Goal: Task Accomplishment & Management: Manage account settings

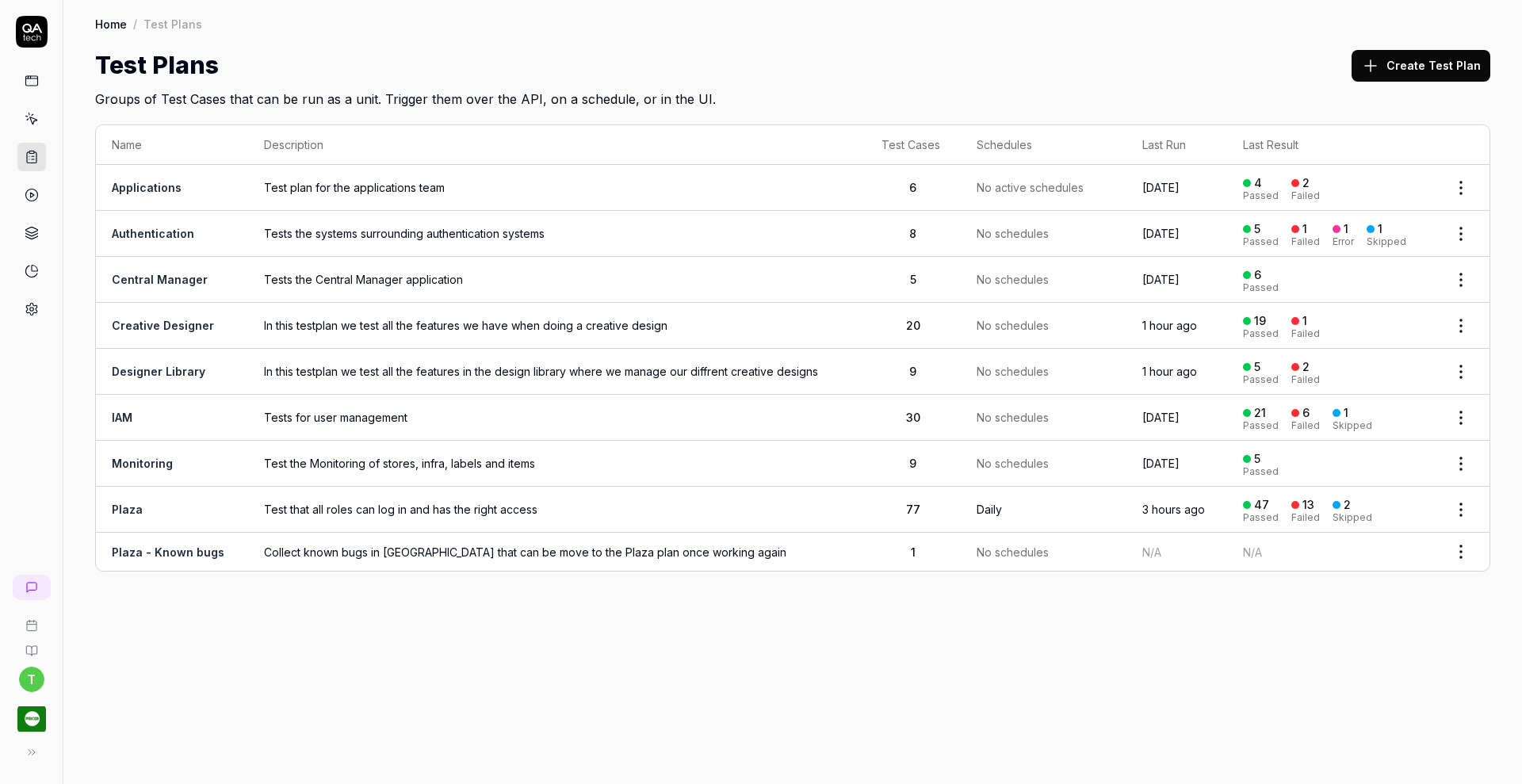
click at [171, 327] on link "Creative Designer" at bounding box center [163, 325] width 103 height 14
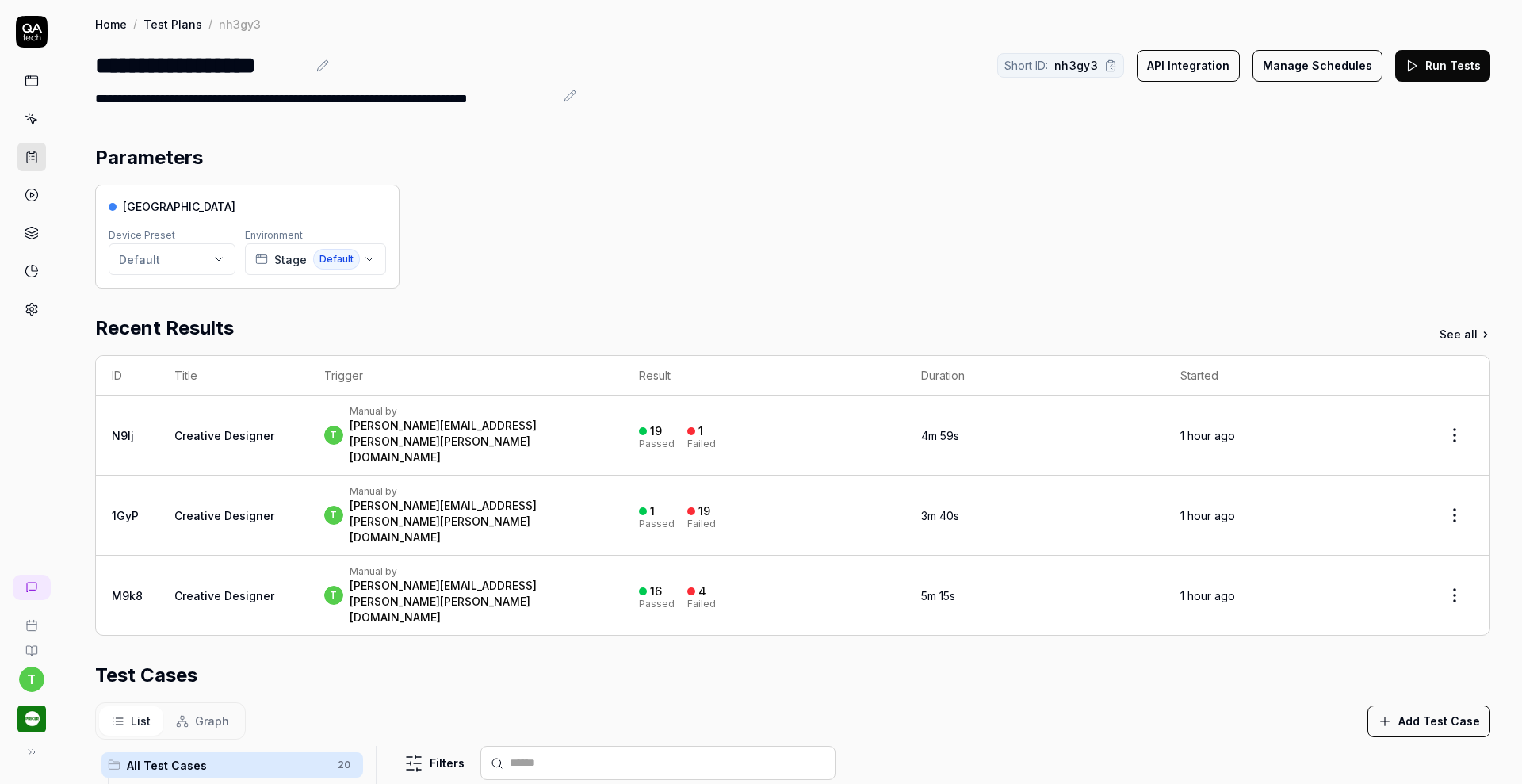
click at [1414, 66] on button "Run Tests" at bounding box center [1442, 66] width 95 height 31
click at [25, 153] on icon at bounding box center [31, 156] width 14 height 14
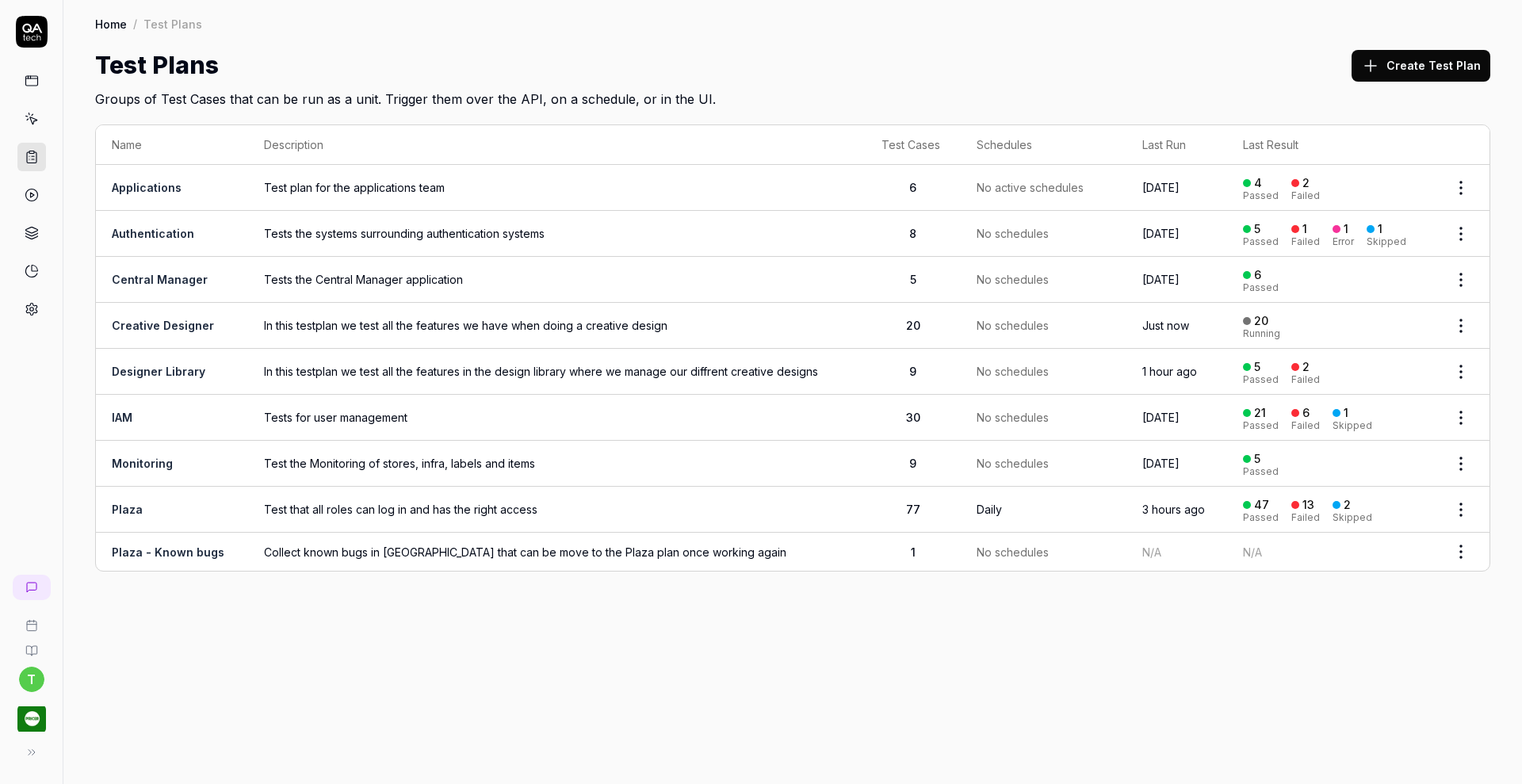
click at [284, 365] on span "In this testplan we test all the features in the design library where we manage…" at bounding box center [557, 371] width 586 height 17
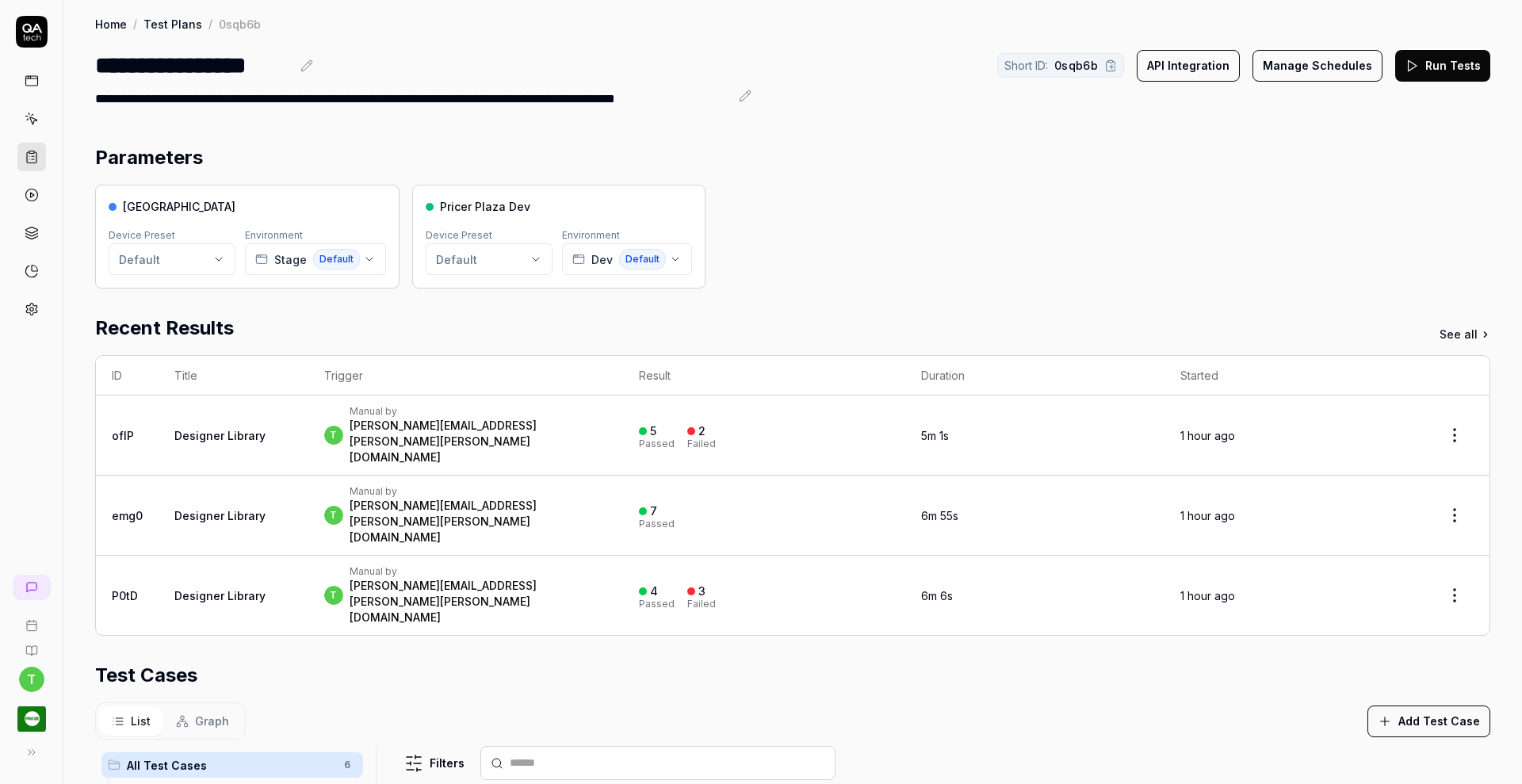
click at [1438, 74] on button "Run Tests" at bounding box center [1442, 66] width 95 height 31
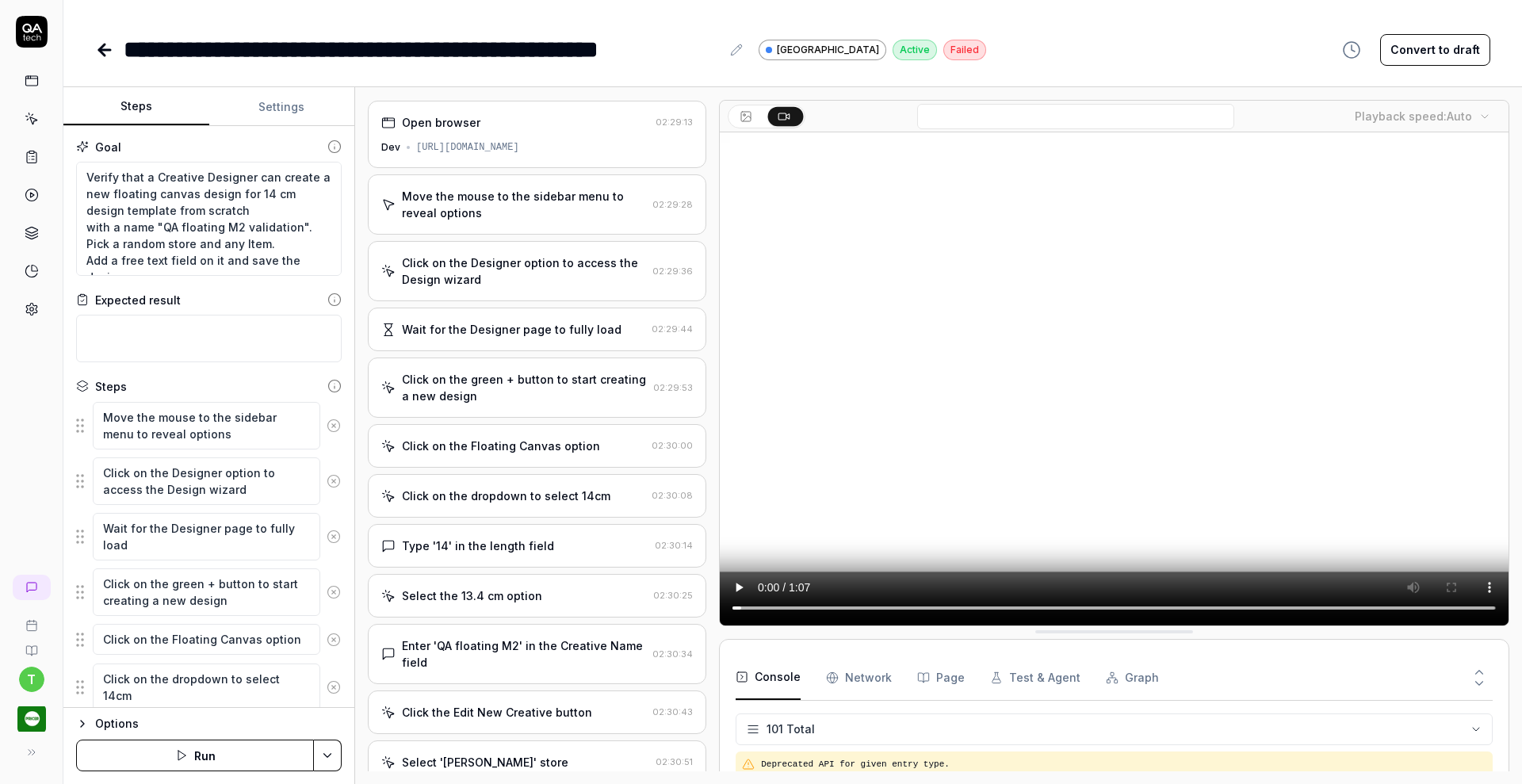
type textarea "*"
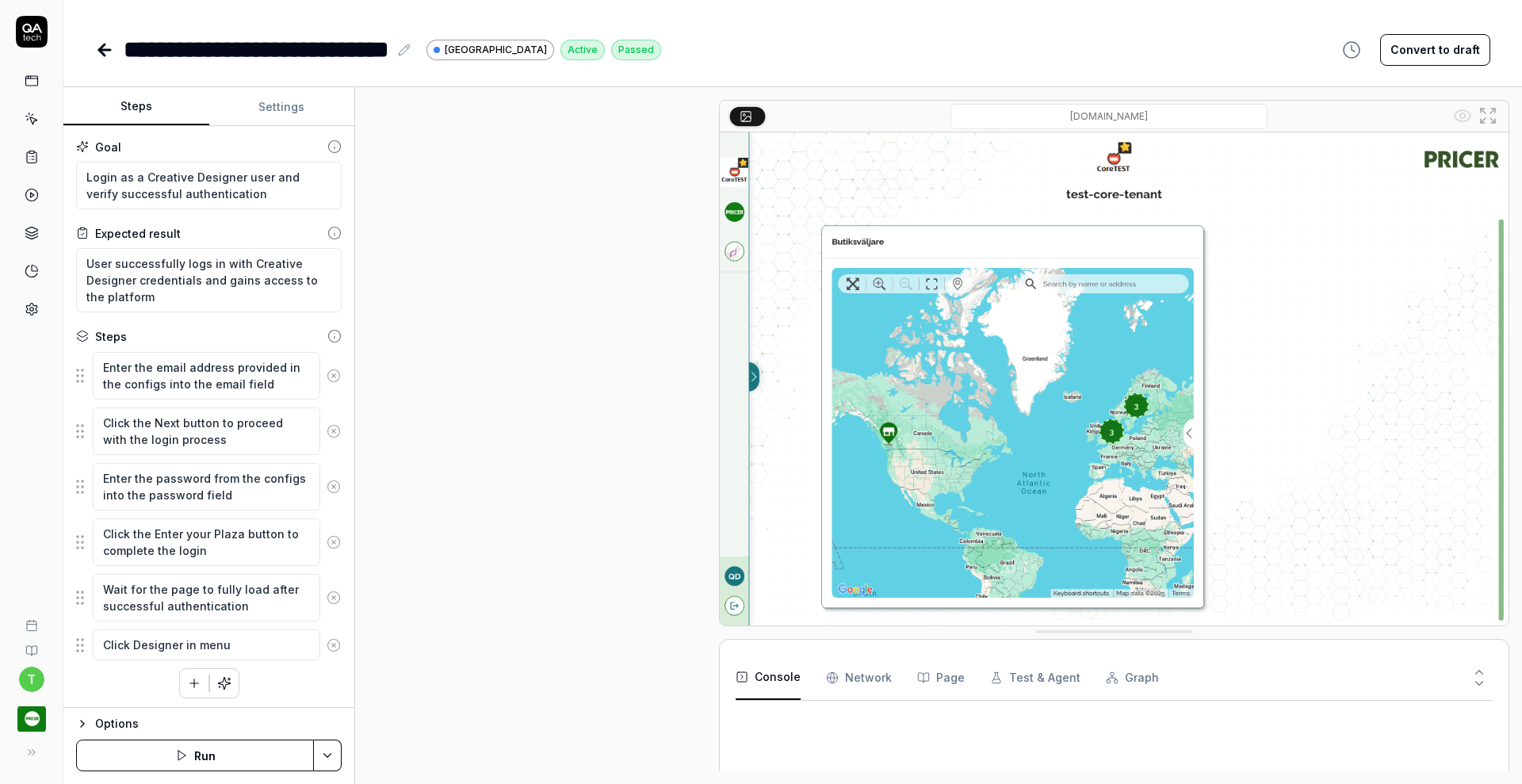
type textarea "*"
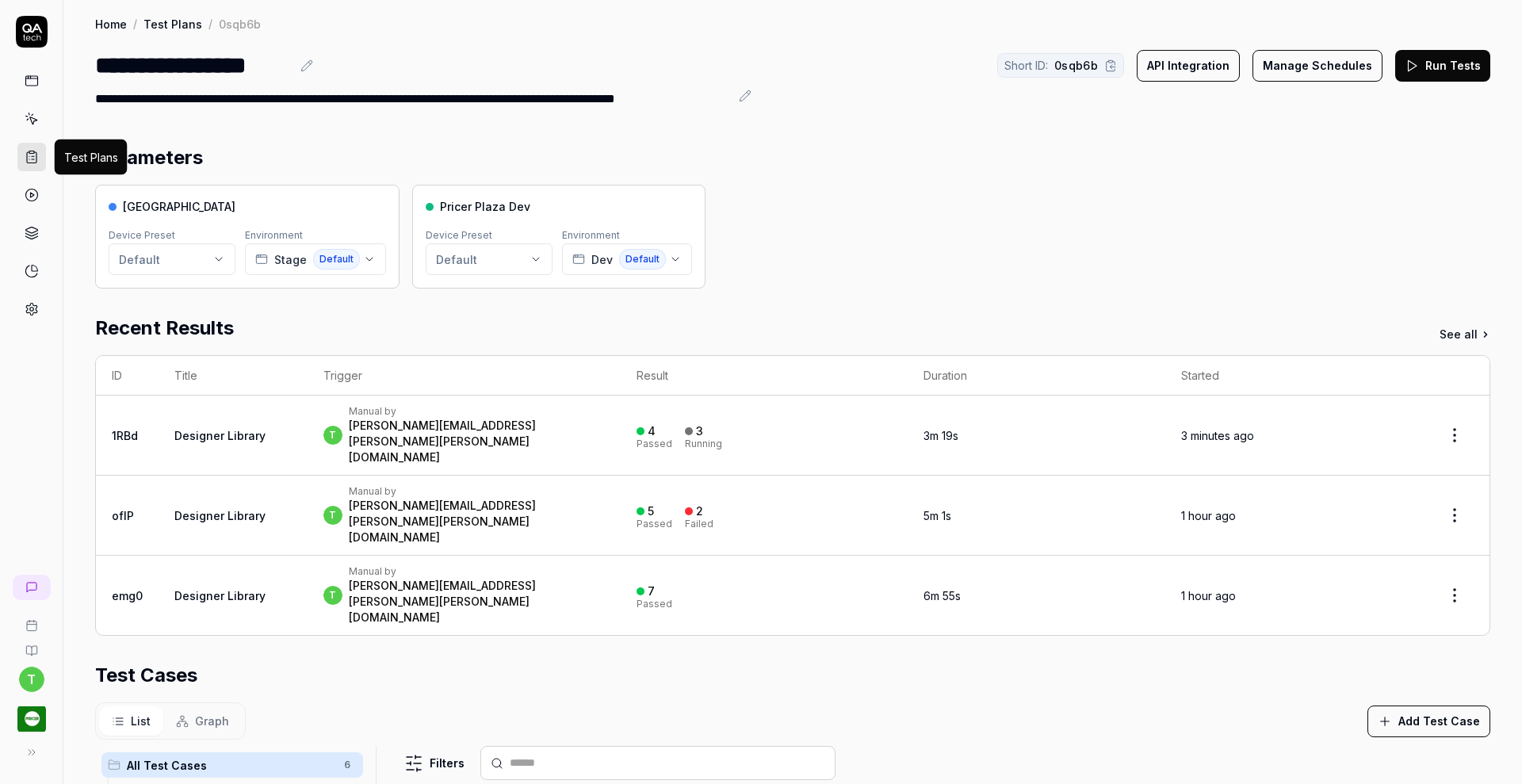
click at [30, 152] on rect at bounding box center [31, 152] width 5 height 3
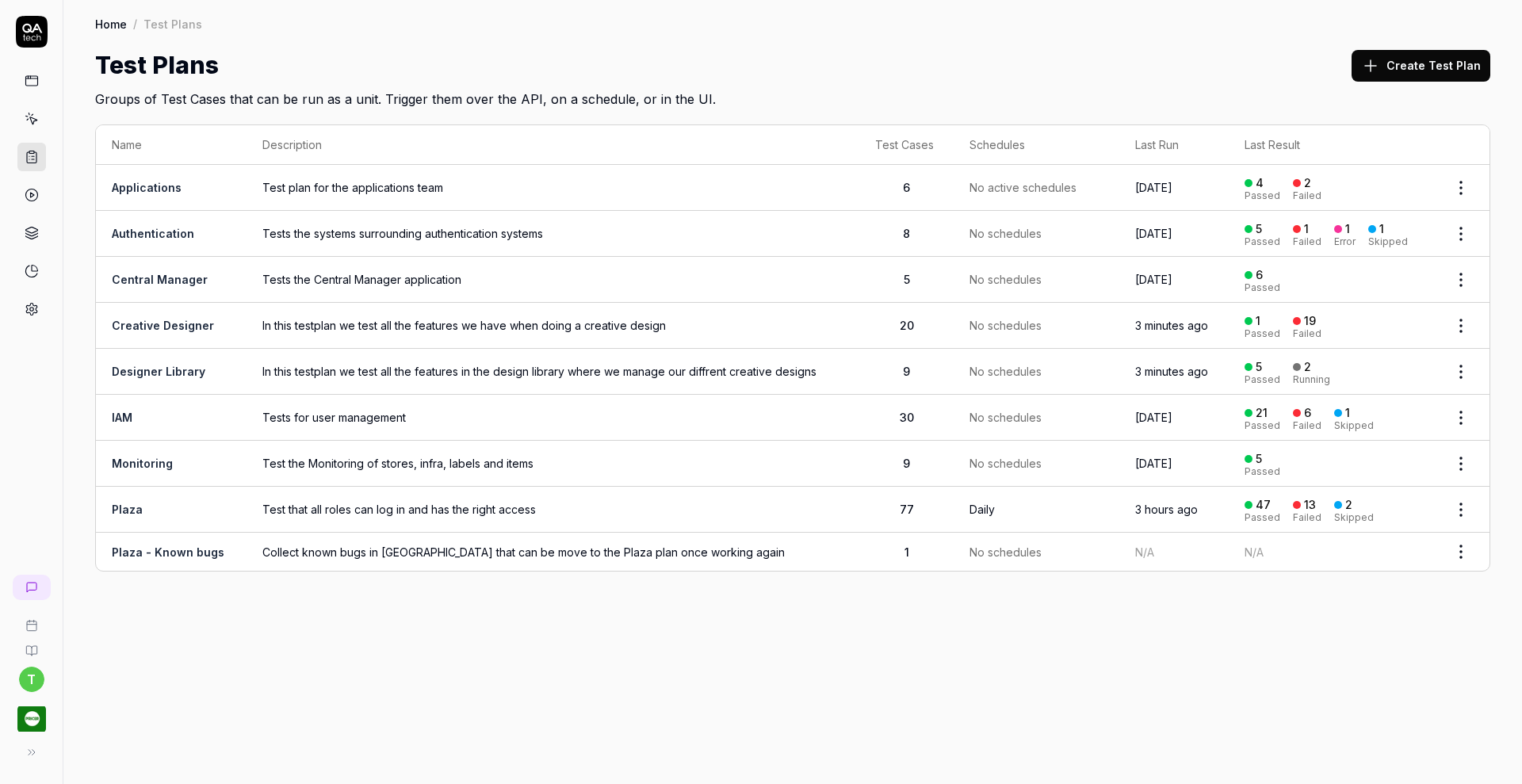
click at [164, 322] on link "Creative Designer" at bounding box center [163, 325] width 103 height 14
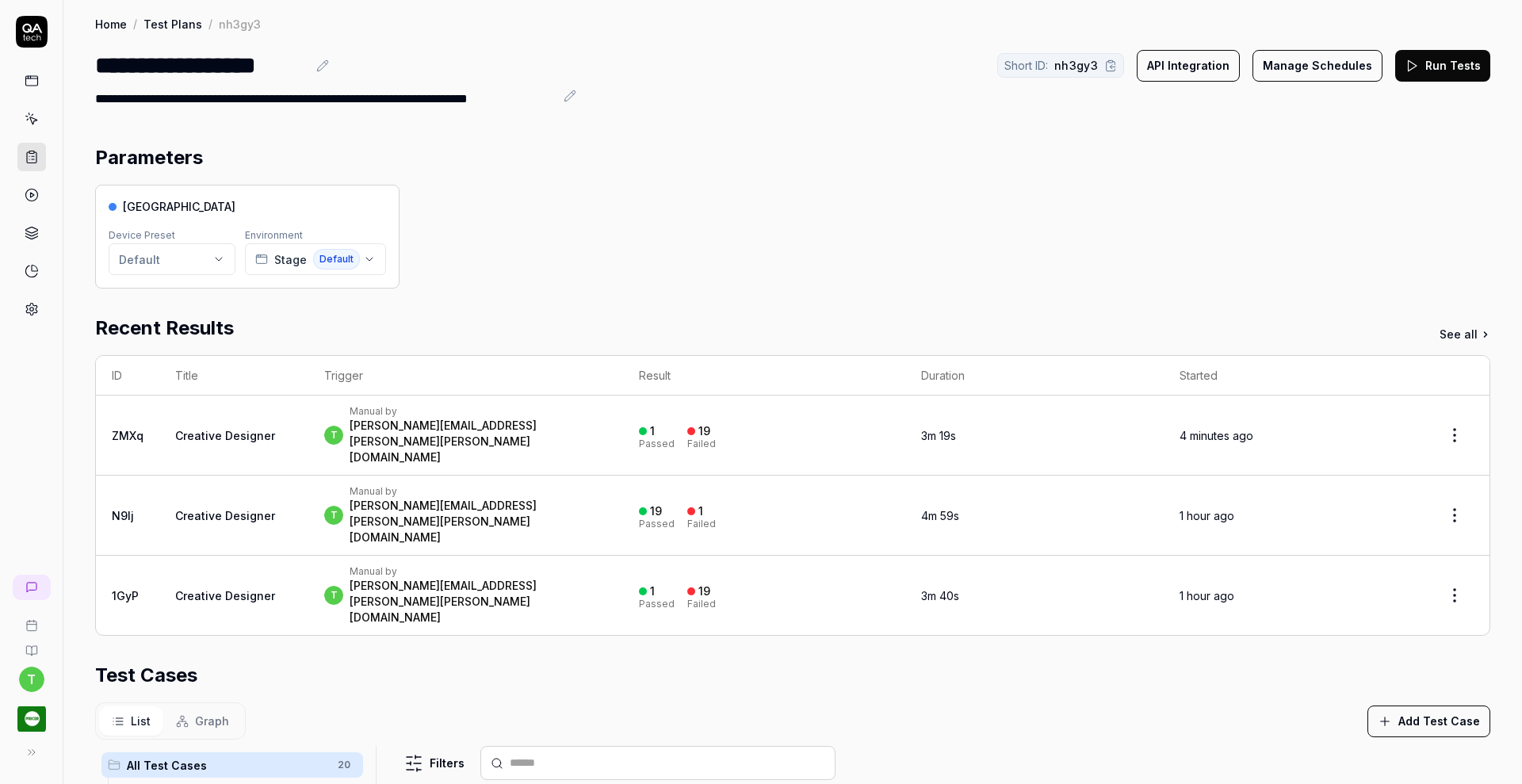
click at [28, 162] on icon at bounding box center [31, 156] width 14 height 14
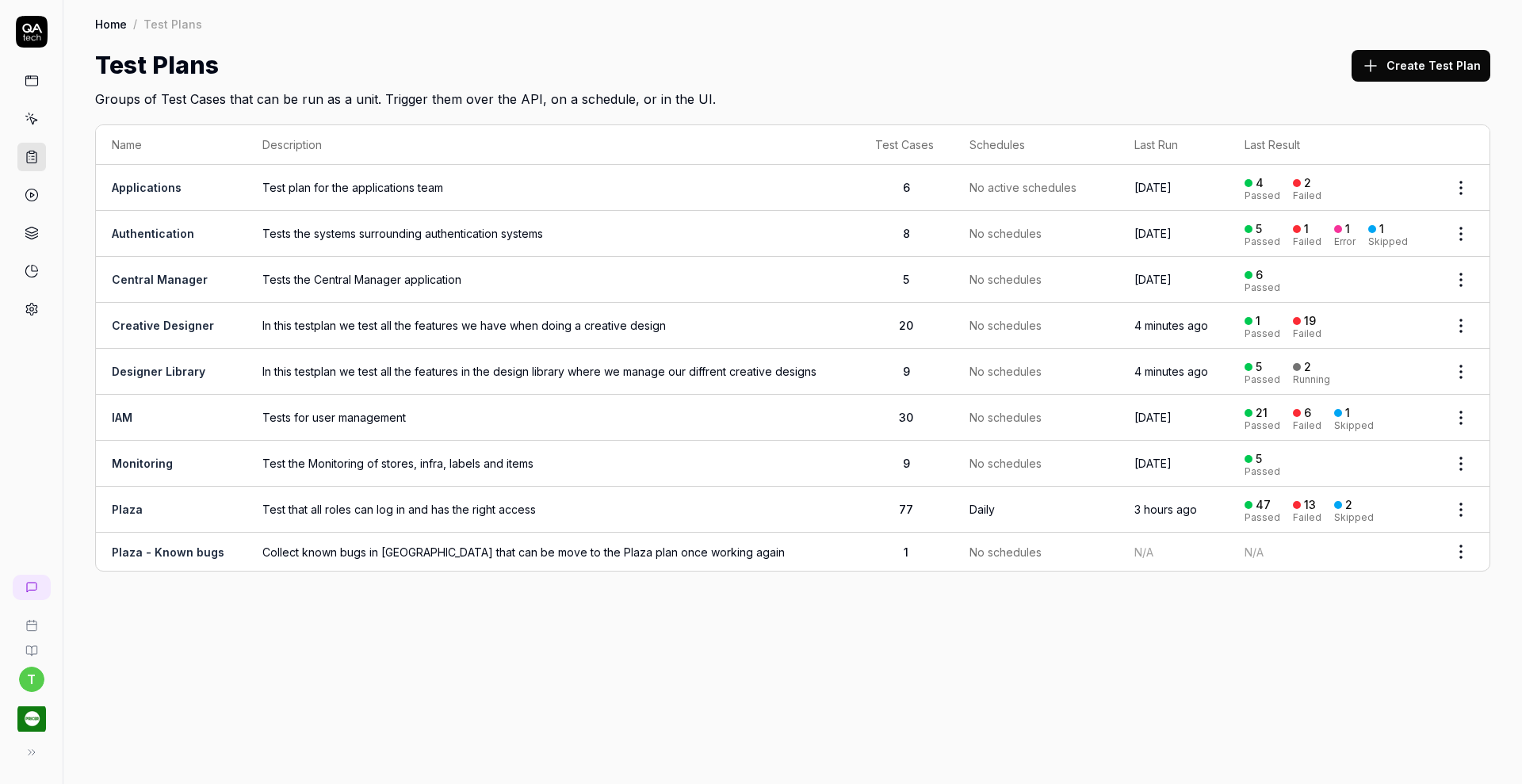
click at [174, 368] on link "Designer Library" at bounding box center [158, 371] width 93 height 14
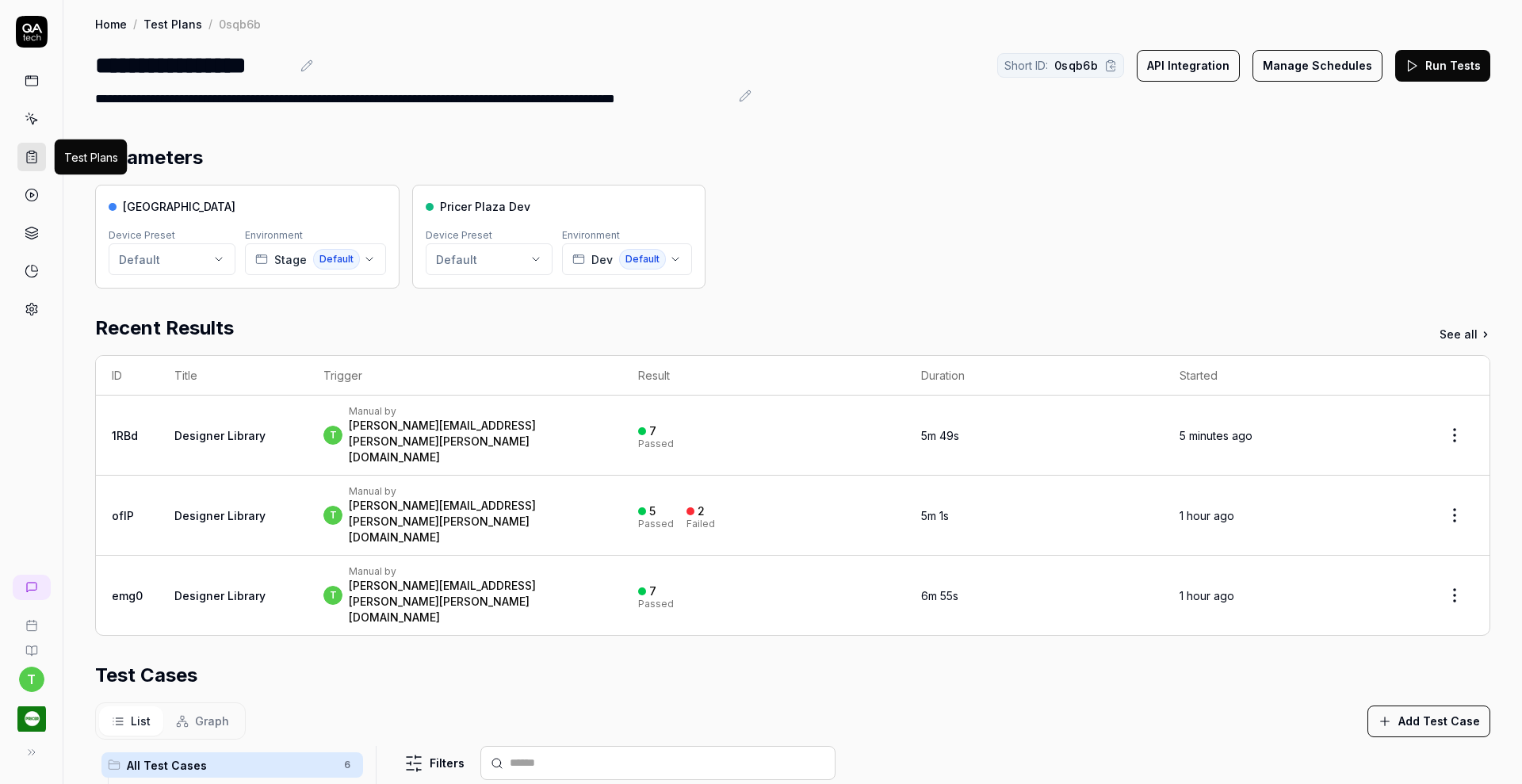
click at [36, 159] on icon at bounding box center [31, 158] width 9 height 11
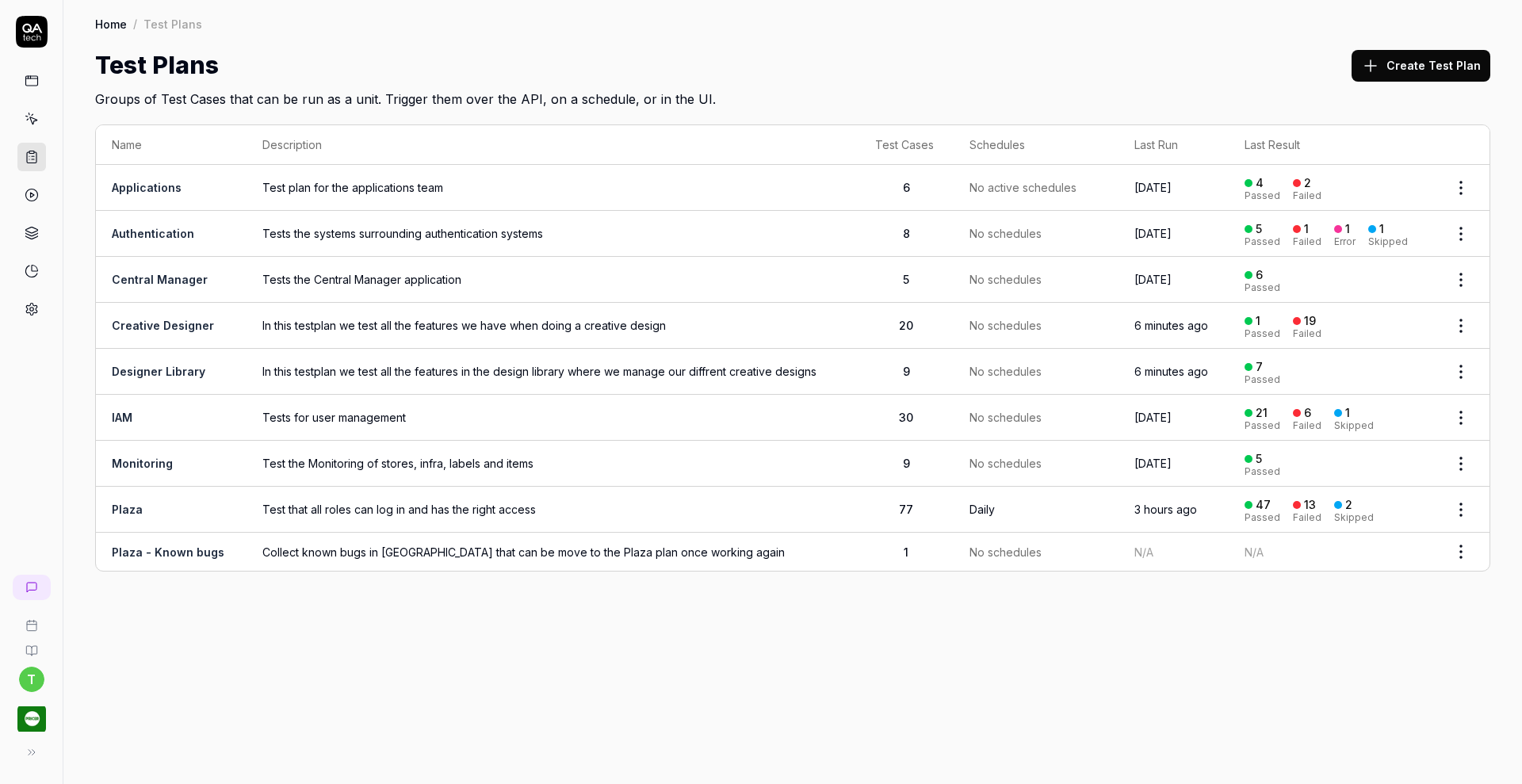
click at [188, 327] on link "Creative Designer" at bounding box center [163, 325] width 103 height 14
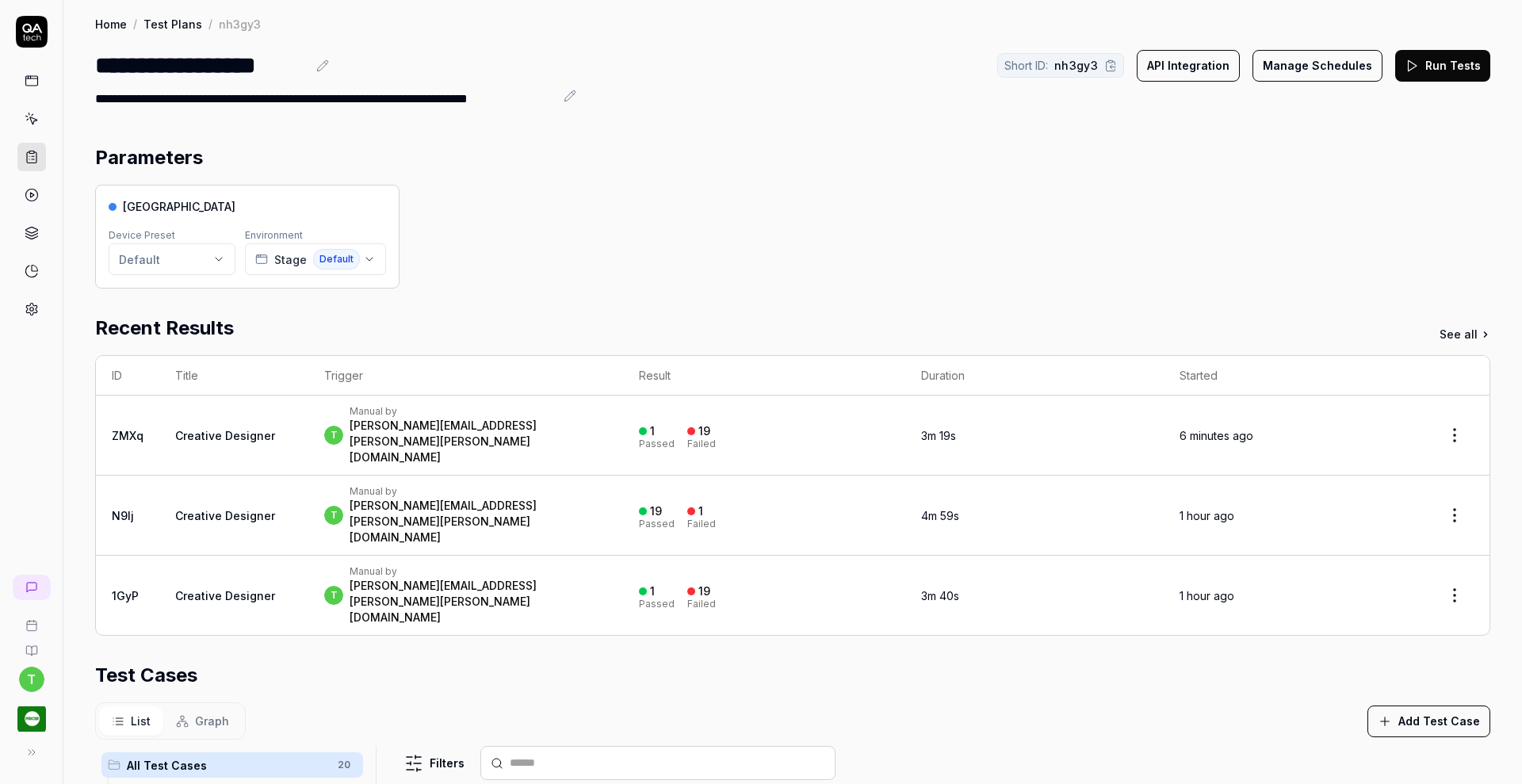
click at [1418, 70] on button "Run Tests" at bounding box center [1442, 66] width 95 height 31
click at [367, 259] on icon "button" at bounding box center [369, 259] width 13 height 13
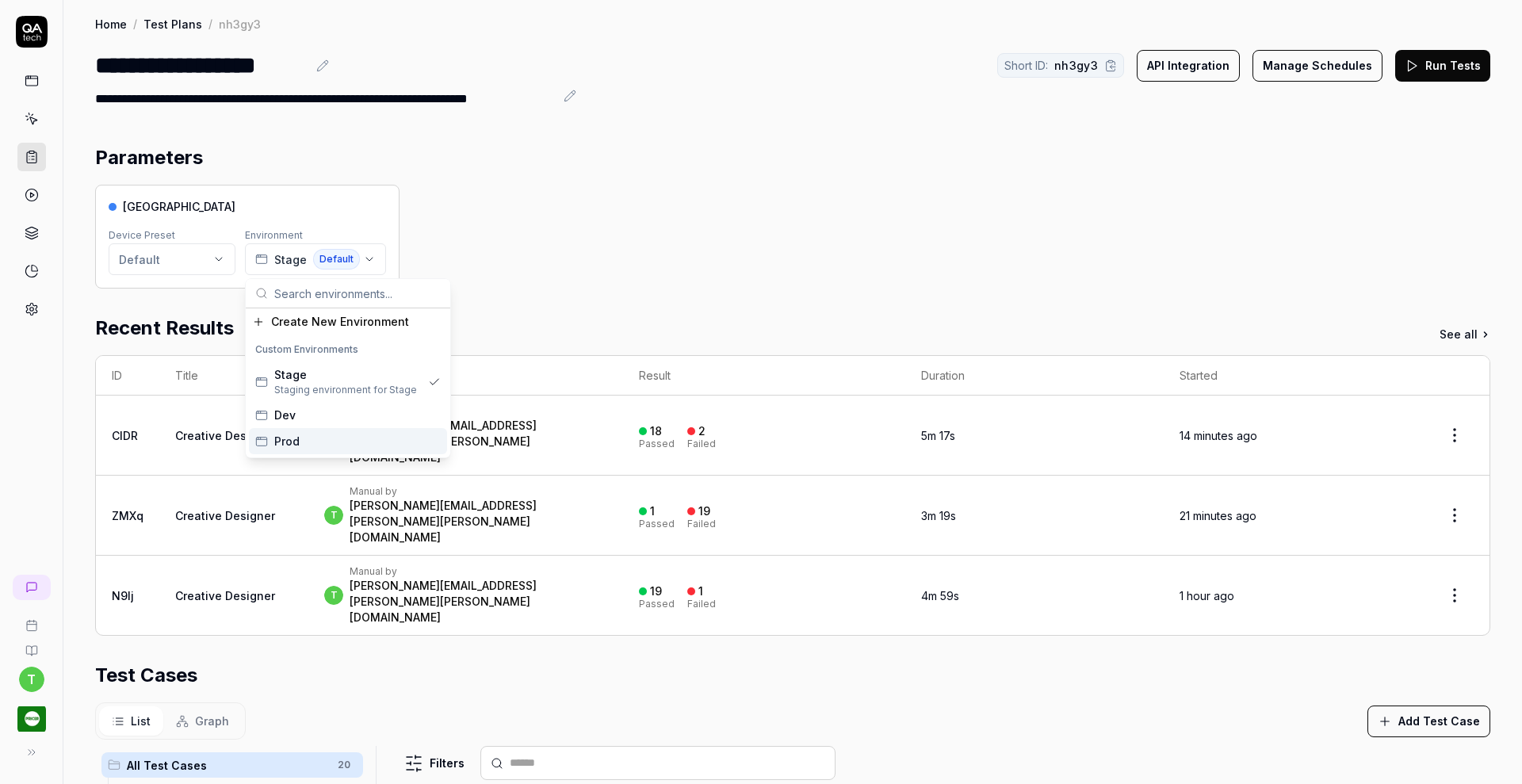
click at [301, 437] on div "Prod" at bounding box center [347, 440] width 199 height 26
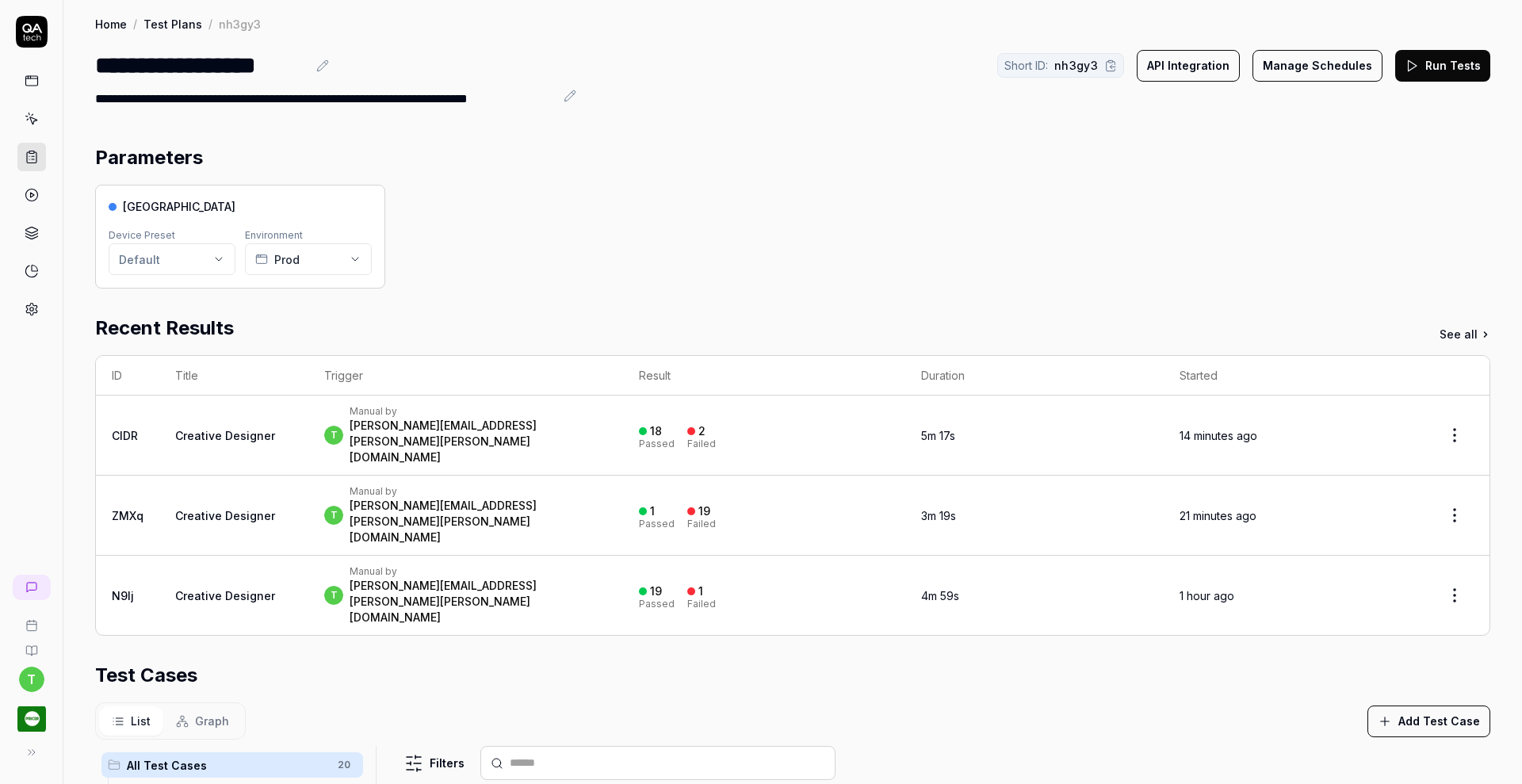
click at [1423, 60] on button "Run Tests" at bounding box center [1442, 66] width 95 height 31
click at [34, 303] on icon at bounding box center [31, 308] width 14 height 14
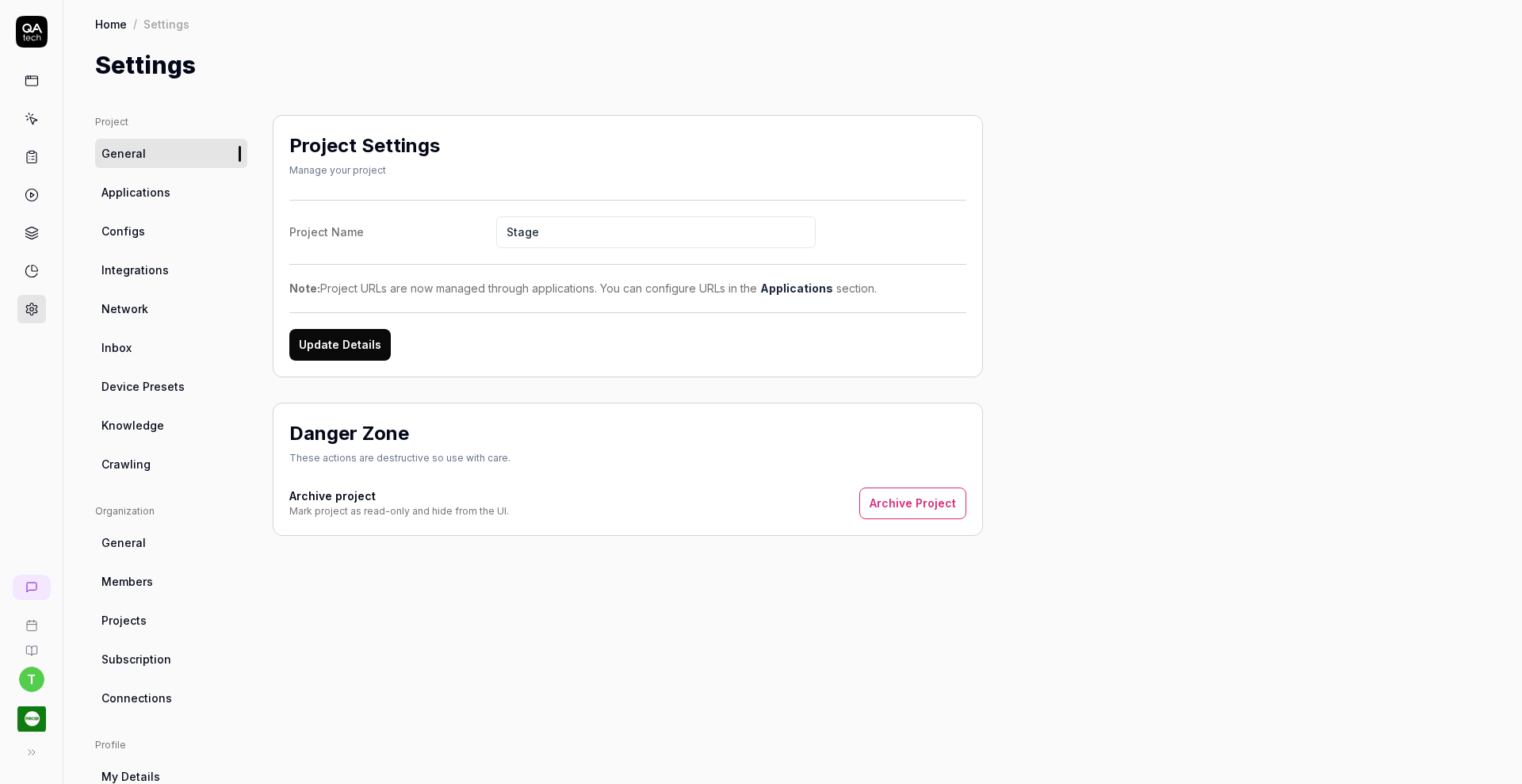
scroll to position [3, 0]
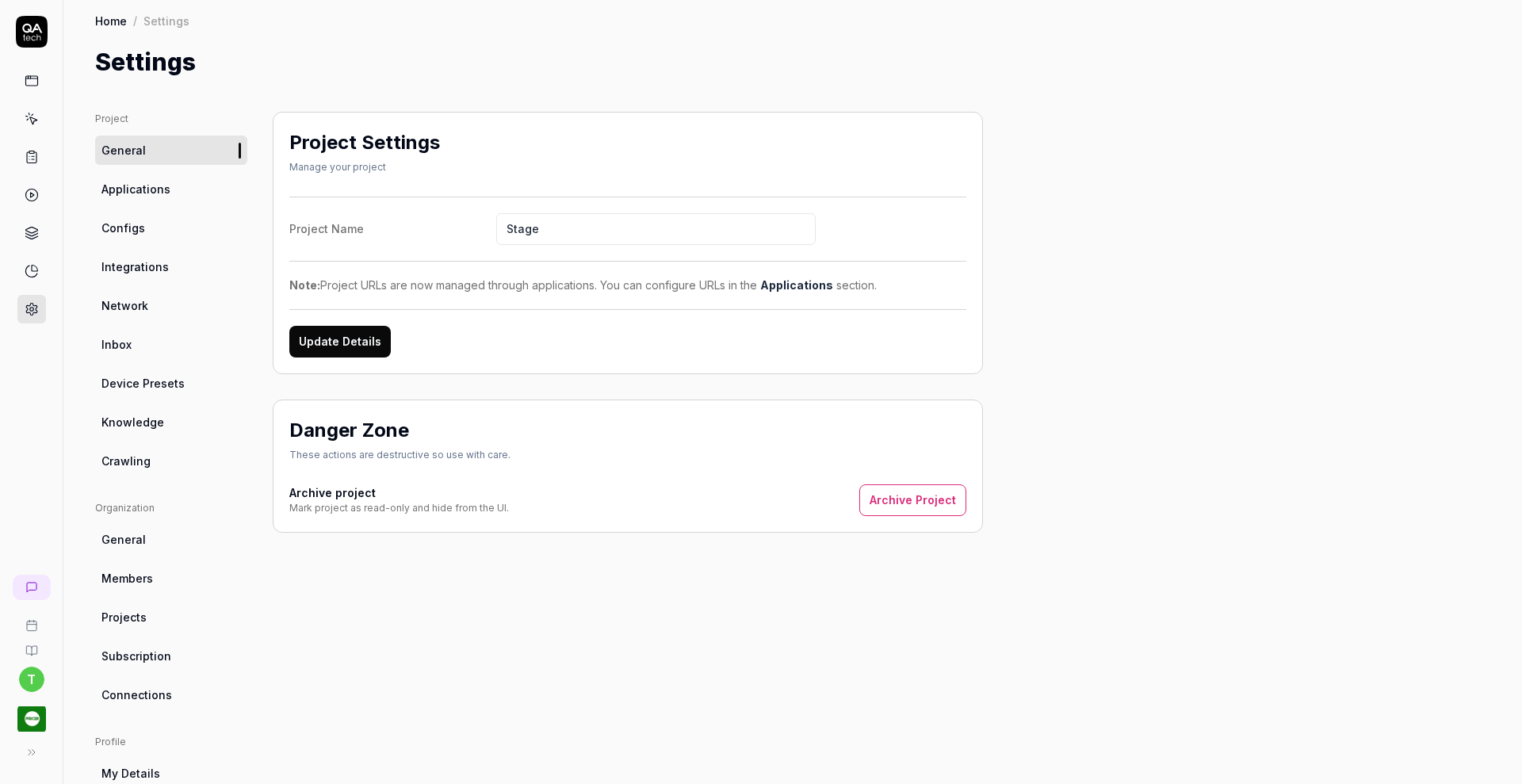
click at [159, 549] on link "General" at bounding box center [171, 539] width 152 height 30
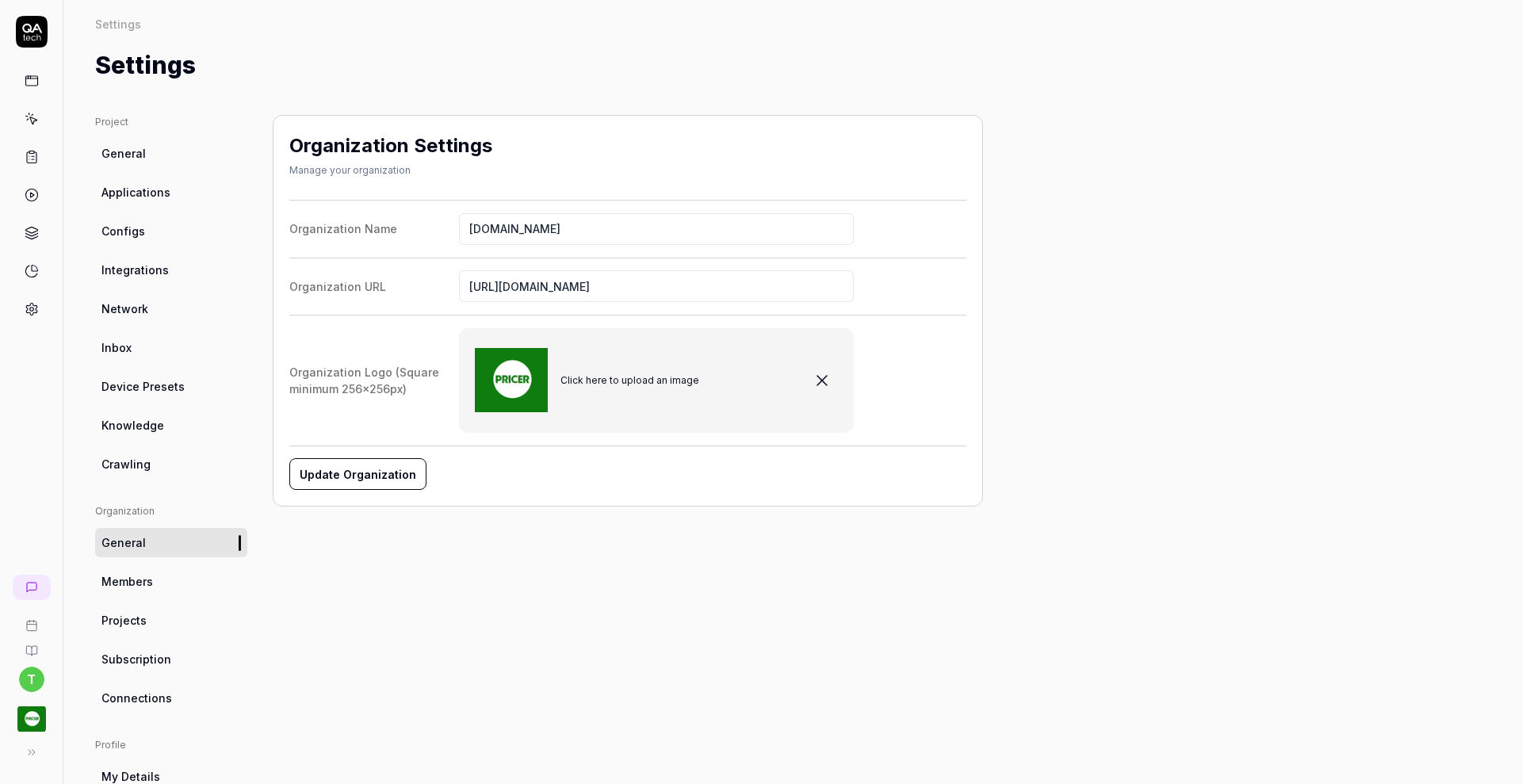
click at [145, 593] on link "Members" at bounding box center [171, 582] width 152 height 30
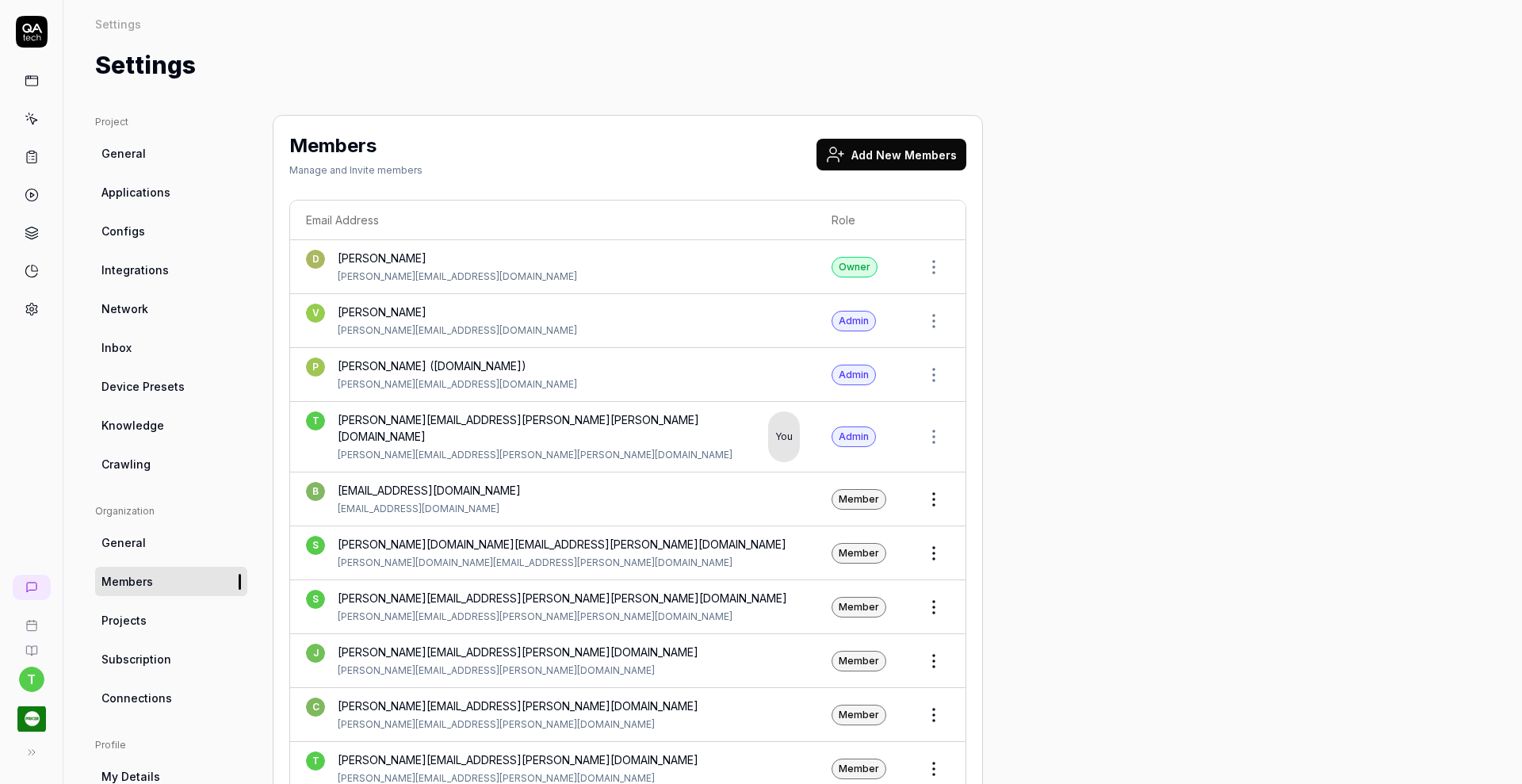
click at [151, 623] on link "Projects" at bounding box center [171, 621] width 152 height 30
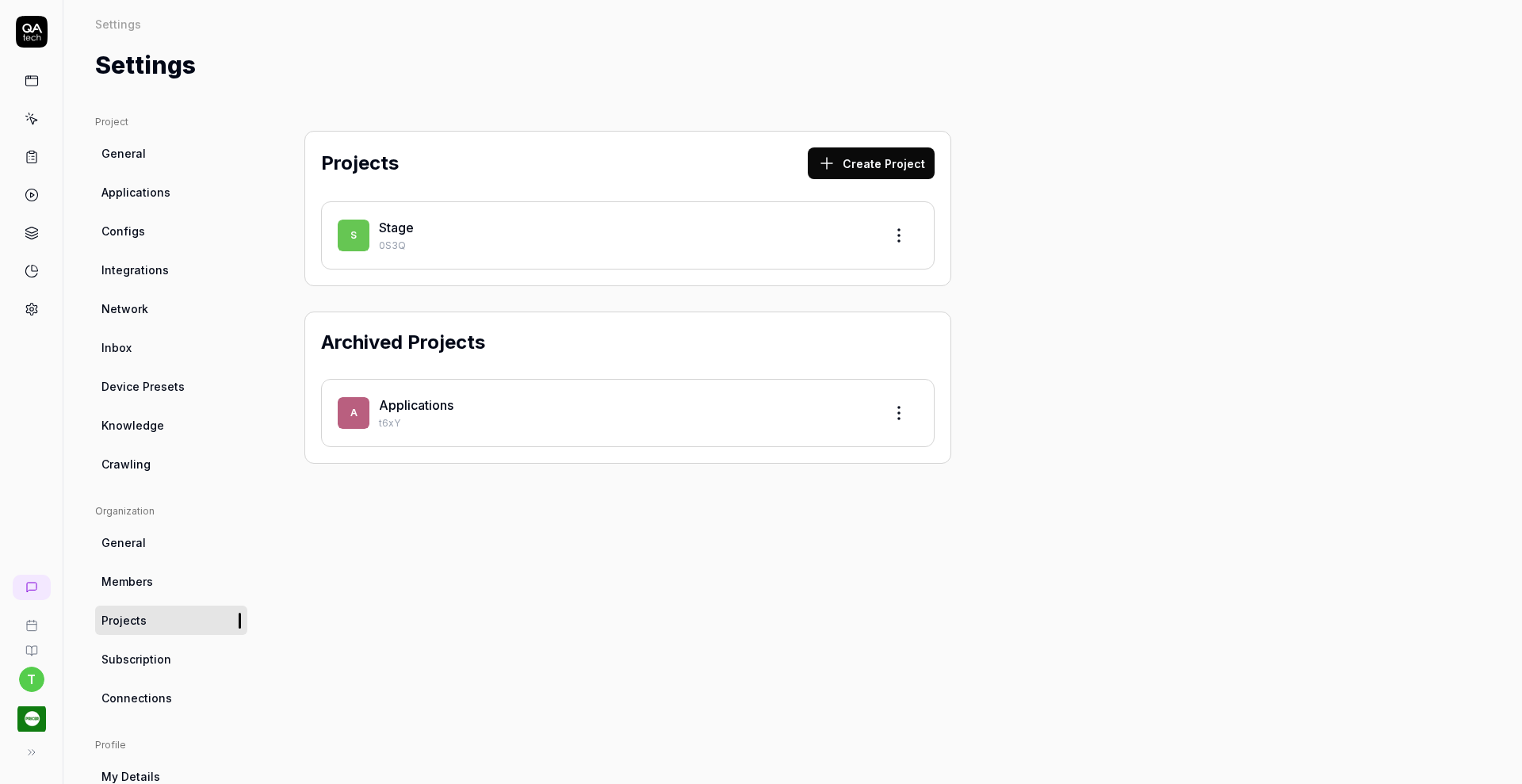
click at [146, 652] on span "Subscription" at bounding box center [137, 659] width 70 height 17
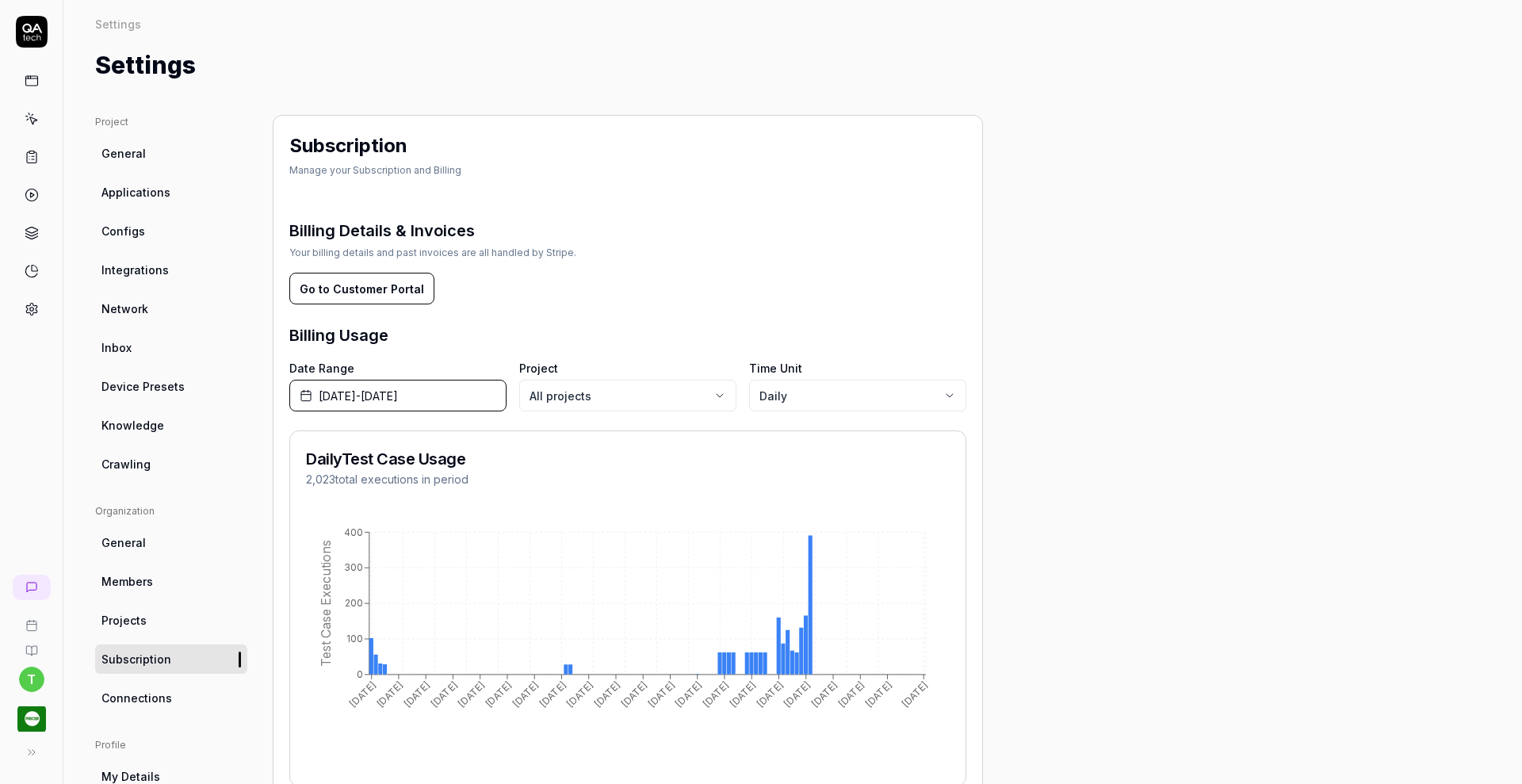
click at [139, 693] on span "Connections" at bounding box center [137, 698] width 70 height 17
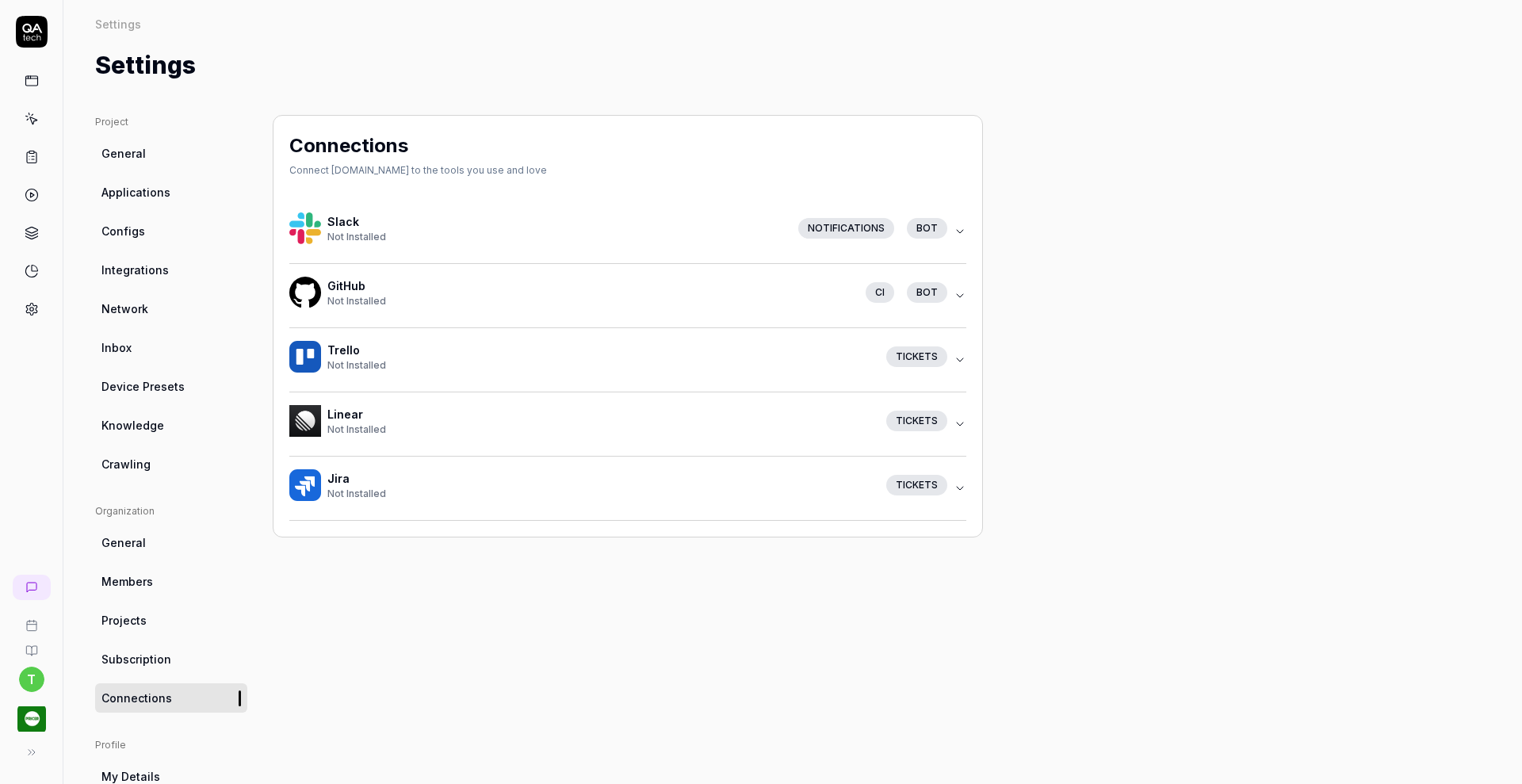
click at [137, 142] on link "General" at bounding box center [171, 153] width 152 height 30
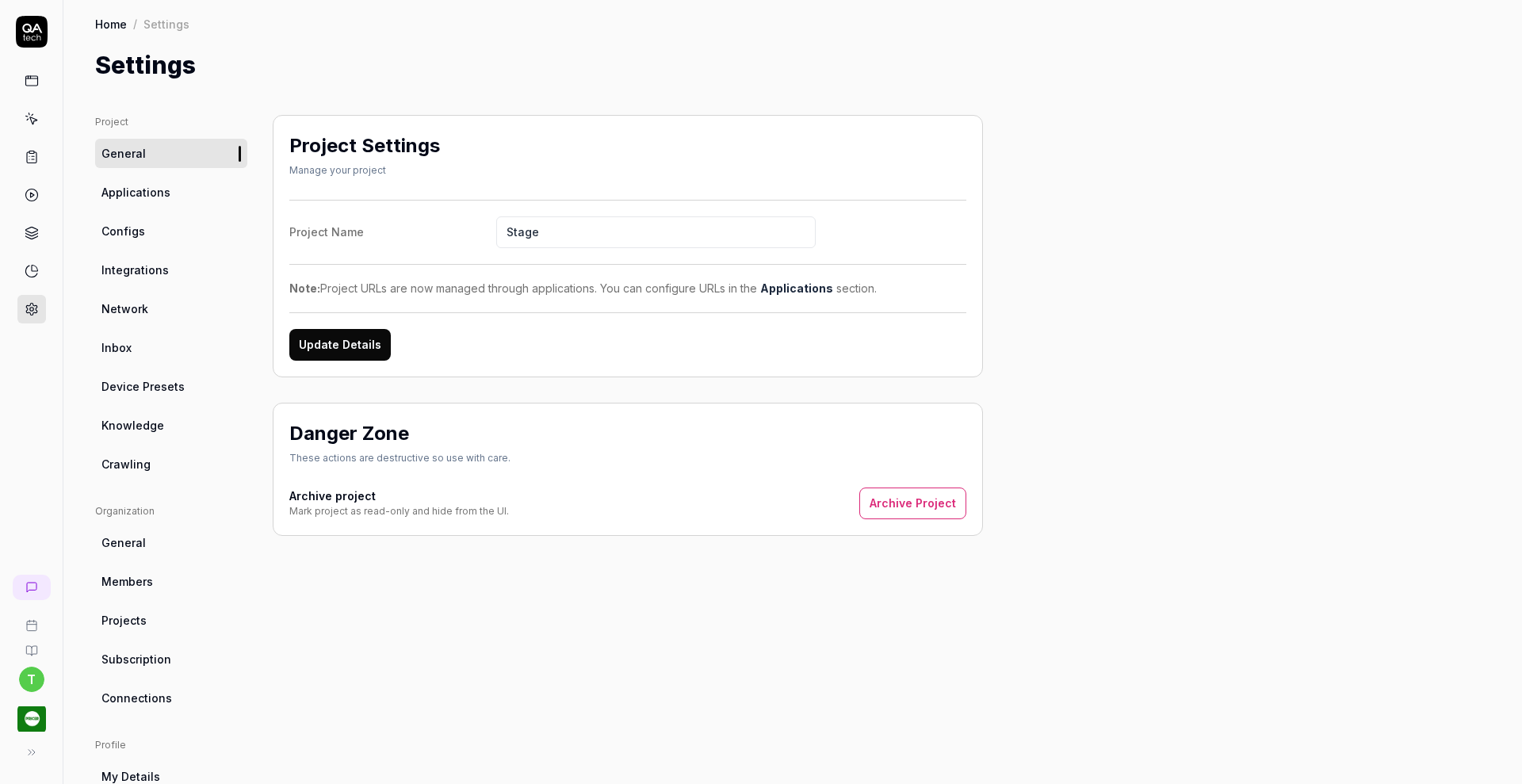
click at [147, 268] on span "Integrations" at bounding box center [135, 270] width 67 height 17
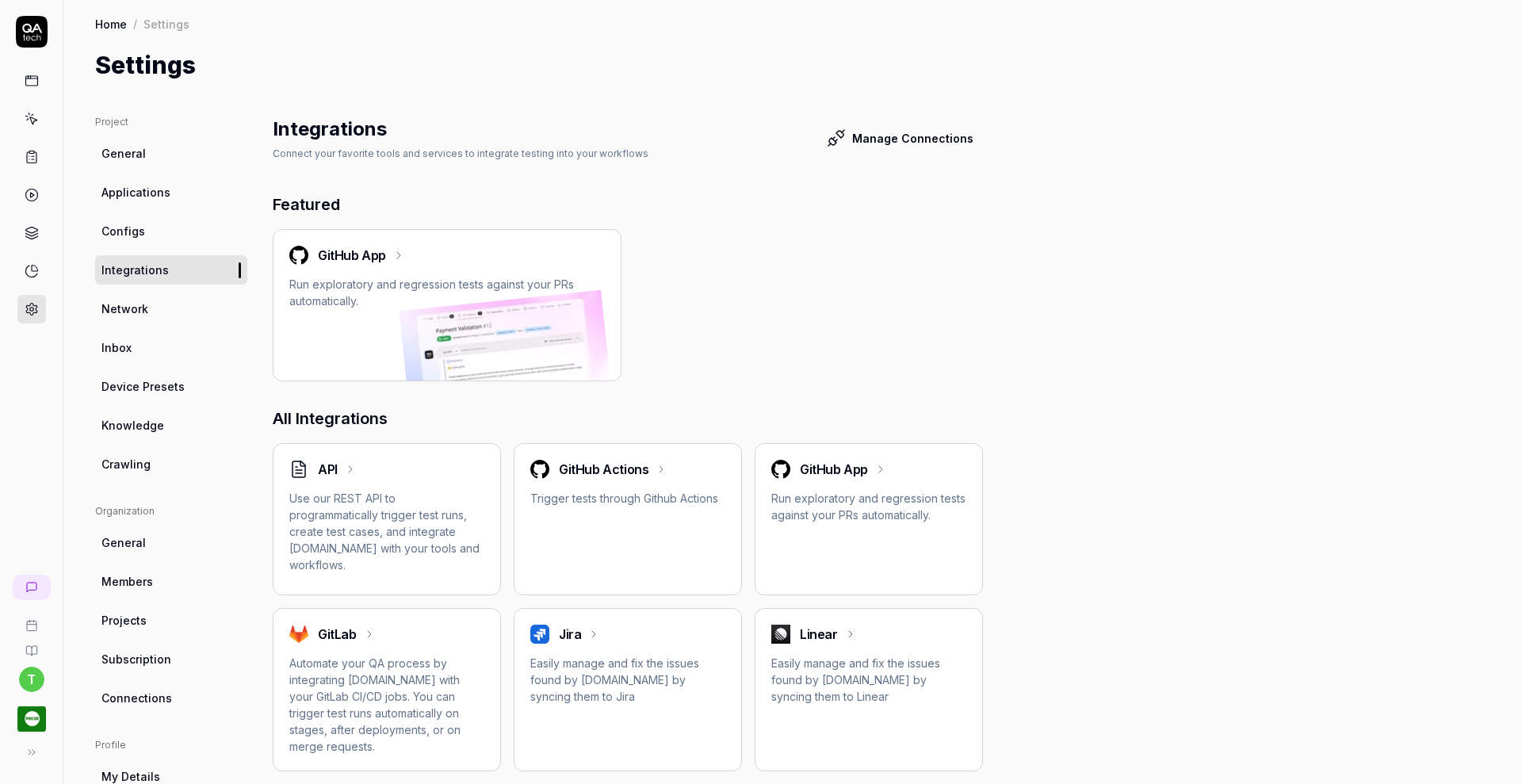
click at [30, 271] on icon at bounding box center [31, 271] width 14 height 14
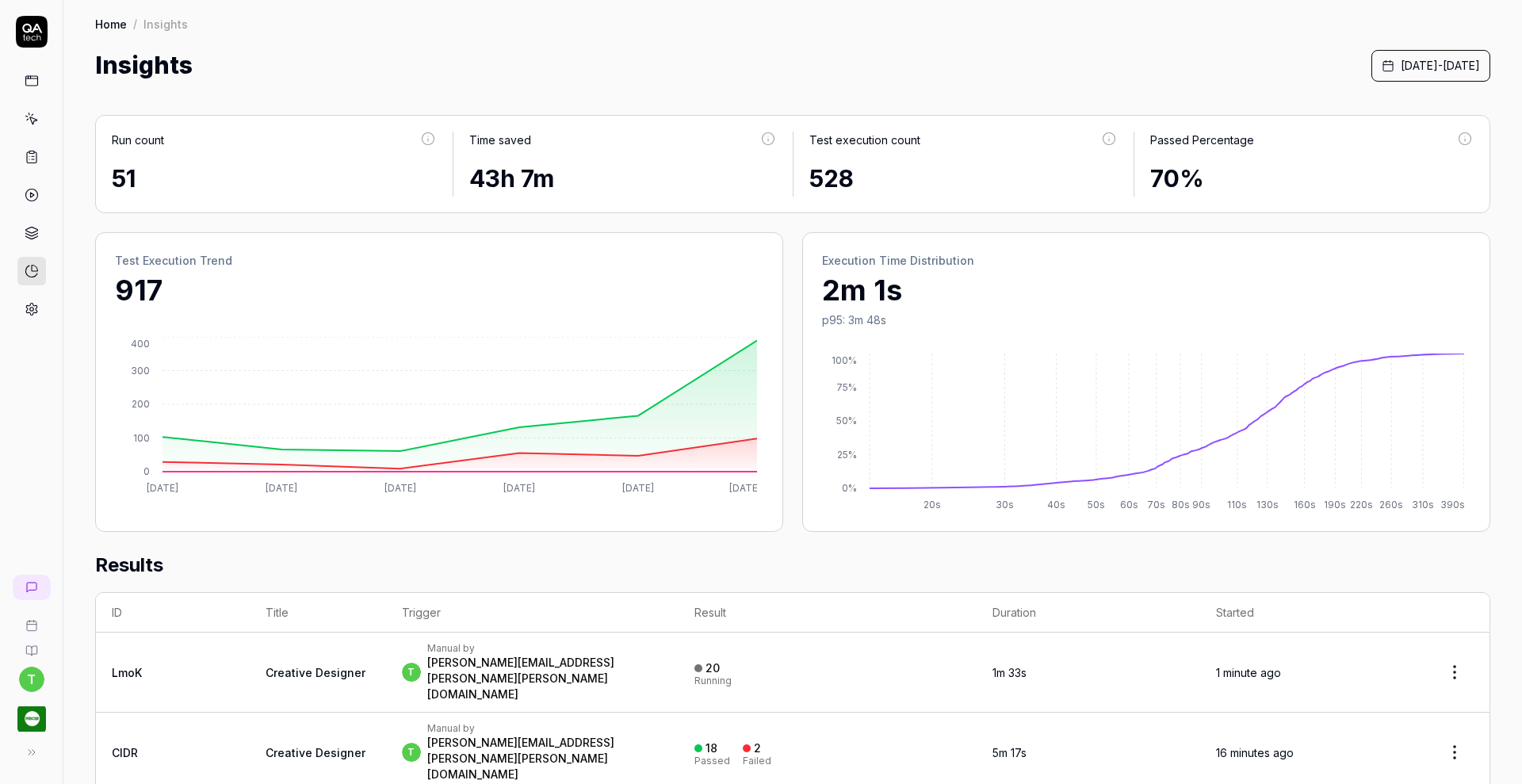
click at [30, 271] on icon at bounding box center [31, 271] width 14 height 14
click at [40, 151] on link at bounding box center [31, 156] width 29 height 29
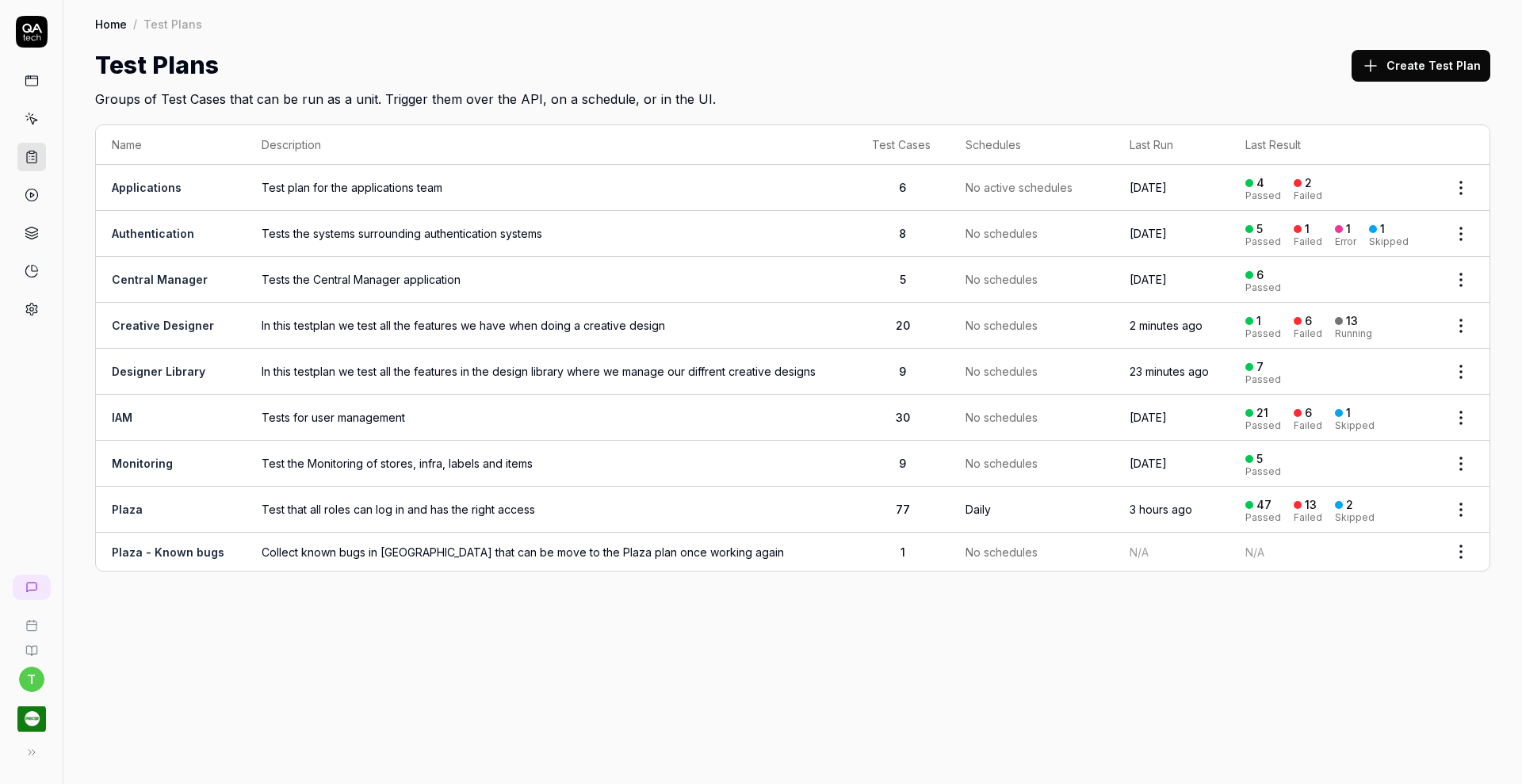
click at [149, 322] on link "Creative Designer" at bounding box center [163, 325] width 103 height 14
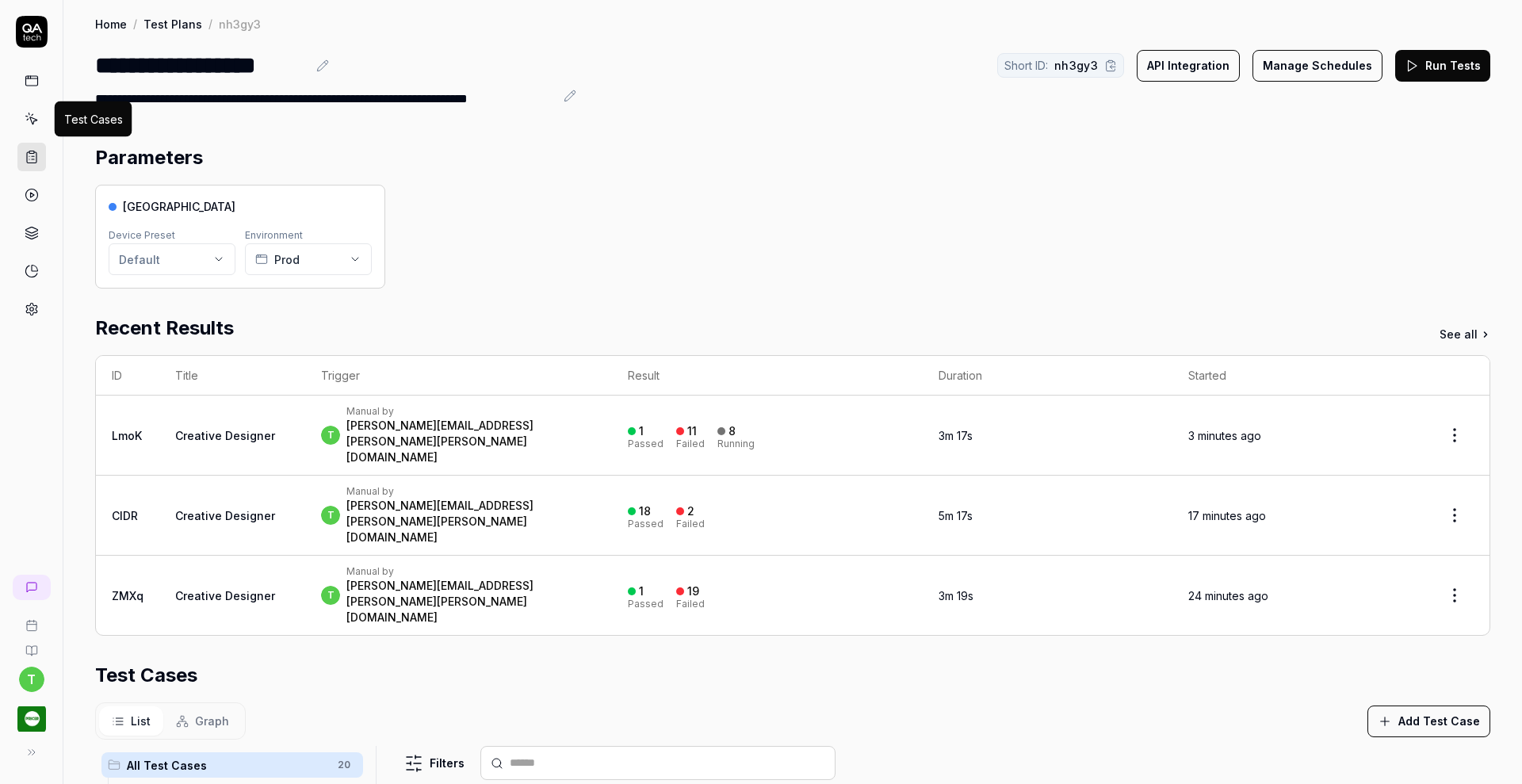
click at [33, 126] on icon at bounding box center [31, 118] width 14 height 14
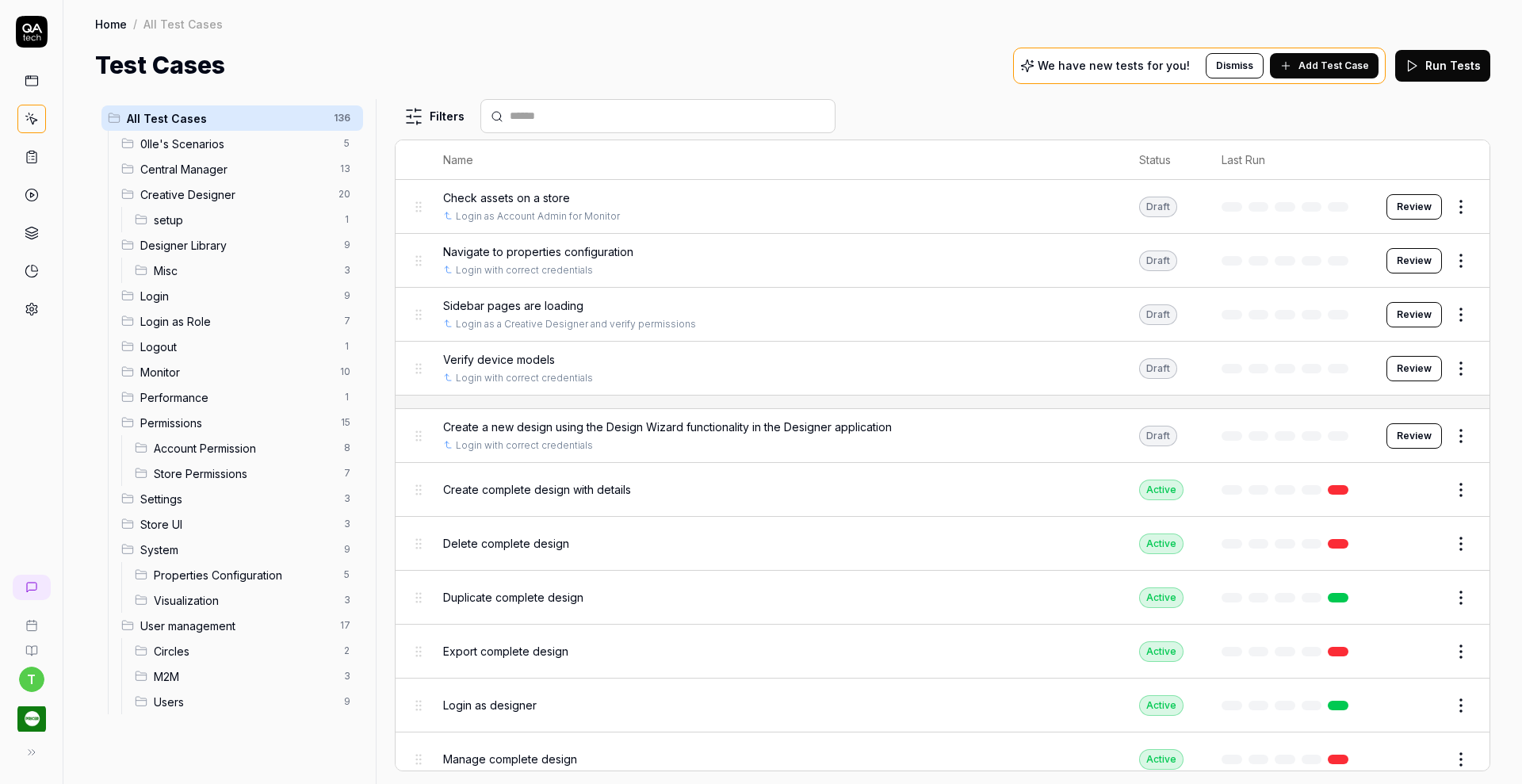
click at [207, 216] on span "setup" at bounding box center [244, 220] width 181 height 17
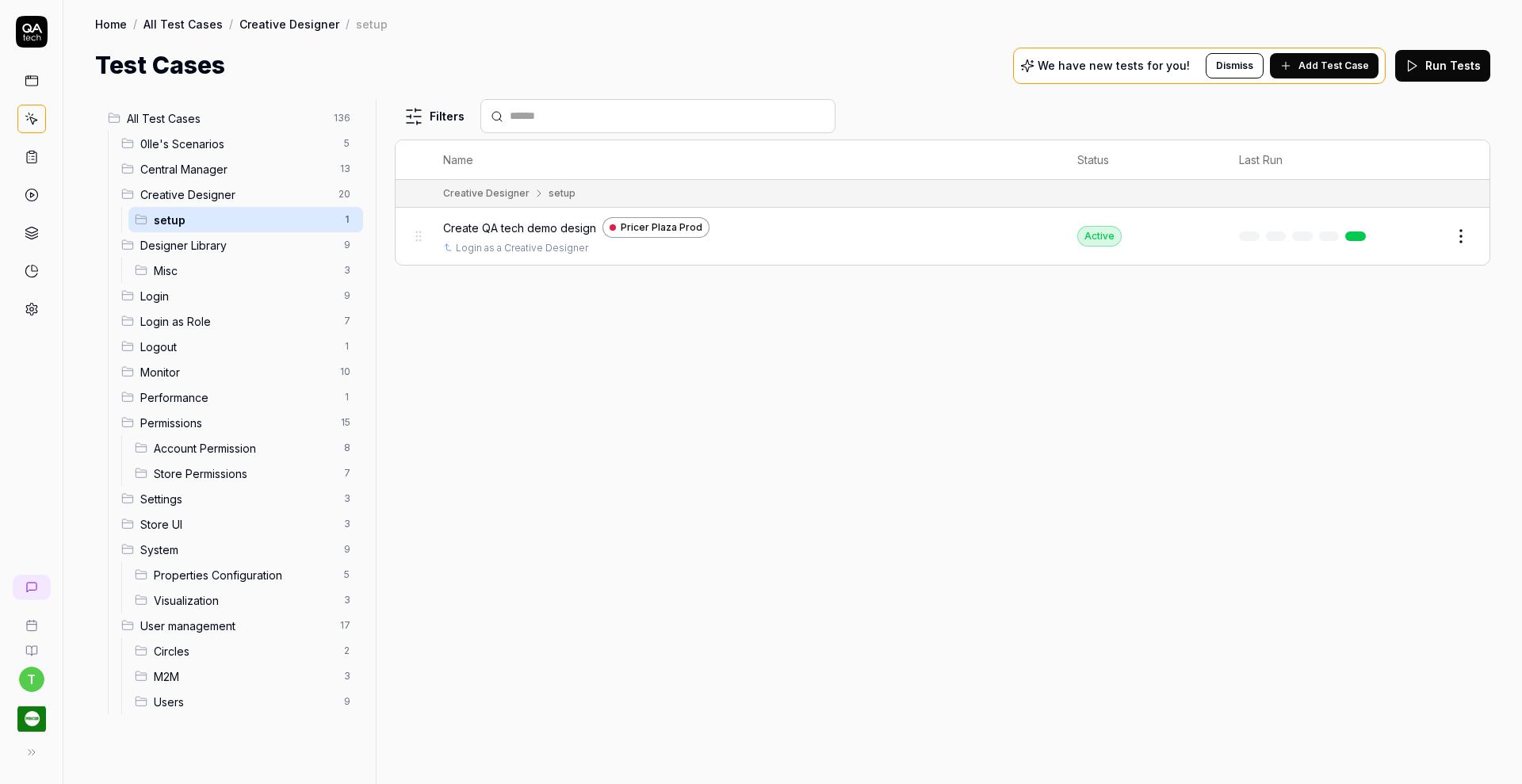
click at [1418, 236] on button "Edit" at bounding box center [1422, 235] width 38 height 25
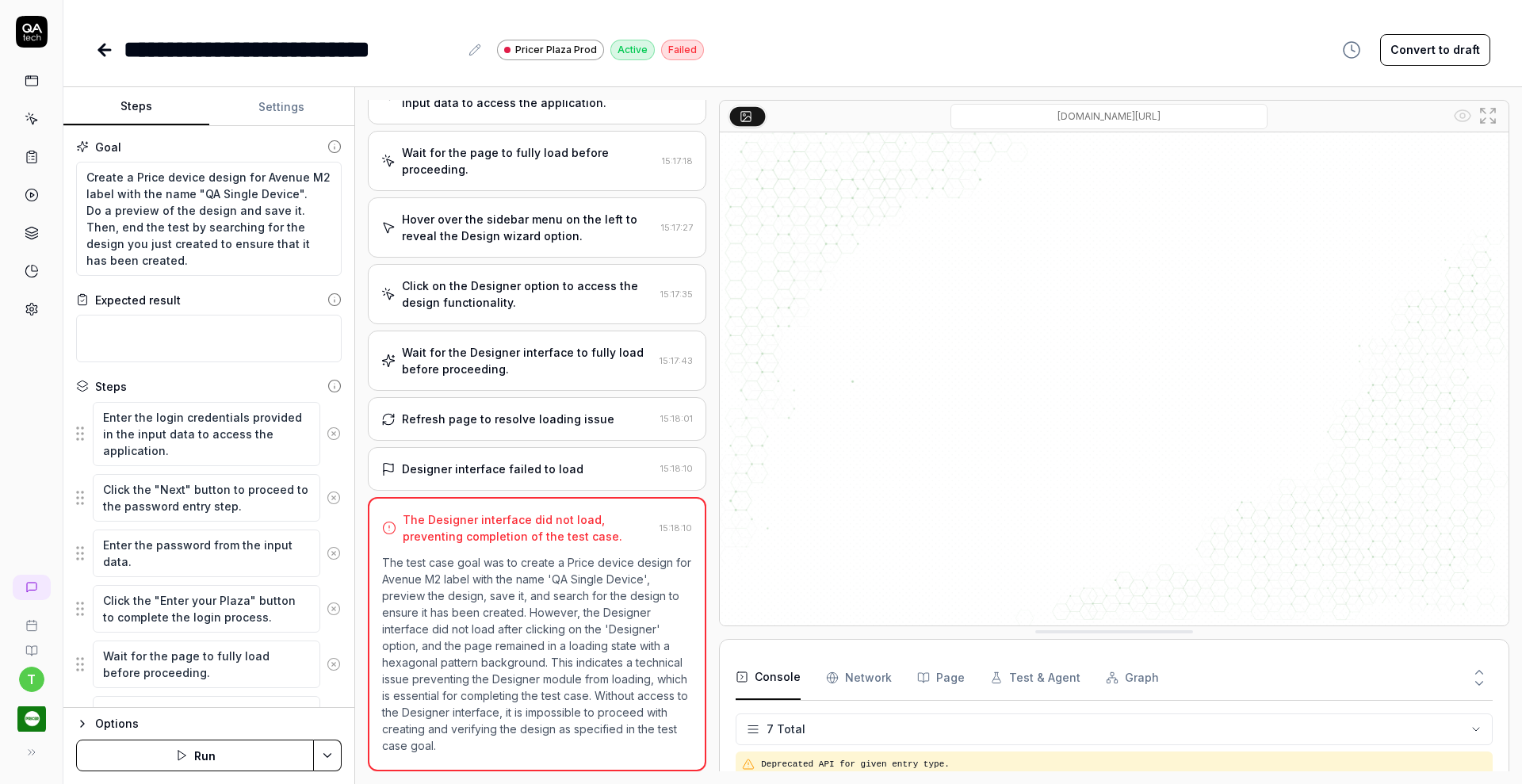
scroll to position [161, 0]
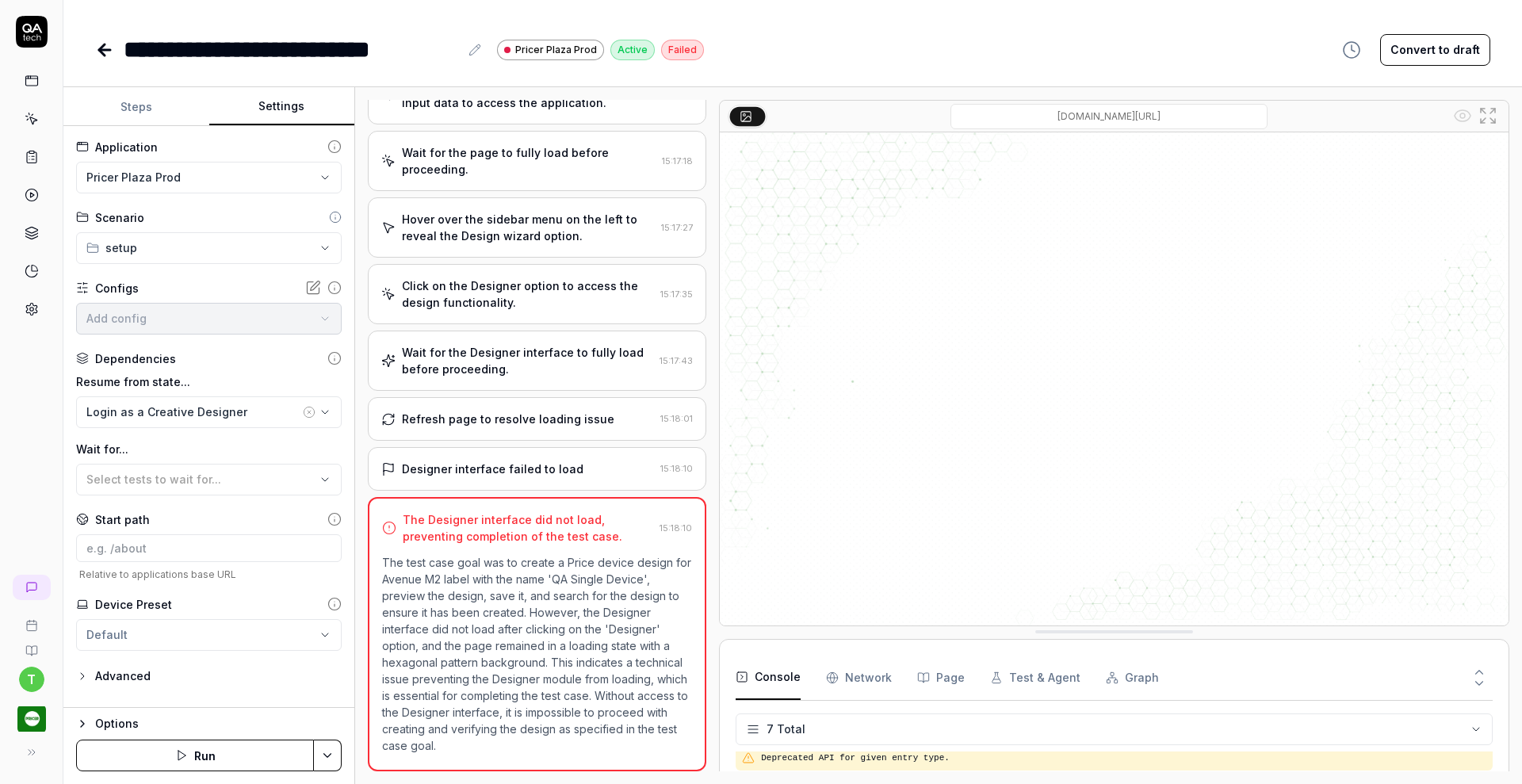
click at [290, 106] on button "Settings" at bounding box center [283, 106] width 146 height 38
click at [242, 749] on button "Run" at bounding box center [194, 755] width 237 height 31
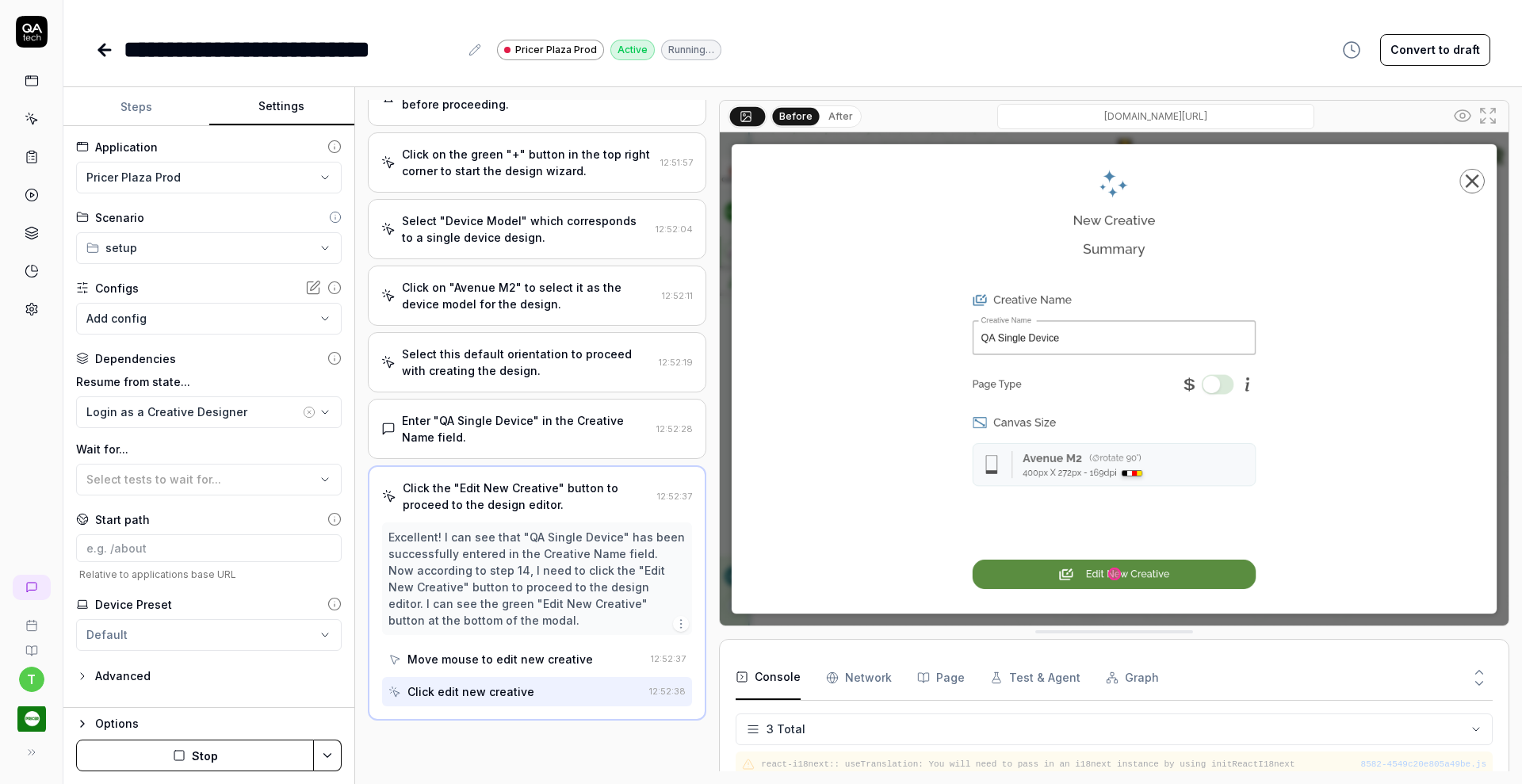
scroll to position [357, 0]
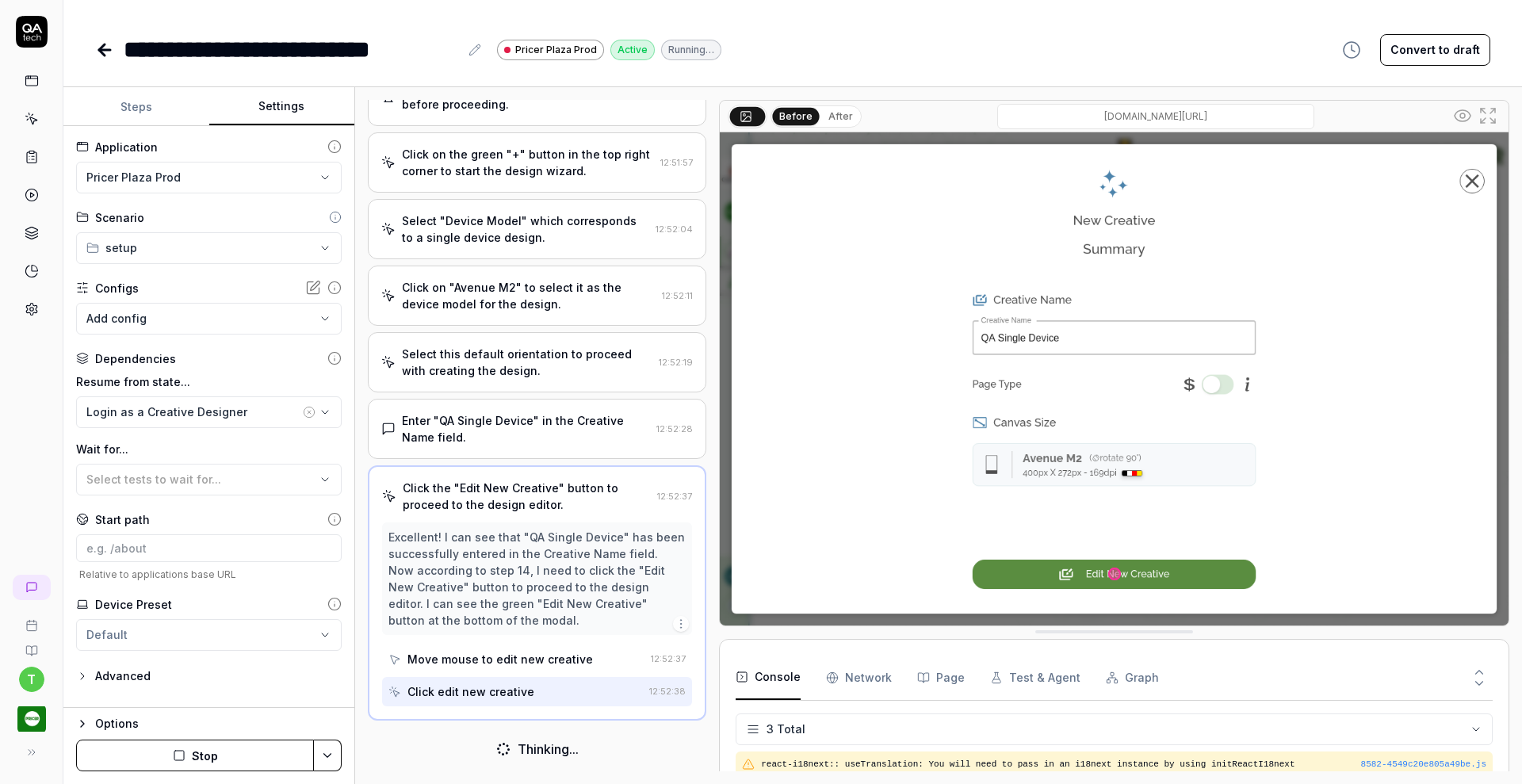
click at [242, 749] on button "Stop" at bounding box center [194, 755] width 237 height 31
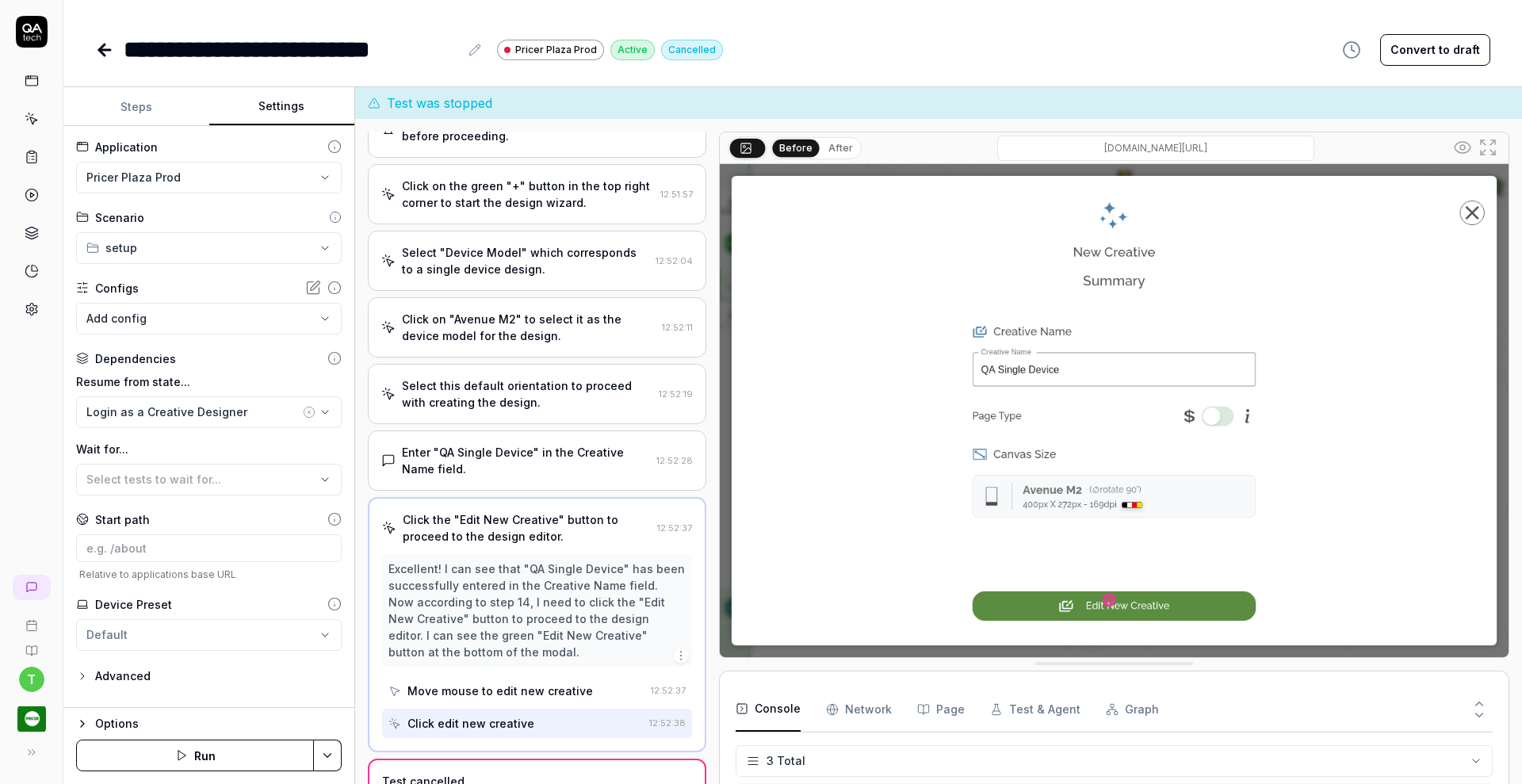
click at [242, 749] on button "Run" at bounding box center [194, 755] width 237 height 31
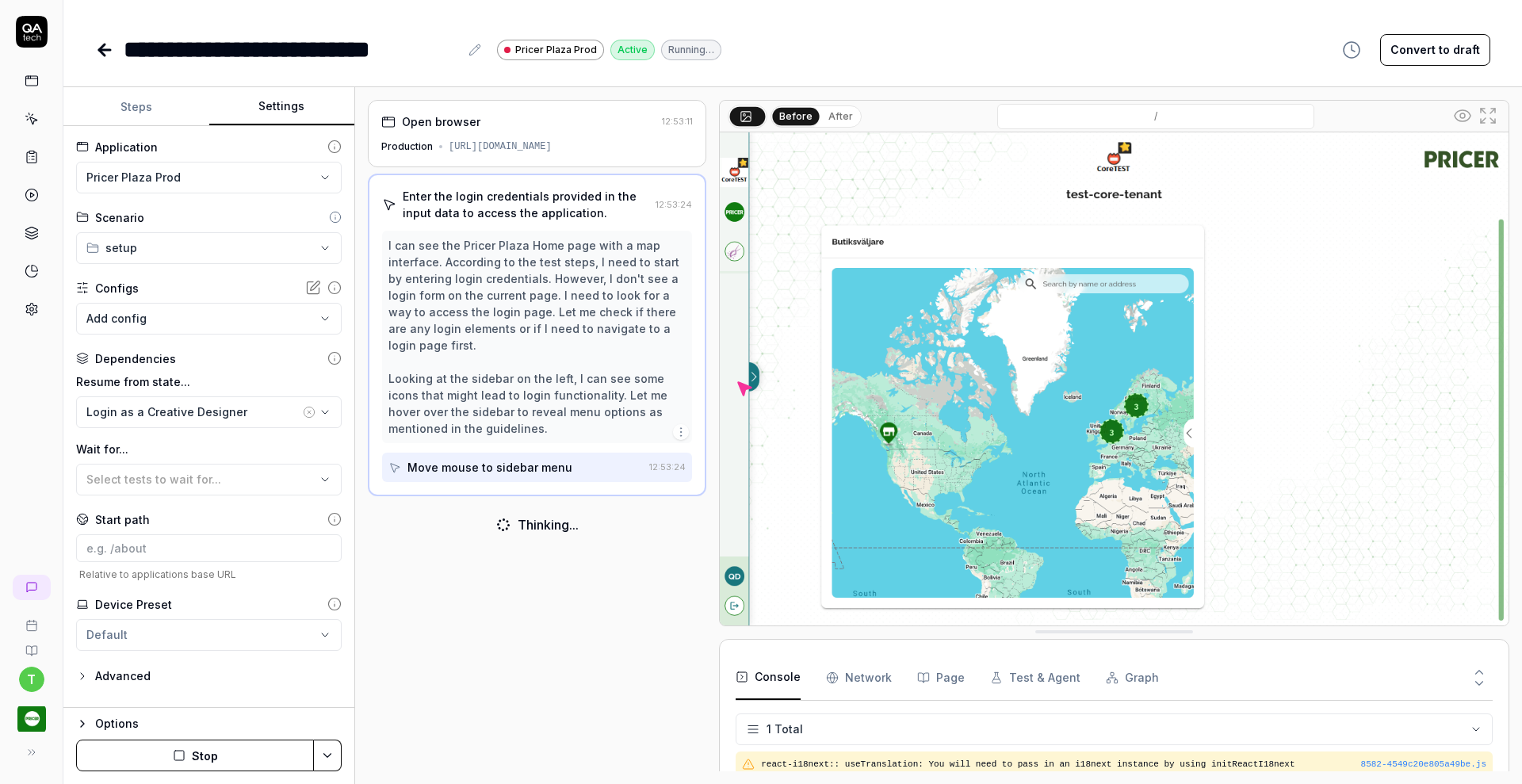
click at [139, 112] on button "Steps" at bounding box center [137, 106] width 146 height 38
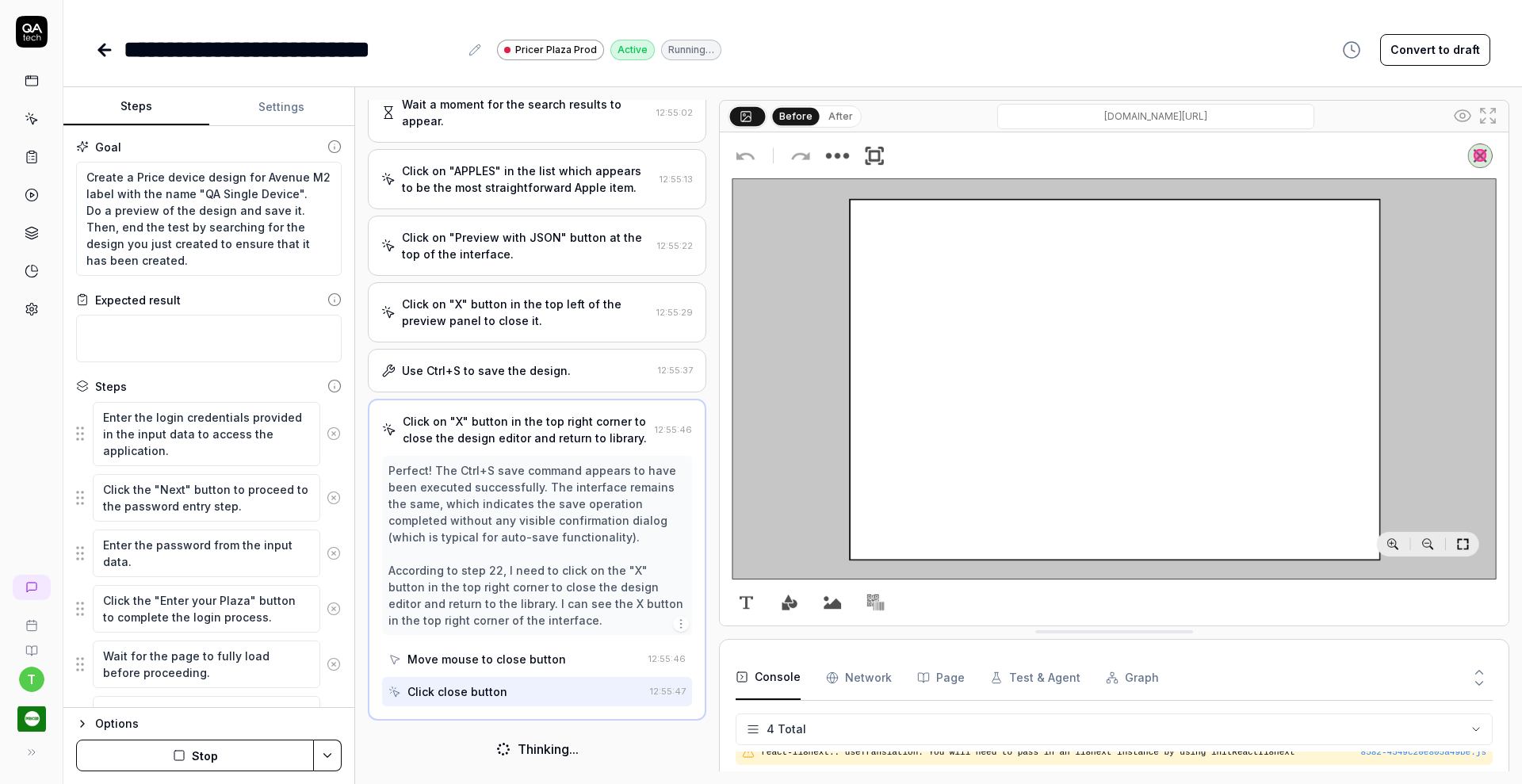
scroll to position [824, 0]
type textarea "*"
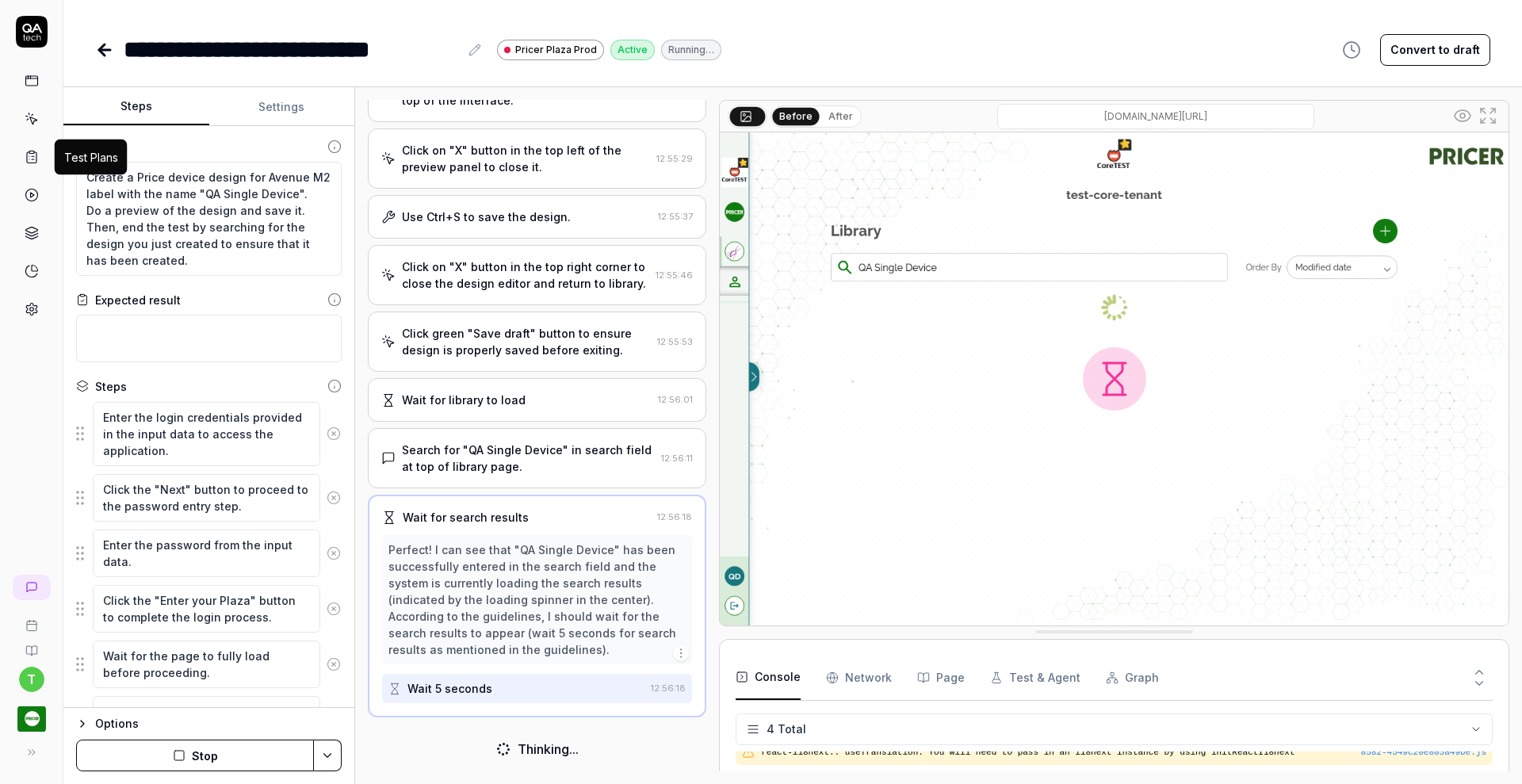
scroll to position [974, 0]
click at [35, 161] on icon at bounding box center [31, 156] width 14 height 14
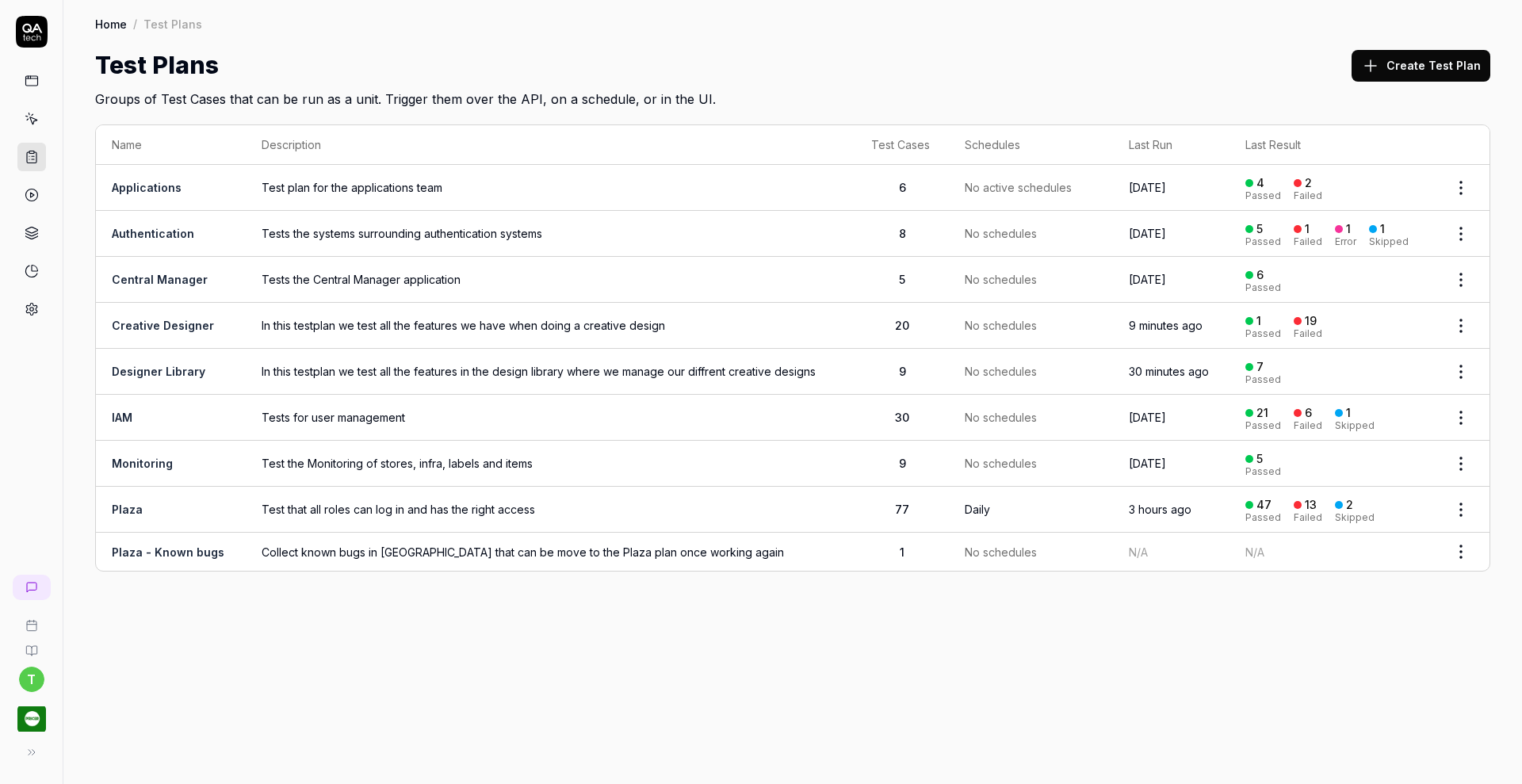
click at [165, 321] on link "Creative Designer" at bounding box center [163, 325] width 103 height 14
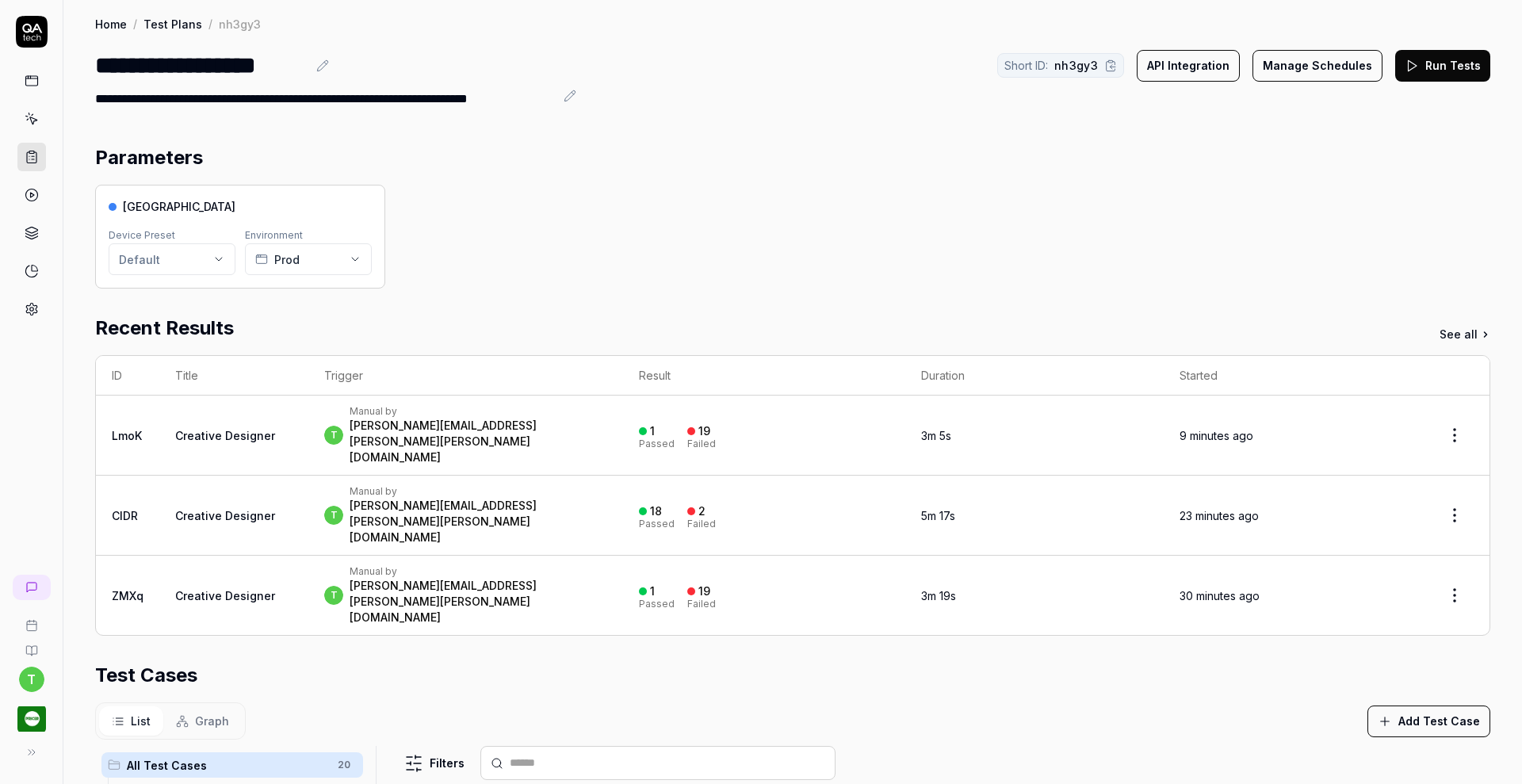
click at [1413, 66] on button "Run Tests" at bounding box center [1442, 66] width 95 height 31
click at [30, 159] on icon at bounding box center [31, 156] width 14 height 14
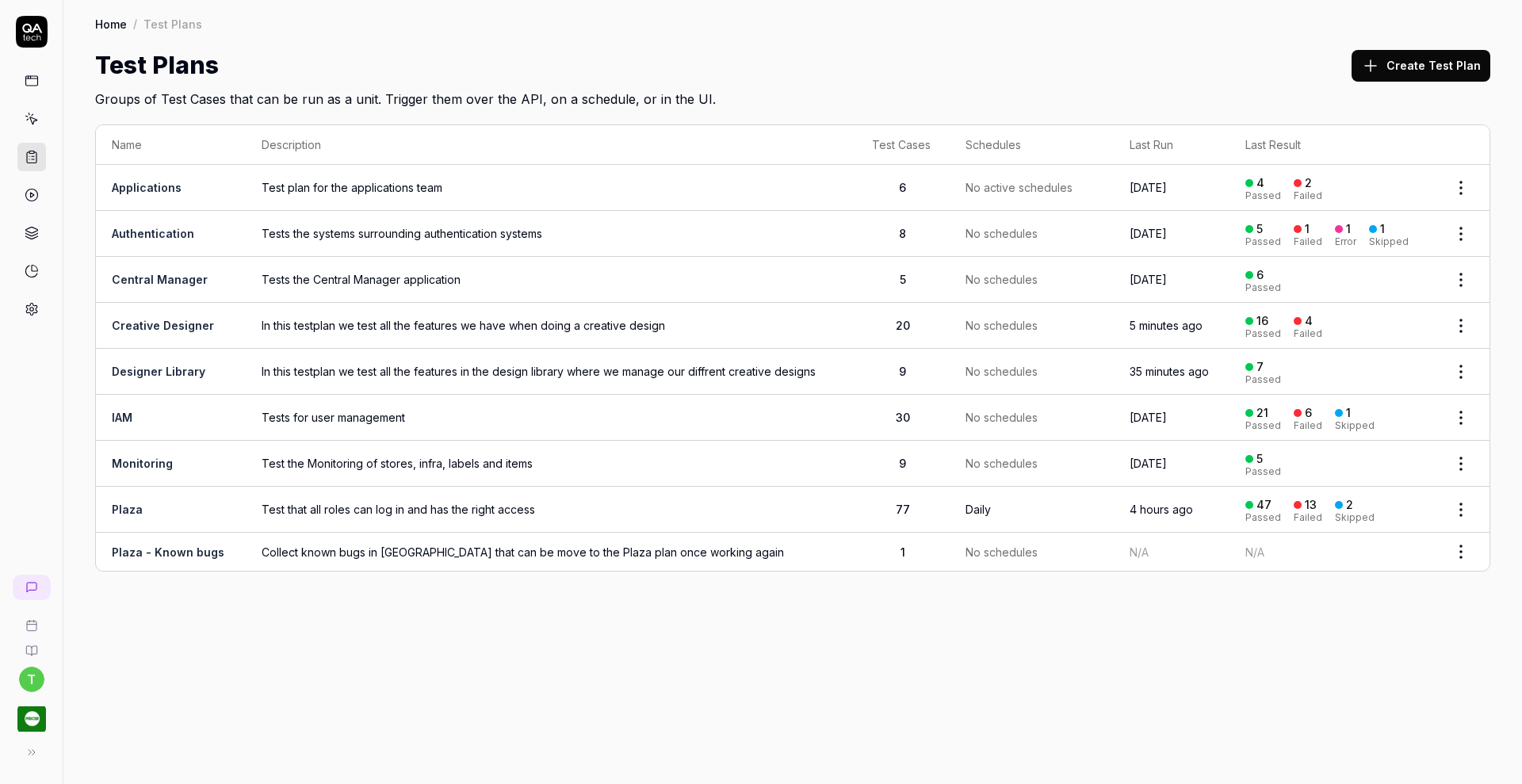
click at [182, 366] on link "Designer Library" at bounding box center [158, 371] width 93 height 14
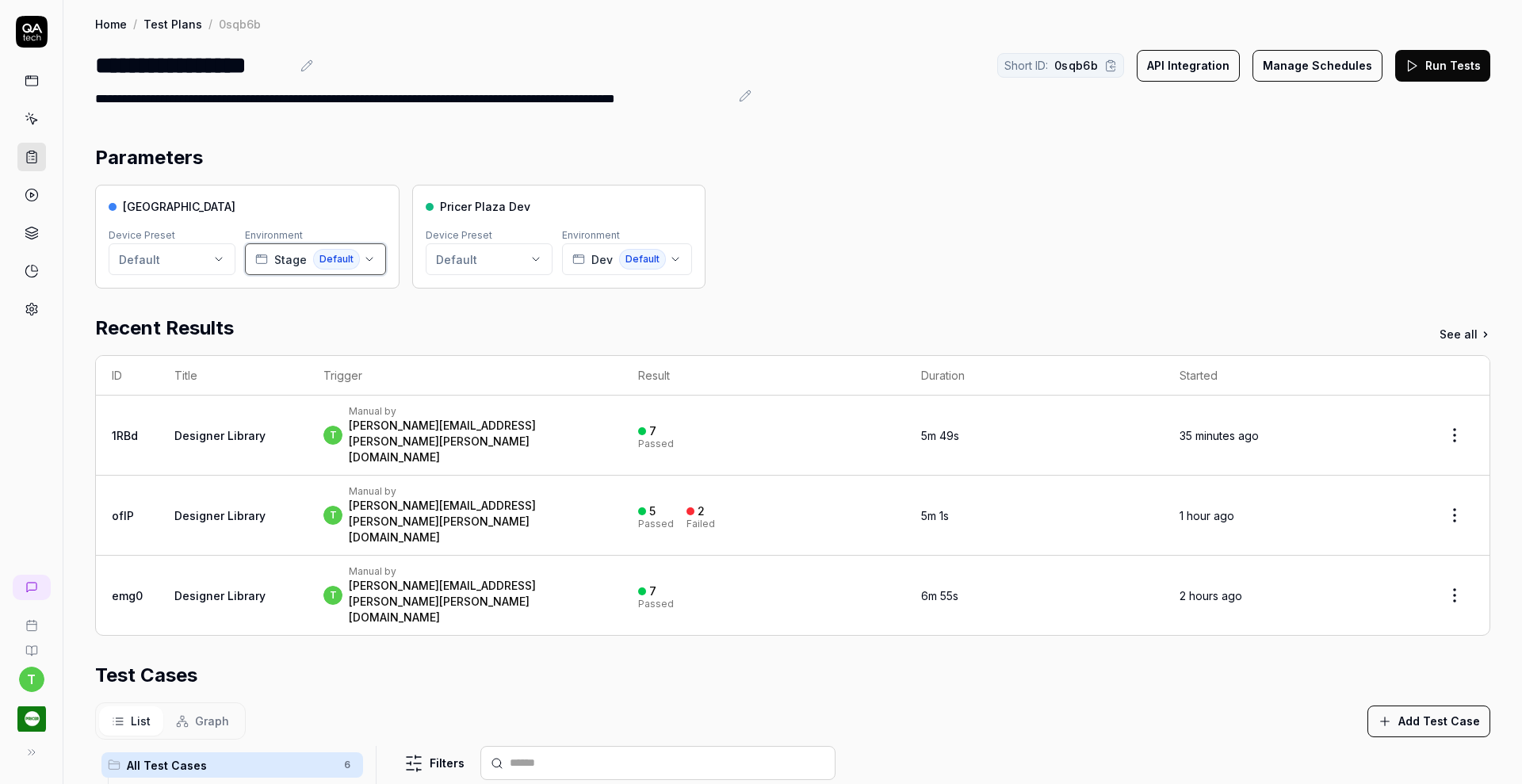
click at [366, 254] on icon "button" at bounding box center [369, 259] width 13 height 13
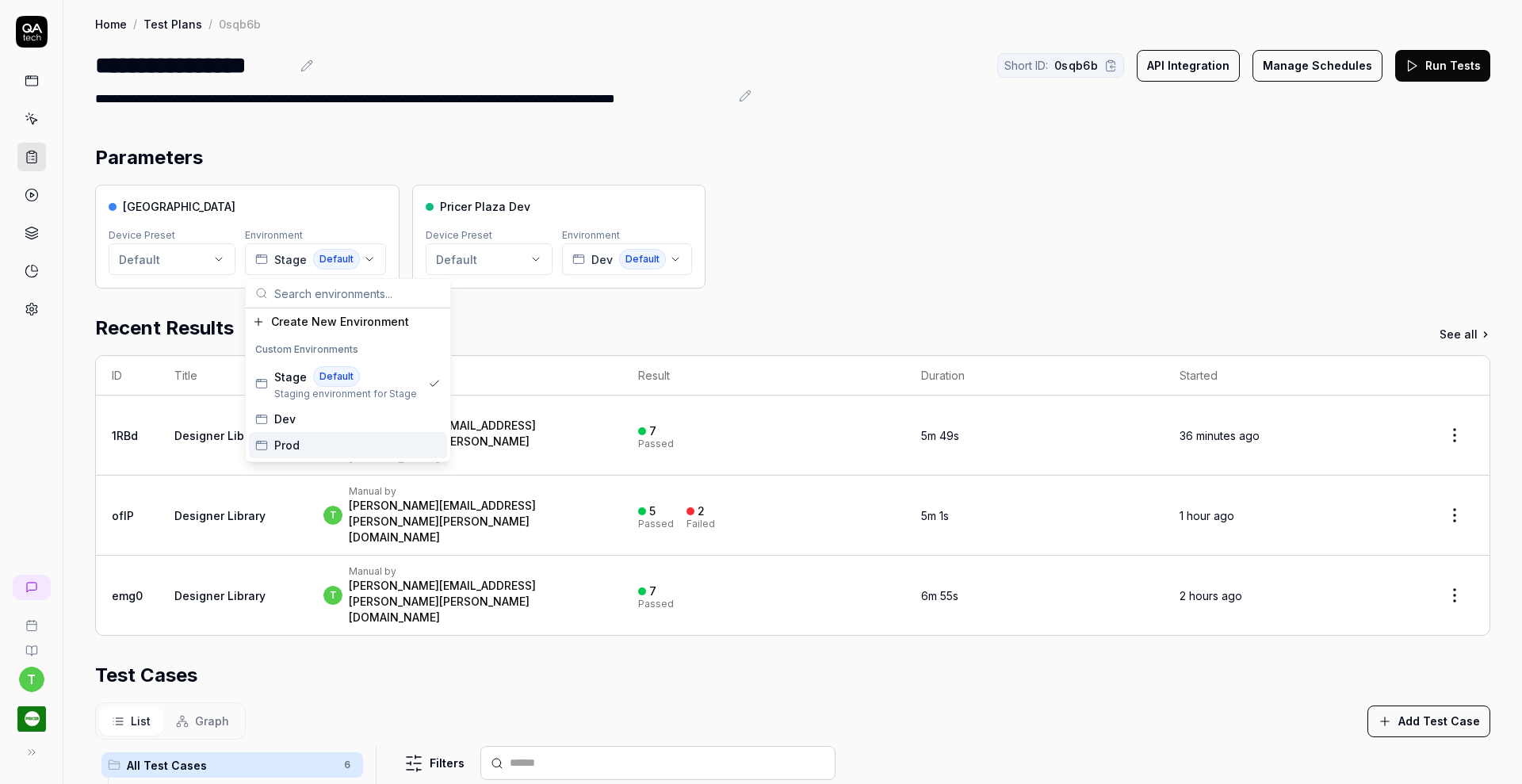
click at [299, 441] on span "Prod" at bounding box center [286, 445] width 25 height 17
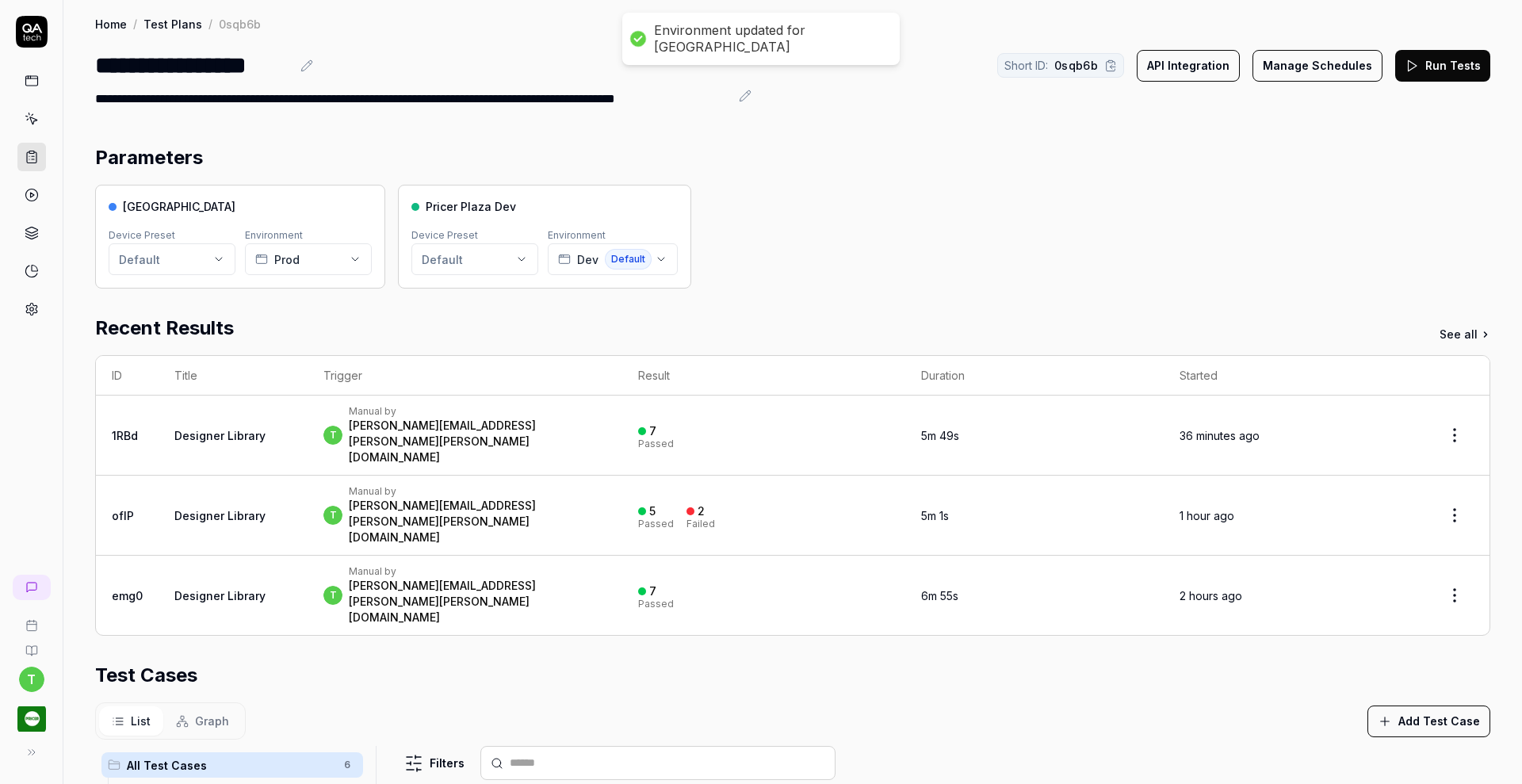
click at [1447, 64] on button "Run Tests" at bounding box center [1442, 66] width 95 height 31
click at [567, 428] on div "t Manual by [PERSON_NAME][EMAIL_ADDRESS][PERSON_NAME][PERSON_NAME][DOMAIN_NAME]" at bounding box center [465, 435] width 283 height 60
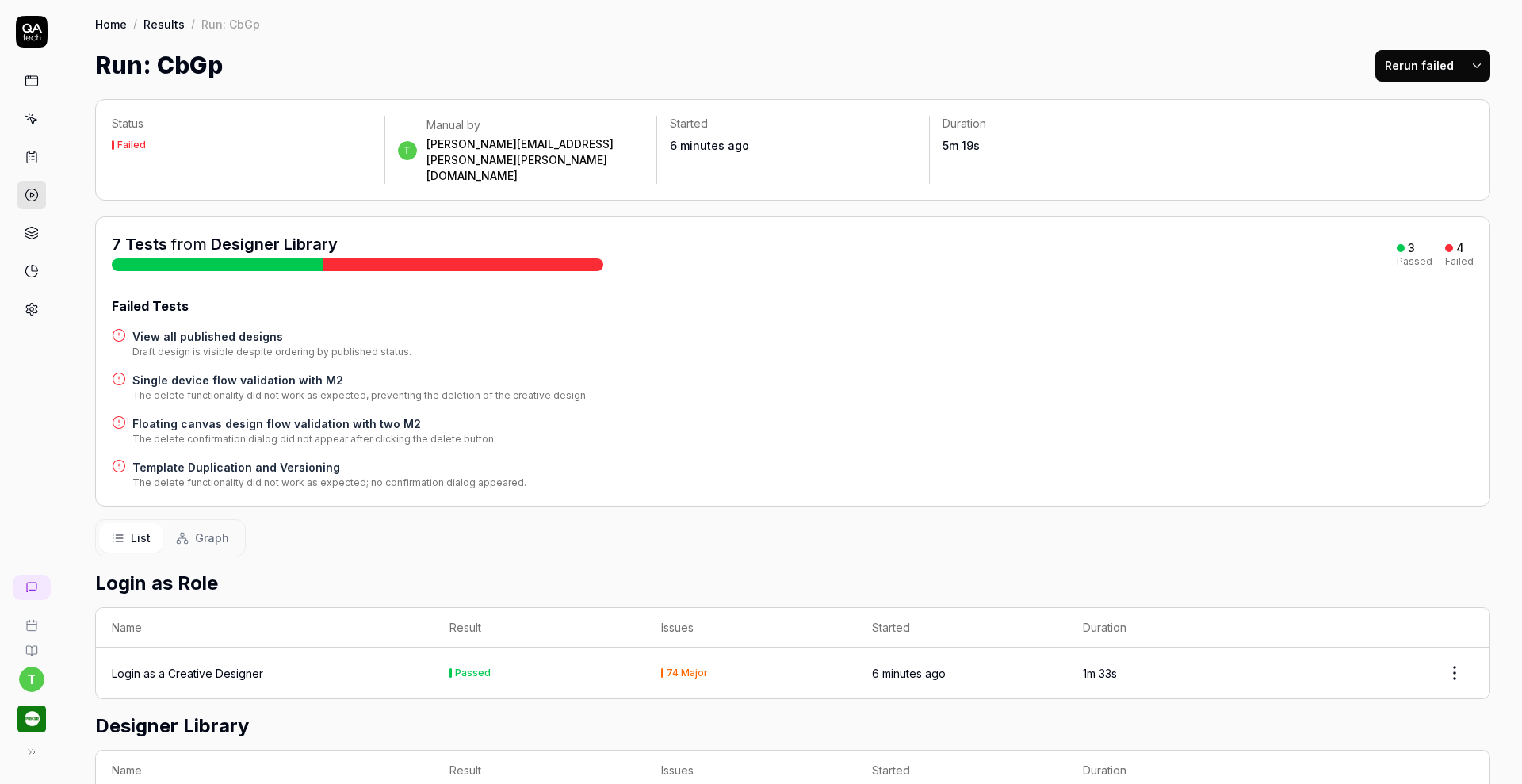
click at [278, 371] on h4 "Single device flow validation with M2" at bounding box center [359, 380] width 455 height 17
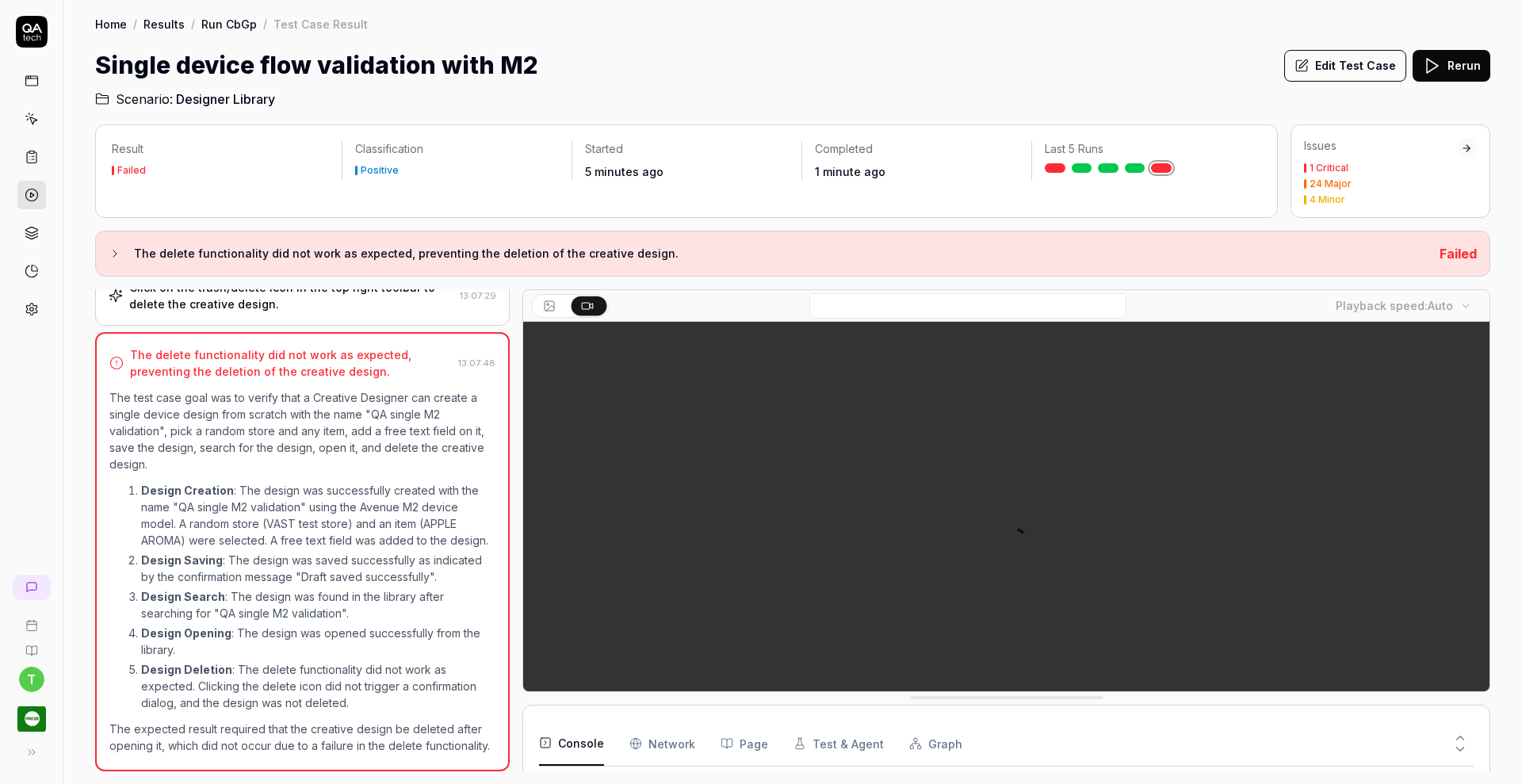
scroll to position [1245, 0]
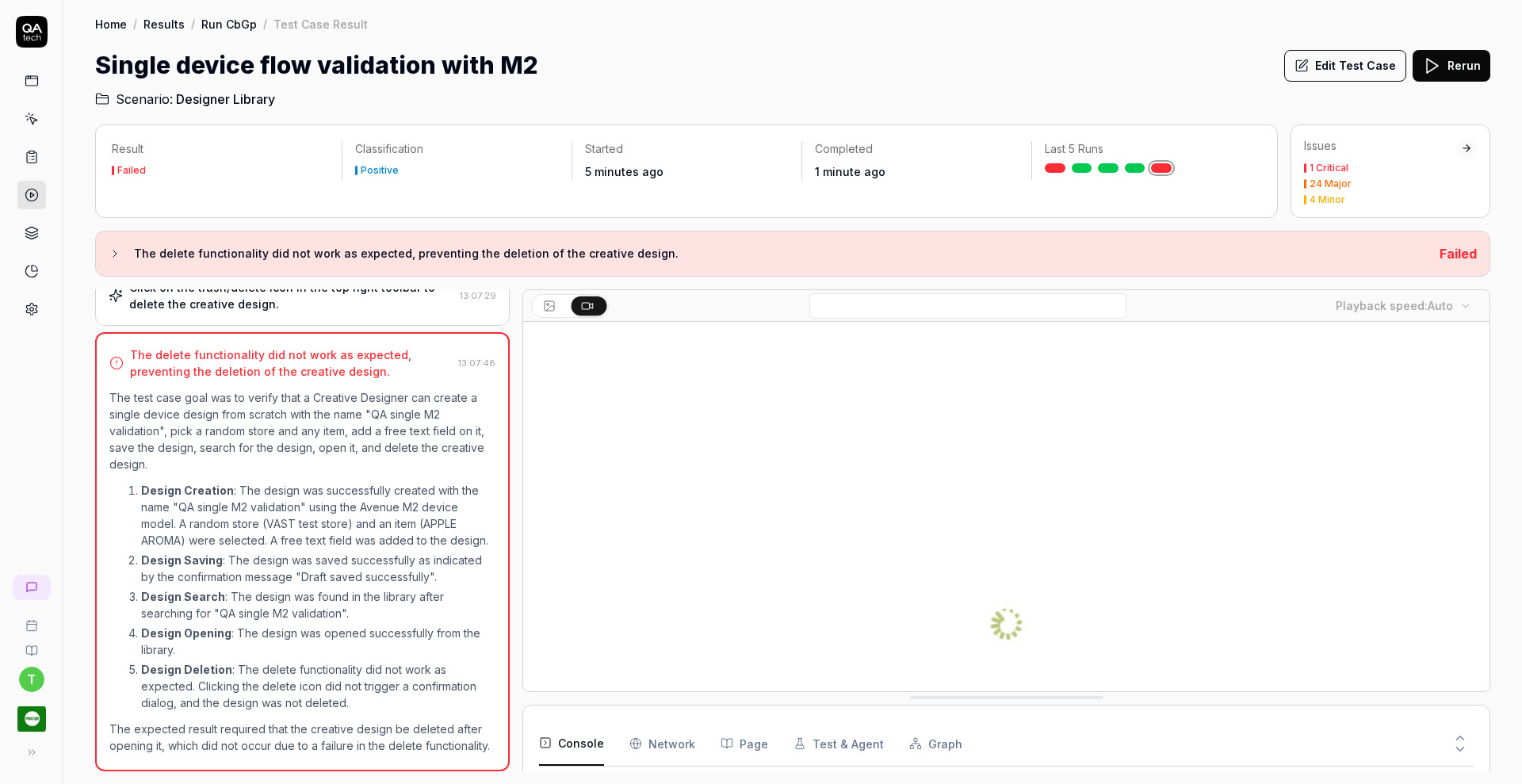
click at [1307, 66] on icon at bounding box center [1301, 66] width 11 height 11
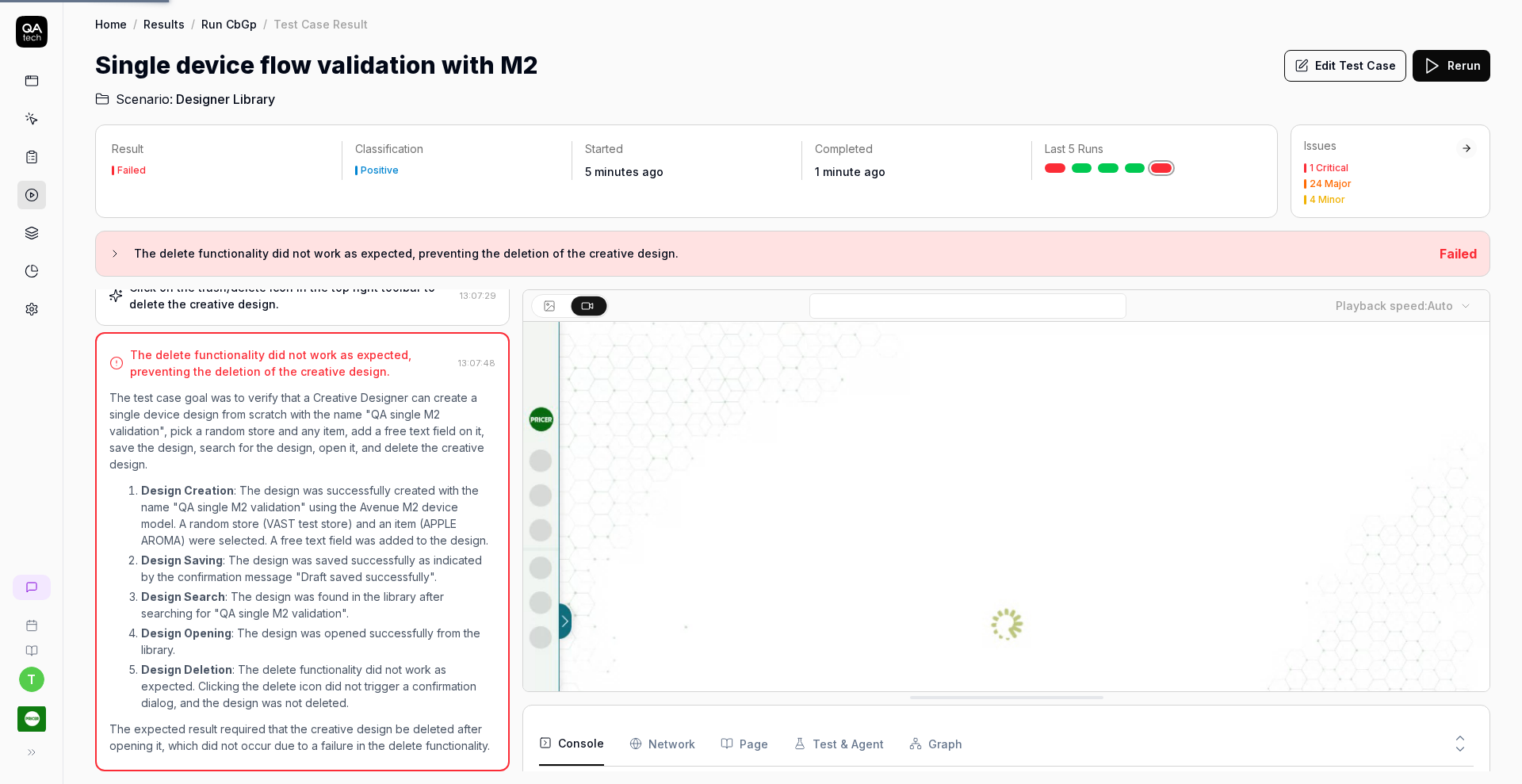
scroll to position [2067, 0]
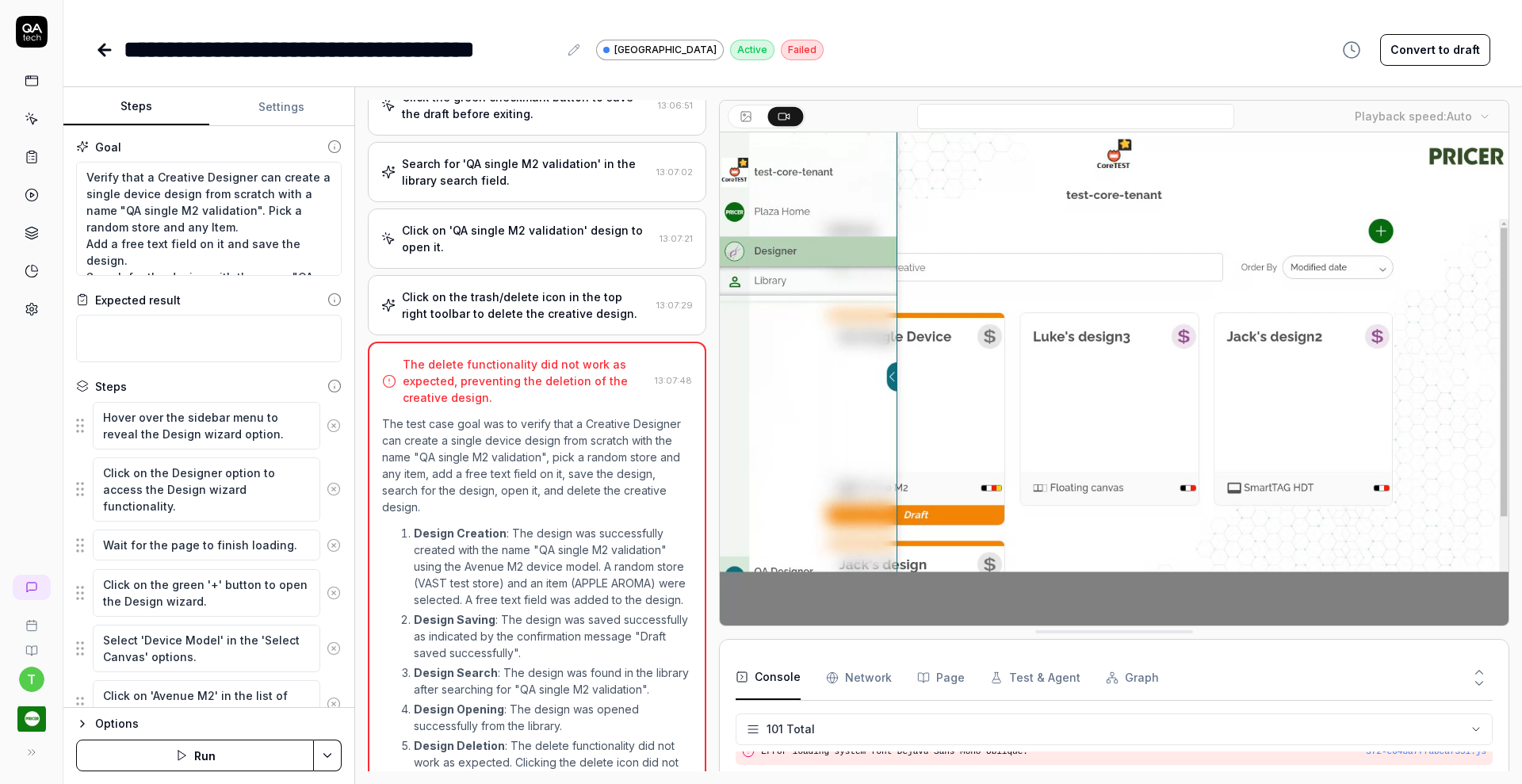
scroll to position [1339, 0]
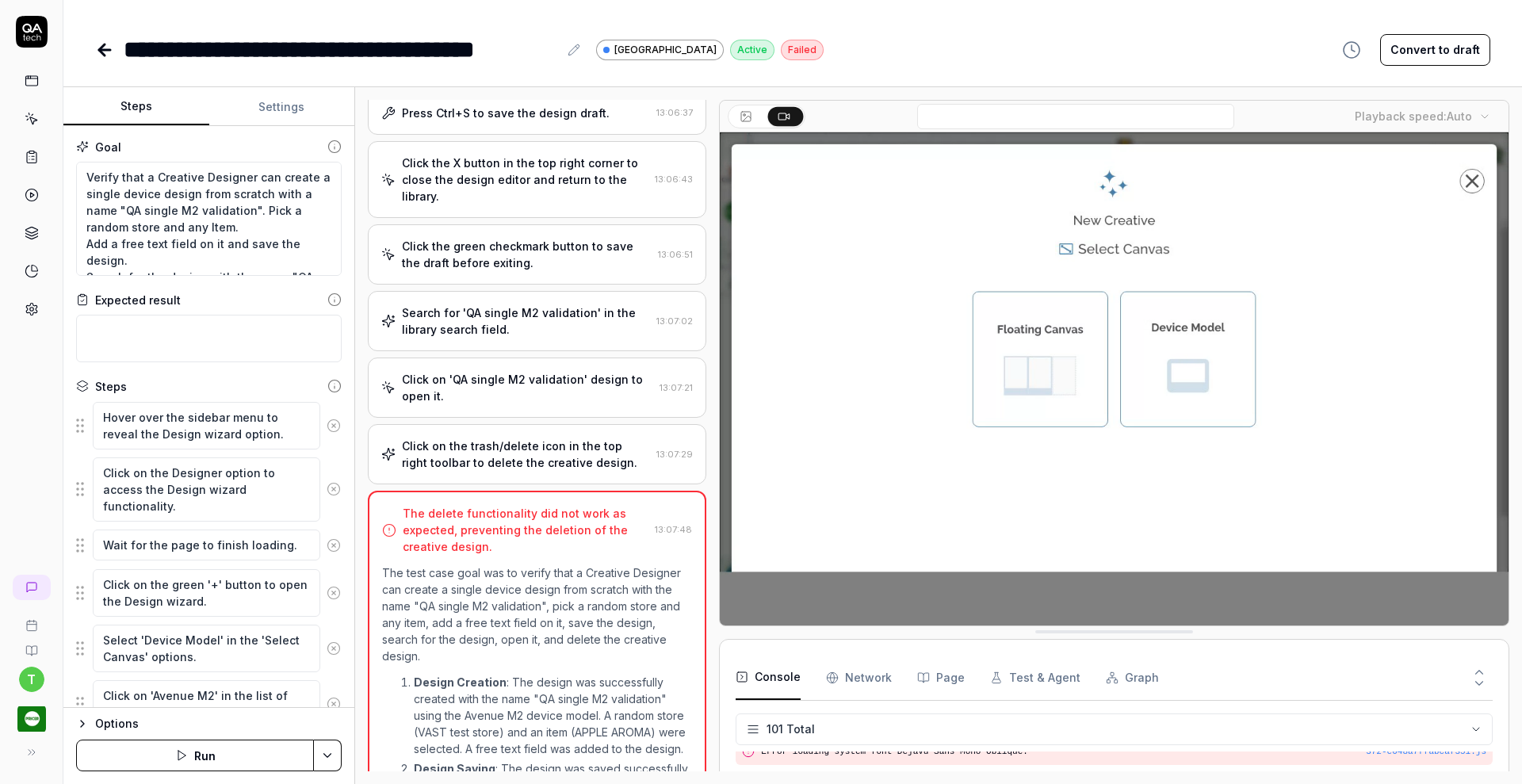
scroll to position [1048, 0]
click at [554, 430] on div "Click on the trash/delete icon in the top right toolbar to delete the creative …" at bounding box center [537, 452] width 338 height 60
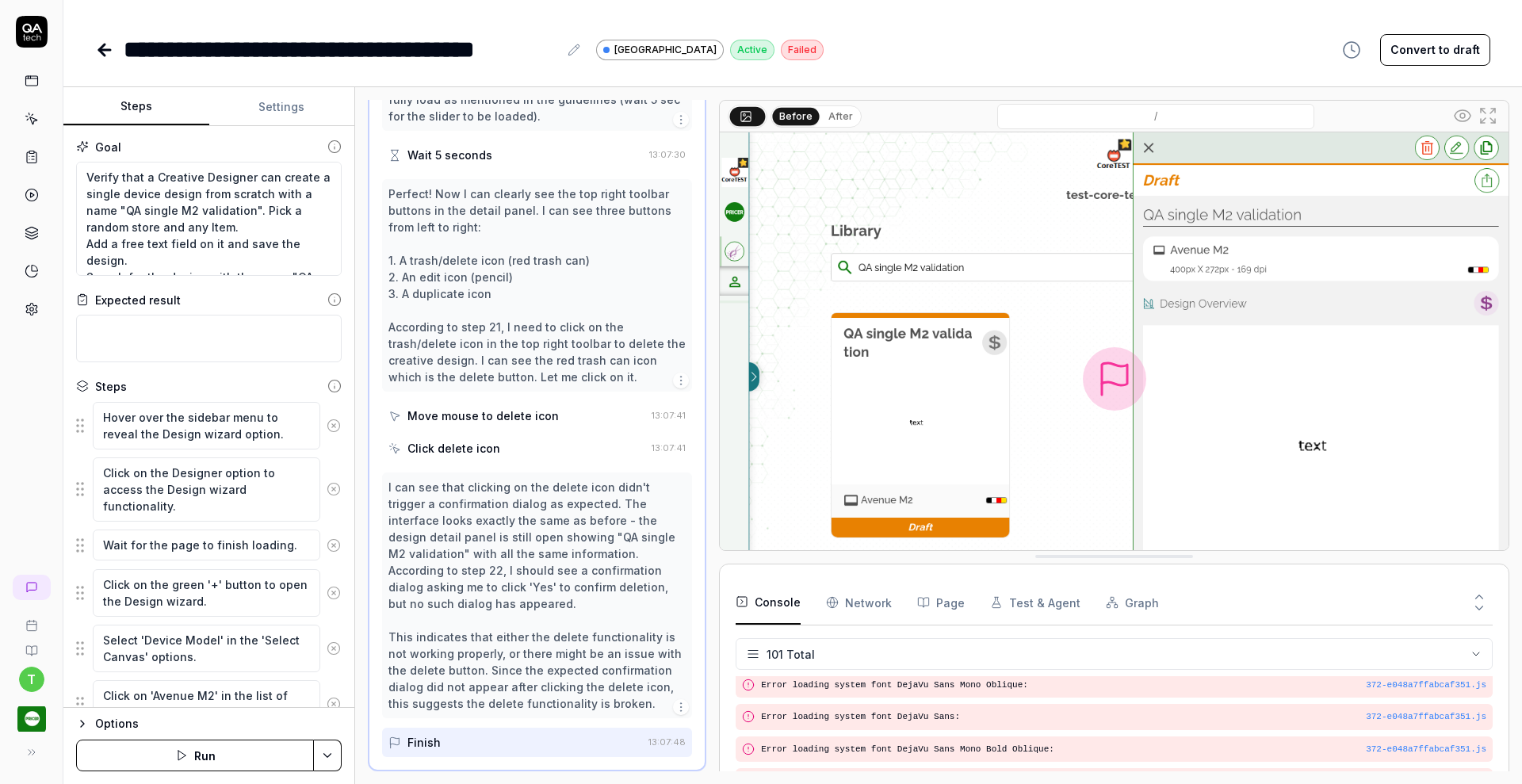
scroll to position [3126, 0]
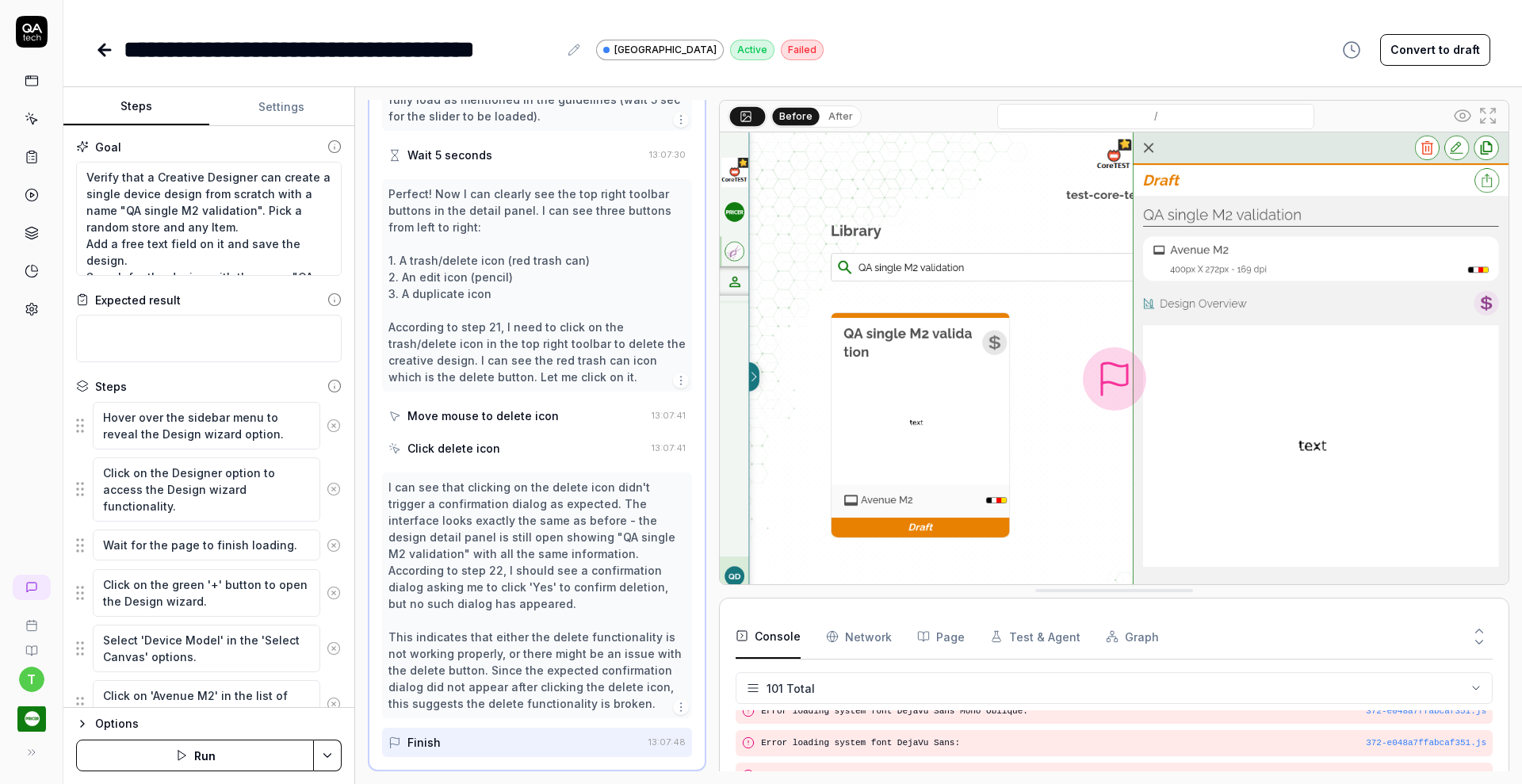
drag, startPoint x: 1079, startPoint y: 631, endPoint x: 1098, endPoint y: 589, distance: 46.1
click at [29, 163] on icon at bounding box center [31, 156] width 14 height 14
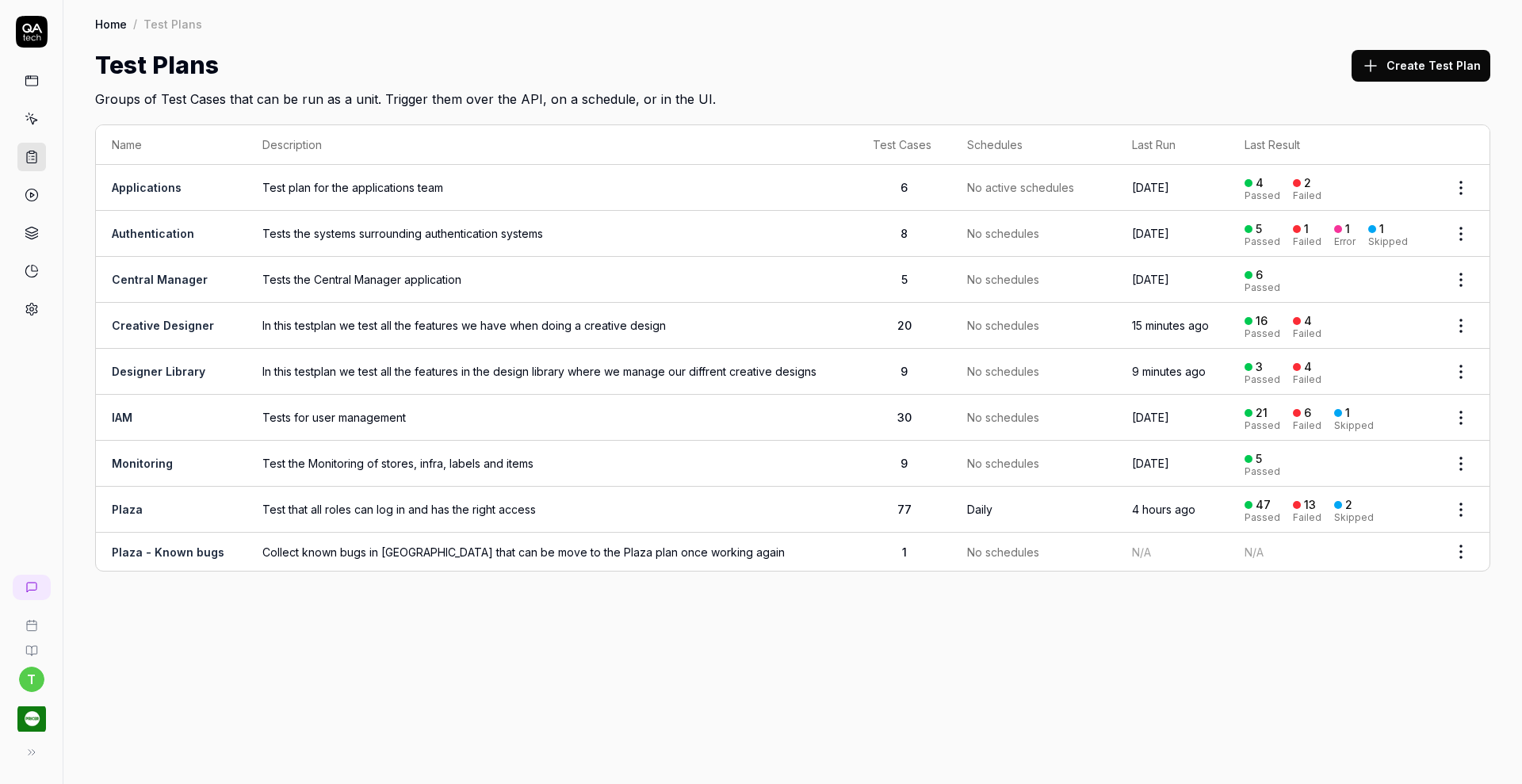
click at [43, 303] on link at bounding box center [31, 308] width 29 height 29
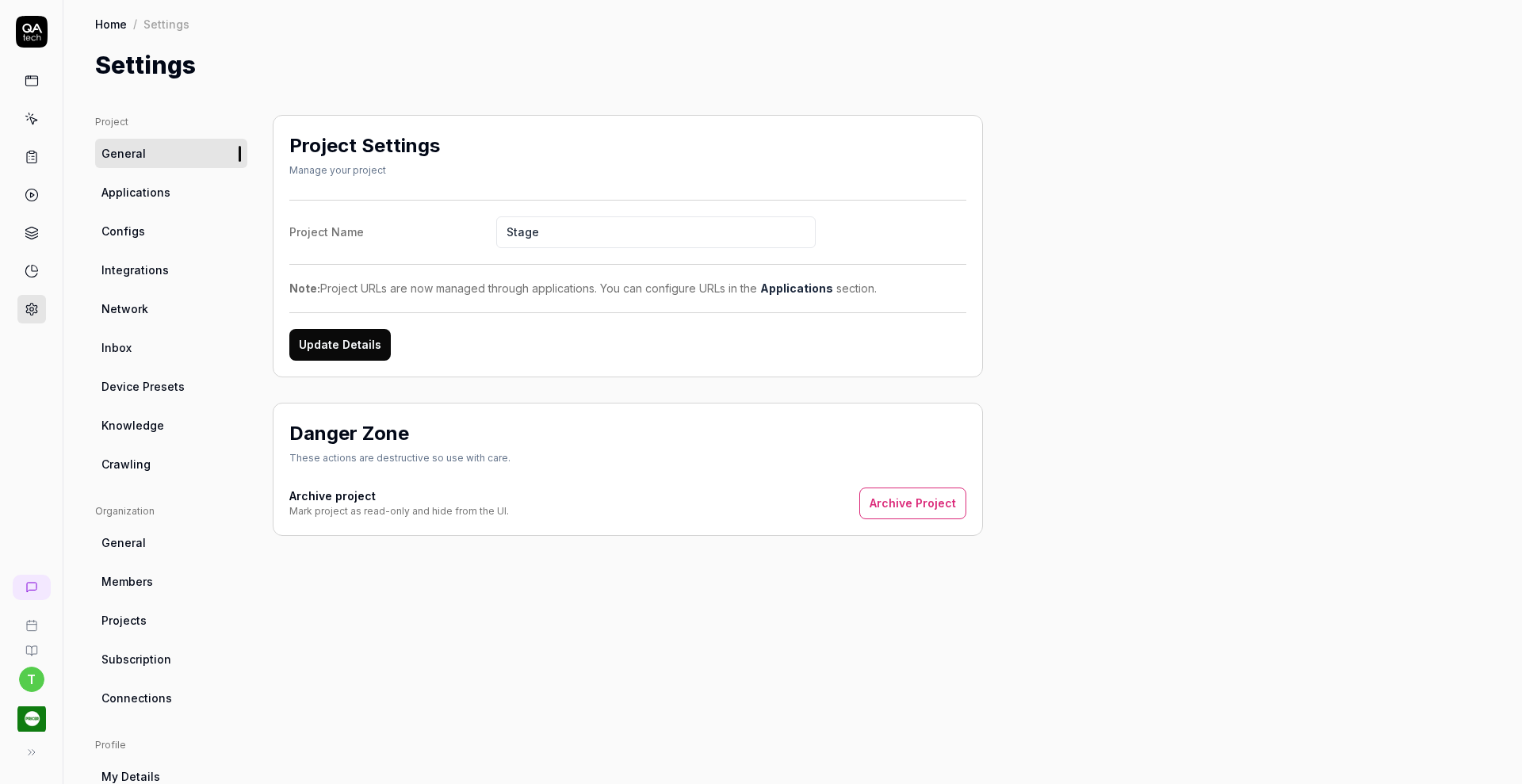
click at [148, 433] on span "Knowledge" at bounding box center [133, 425] width 63 height 17
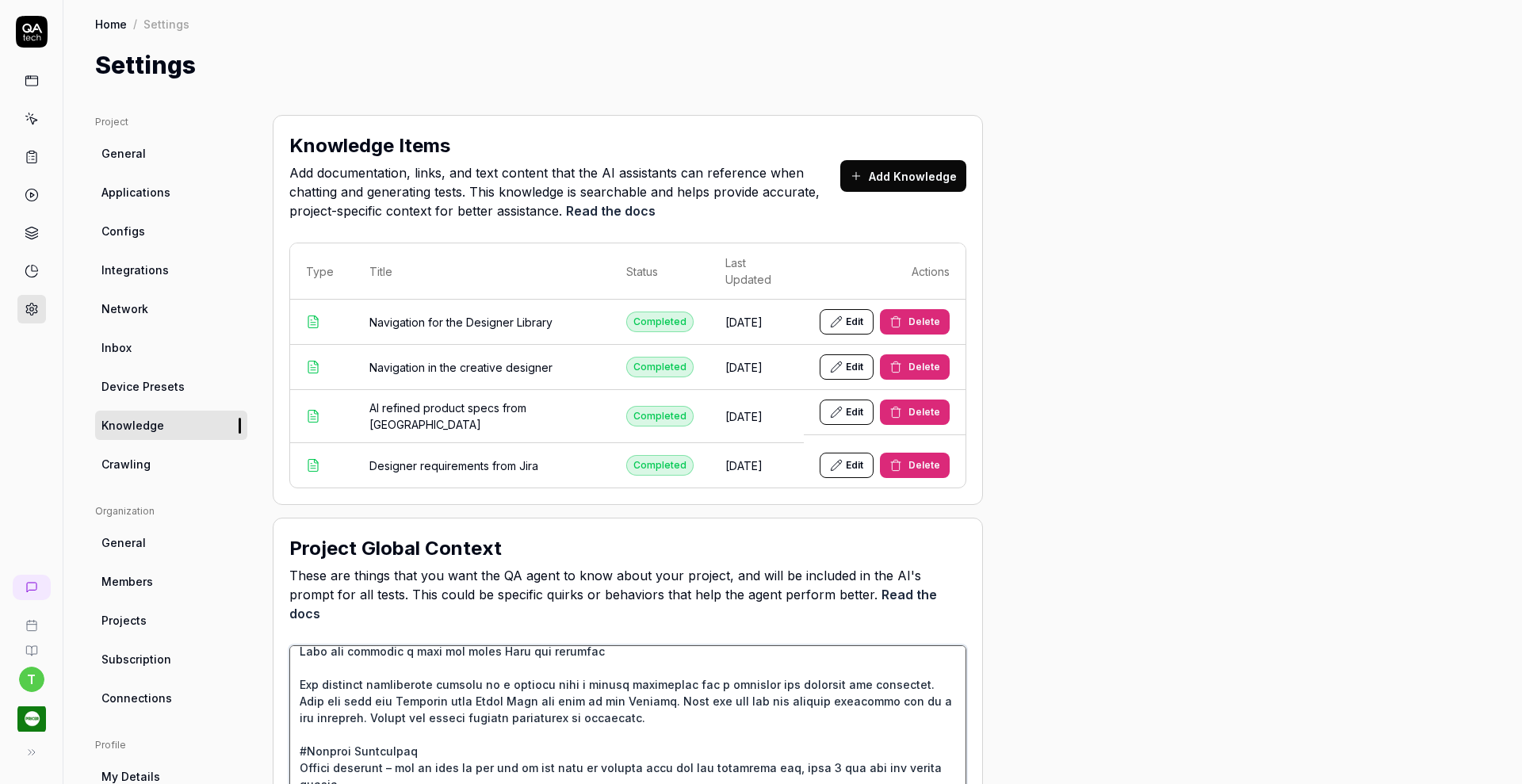
scroll to position [259, 0]
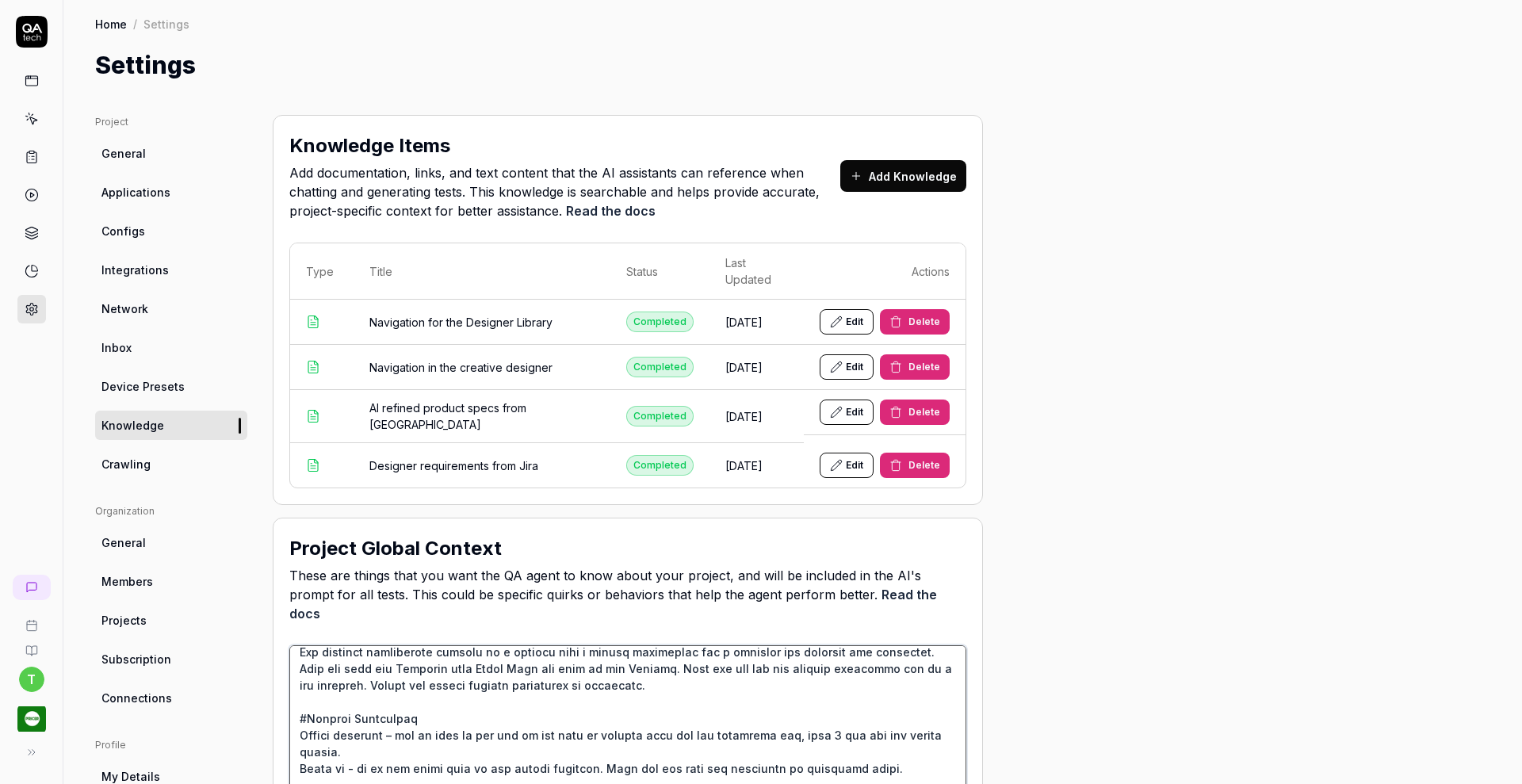
click at [813, 688] on textarea at bounding box center [627, 736] width 677 height 181
type textarea "*"
type textarea "Lor ipsumdolors am c adip‑elitseddoe Temporin utl etdolorema aliqu eni adminimv…"
type textarea "*"
type textarea "Lor ipsumdolors am c adip‑elitseddoe Temporin utl etdolorema aliqu eni adminimv…"
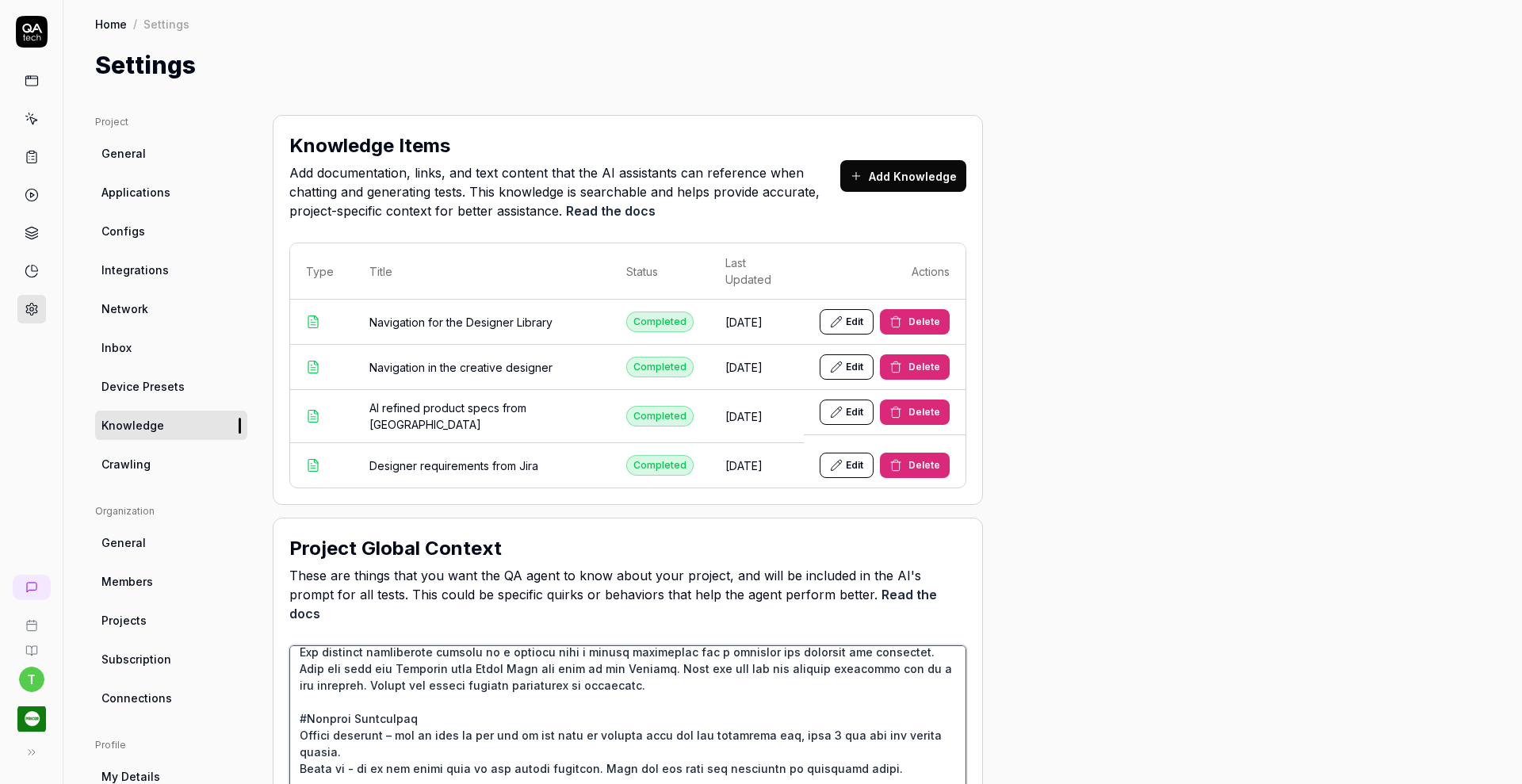
type textarea "*"
type textarea "Lor ipsumdolors am c adip‑elitseddoe Temporin utl etdolorema aliqu eni adminimv…"
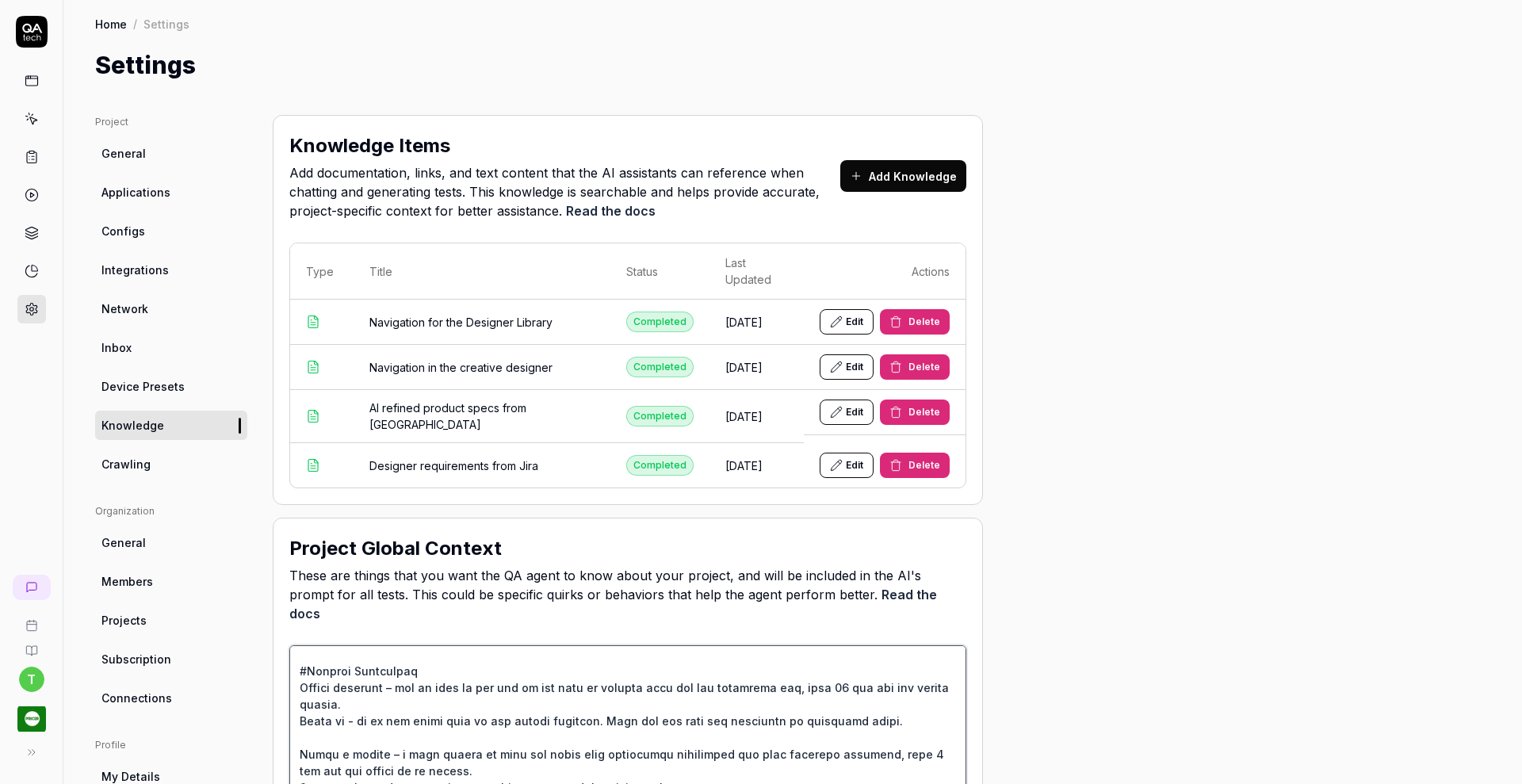
scroll to position [317, 0]
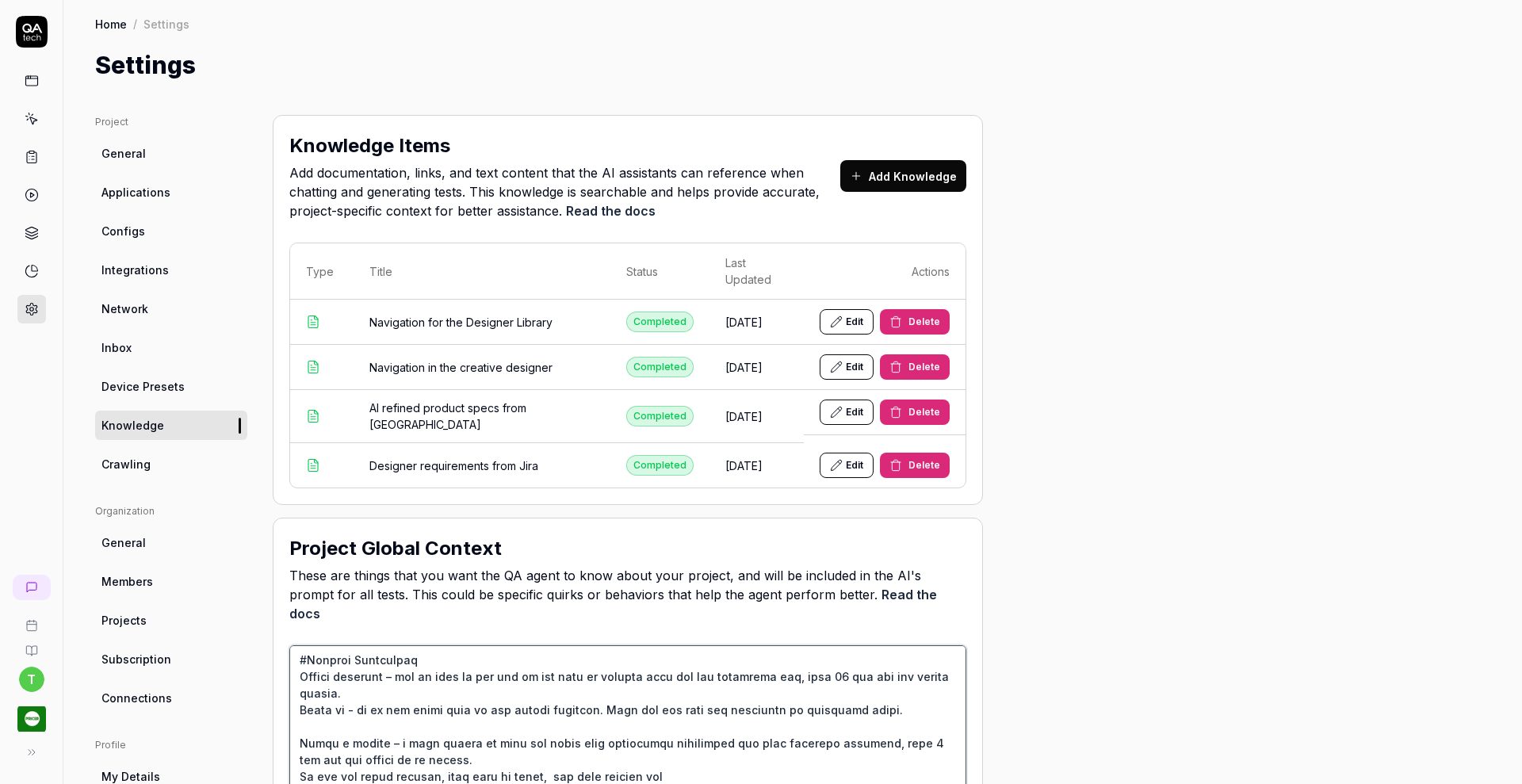
click at [852, 694] on textarea at bounding box center [627, 736] width 677 height 181
type textarea "*"
type textarea "Lor ipsumdolors am c adip‑elitseddoe Temporin utl etdolorema aliqu eni adminimv…"
type textarea "*"
type textarea "Lor ipsumdolors am c adip‑elitseddoe Temporin utl etdolorema aliqu eni adminimv…"
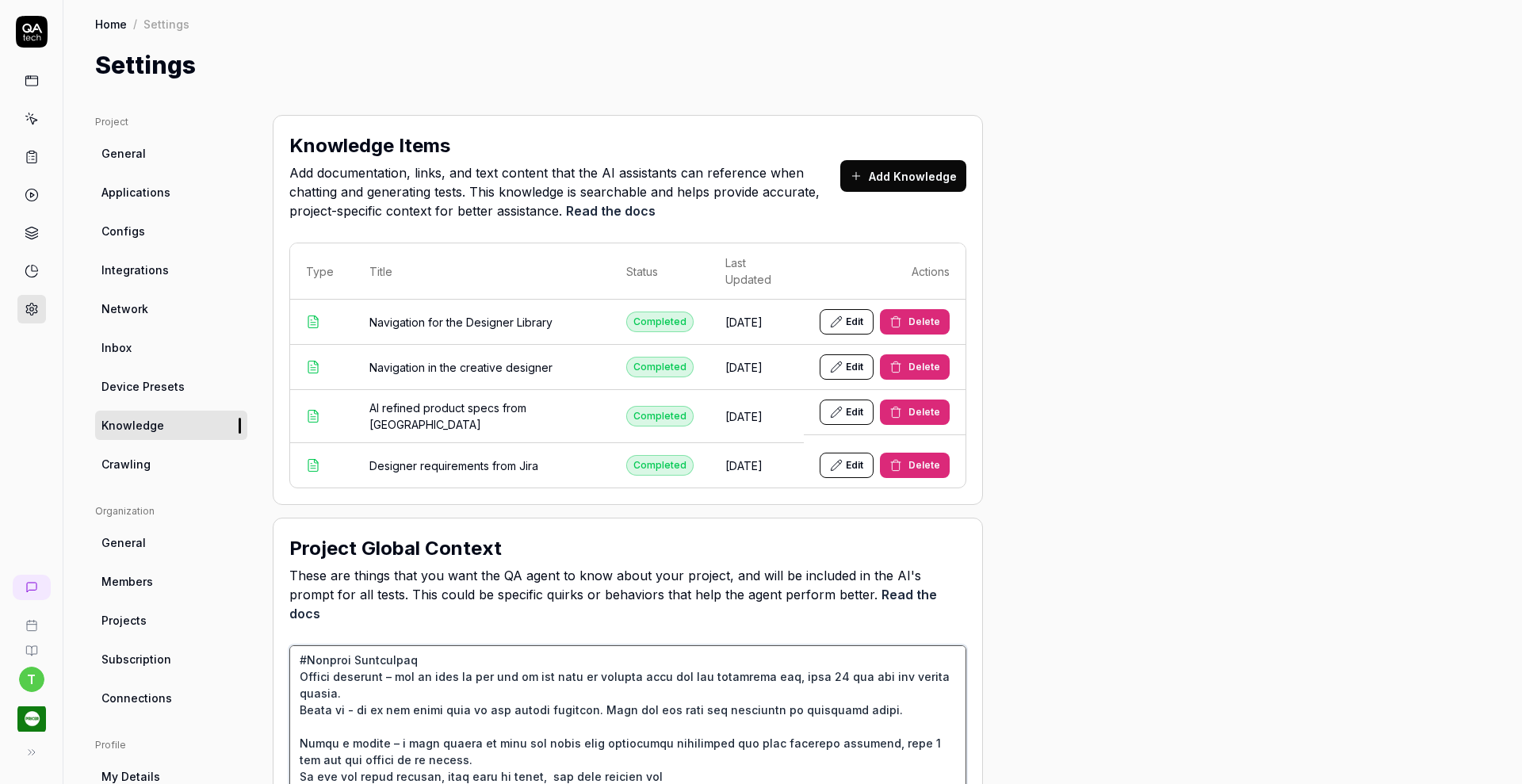
type textarea "*"
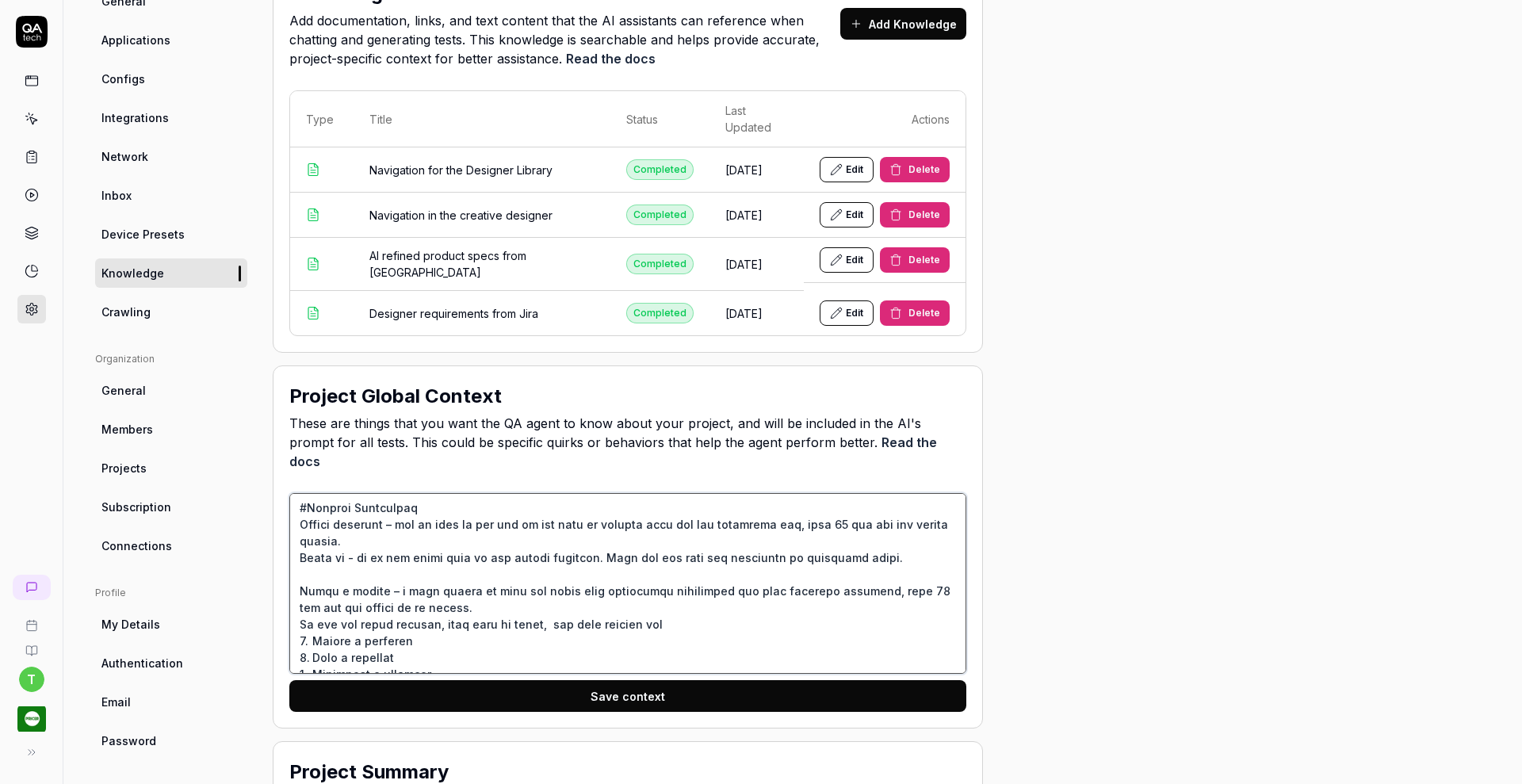
scroll to position [153, 0]
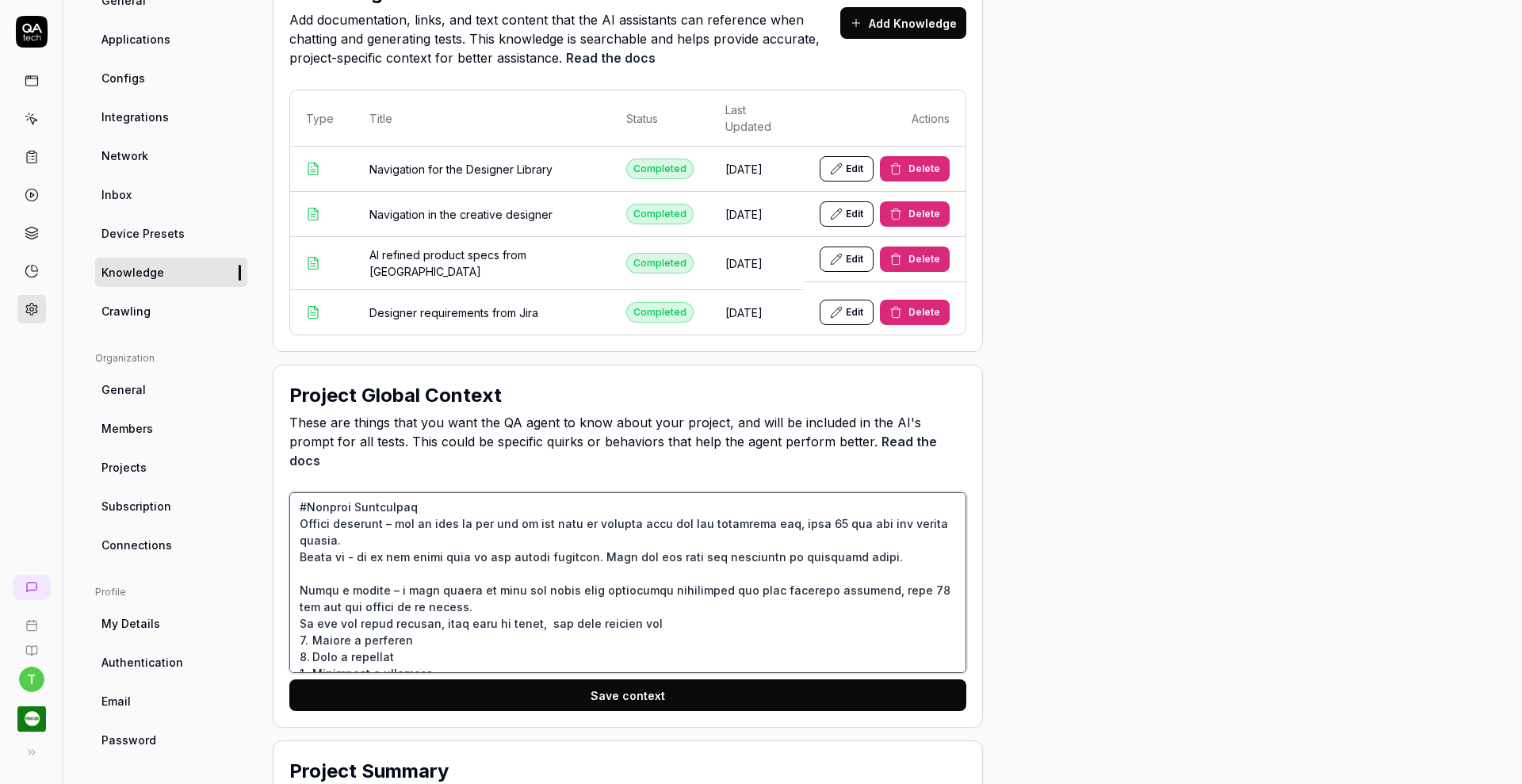
type textarea "Lor ipsumdolors am c adip‑elitseddoe Temporin utl etdolorema aliqu eni adminimv…"
click at [673, 679] on button "Save context" at bounding box center [627, 694] width 677 height 31
type textarea "*"
click at [30, 159] on icon at bounding box center [31, 156] width 14 height 14
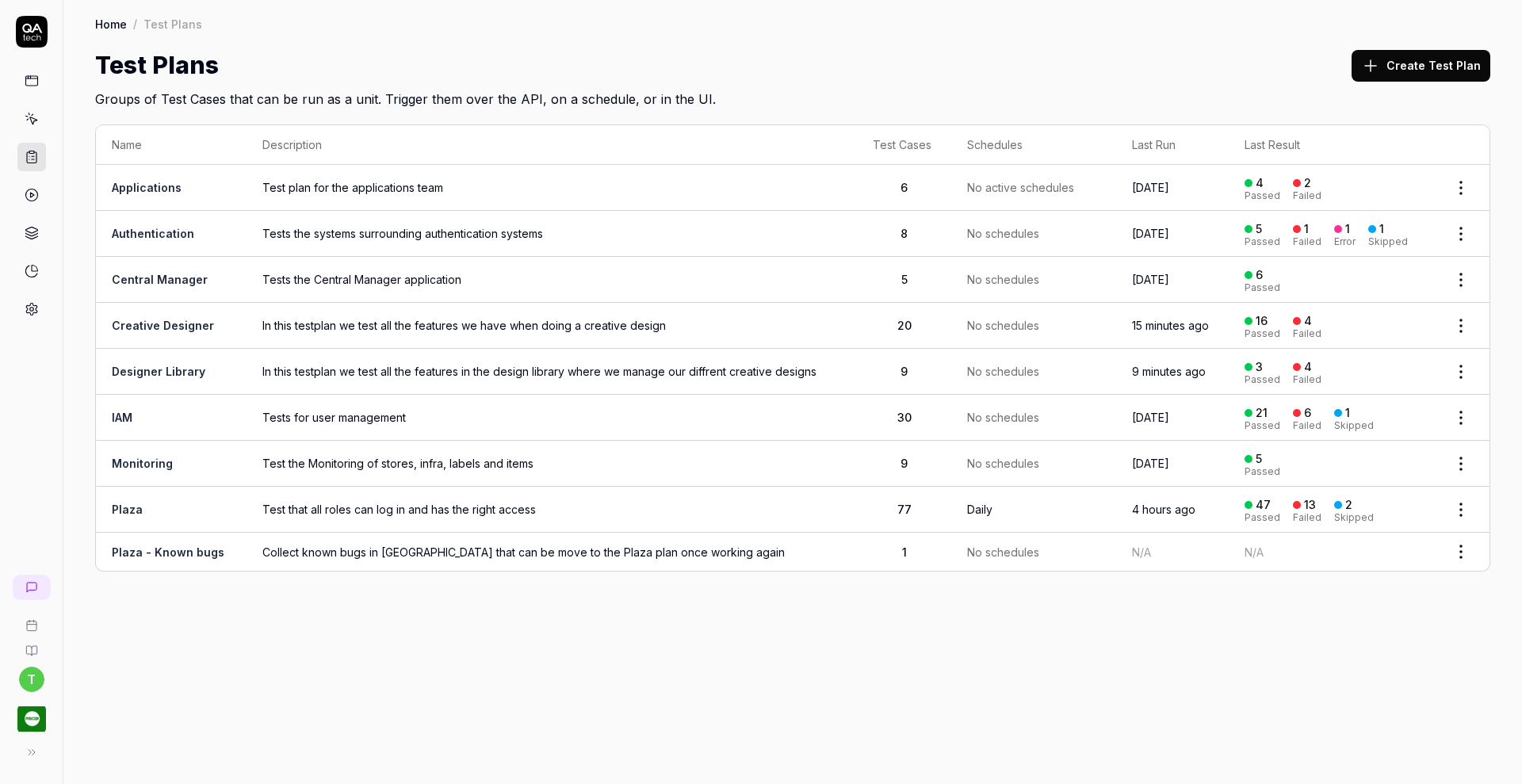
click at [178, 323] on link "Creative Designer" at bounding box center [163, 325] width 103 height 14
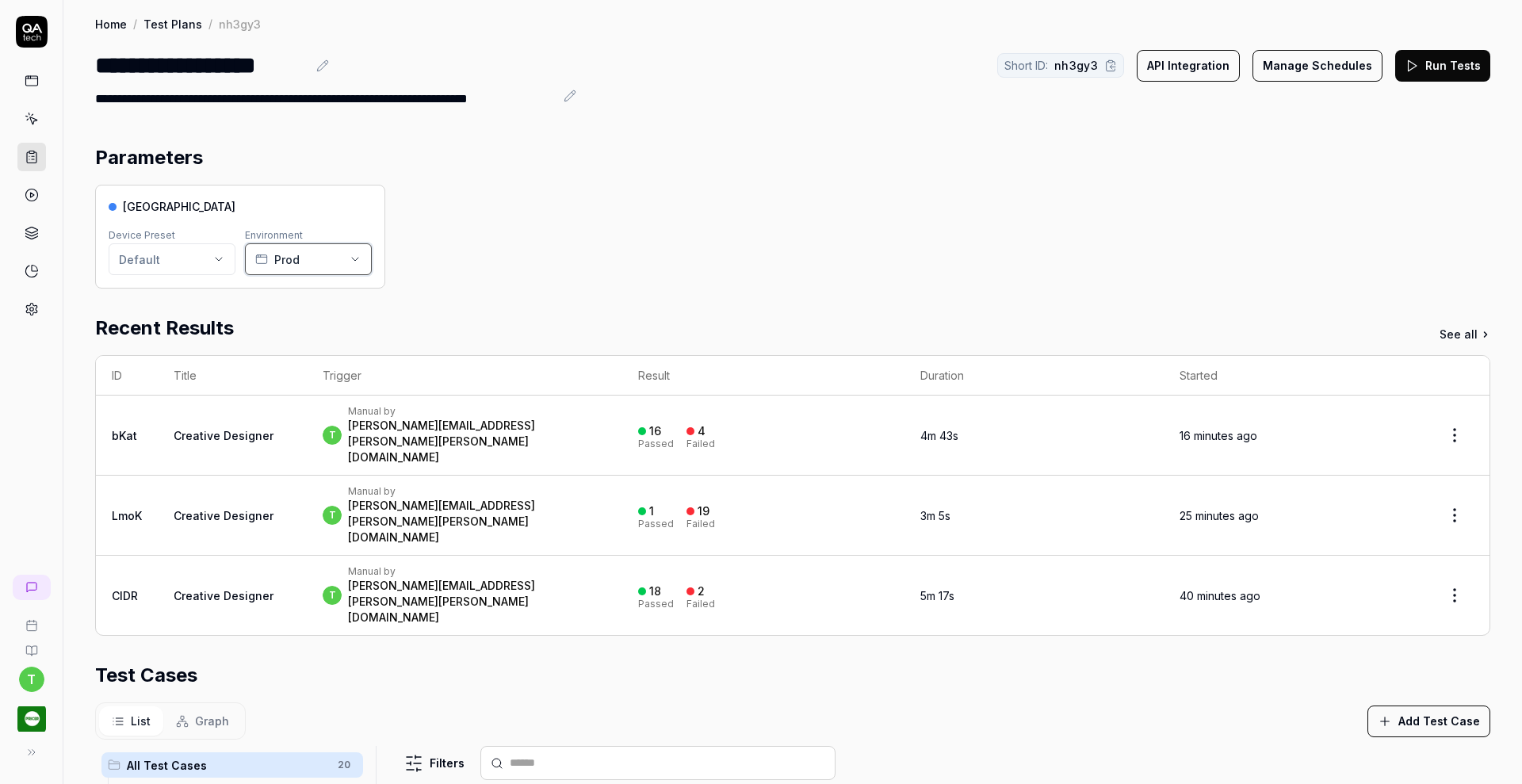
click at [353, 254] on icon "button" at bounding box center [356, 259] width 13 height 13
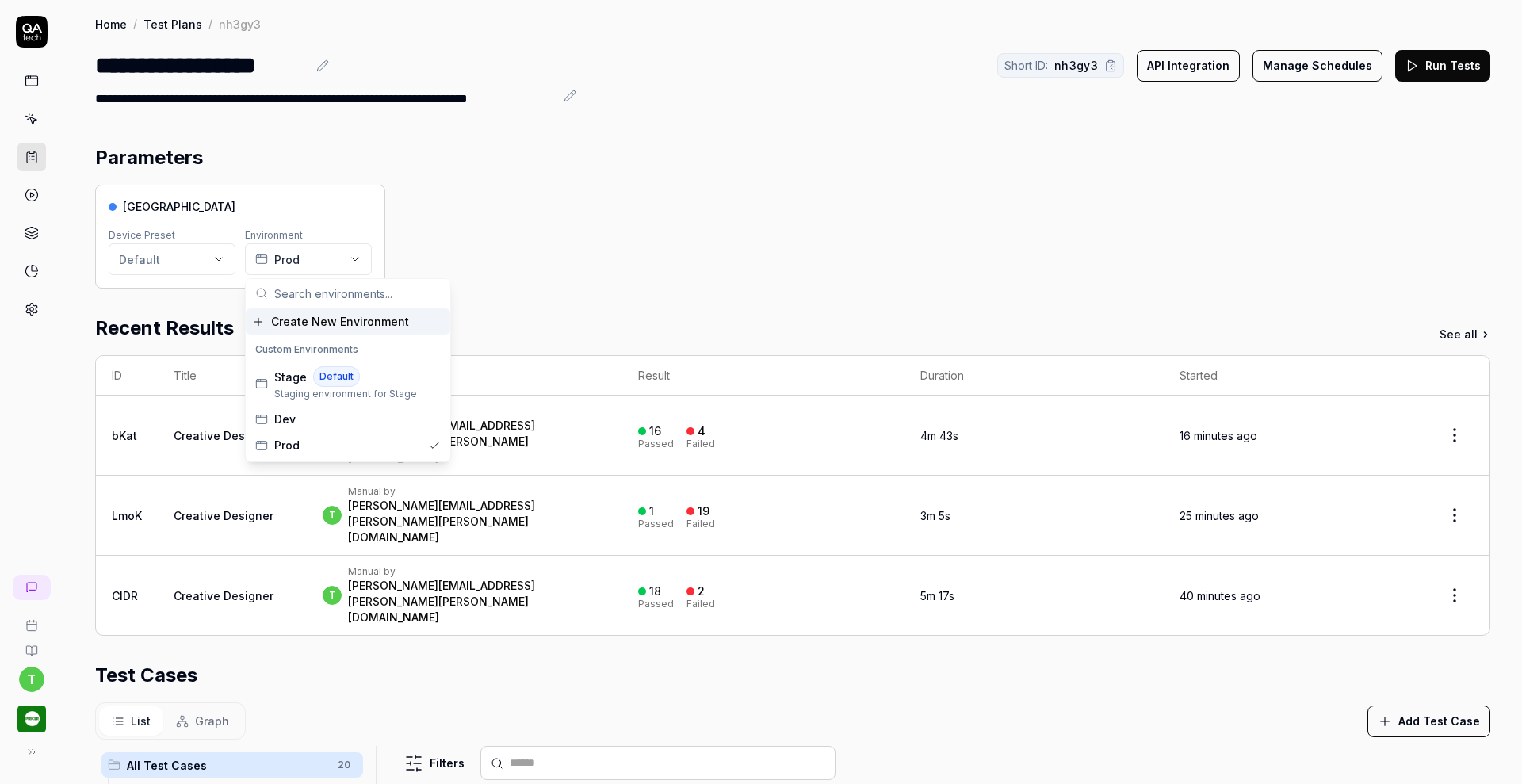
click at [420, 226] on div "Pricer Plaza Device Preset Default Environment Prod" at bounding box center [792, 236] width 1395 height 103
